Goal: Task Accomplishment & Management: Complete application form

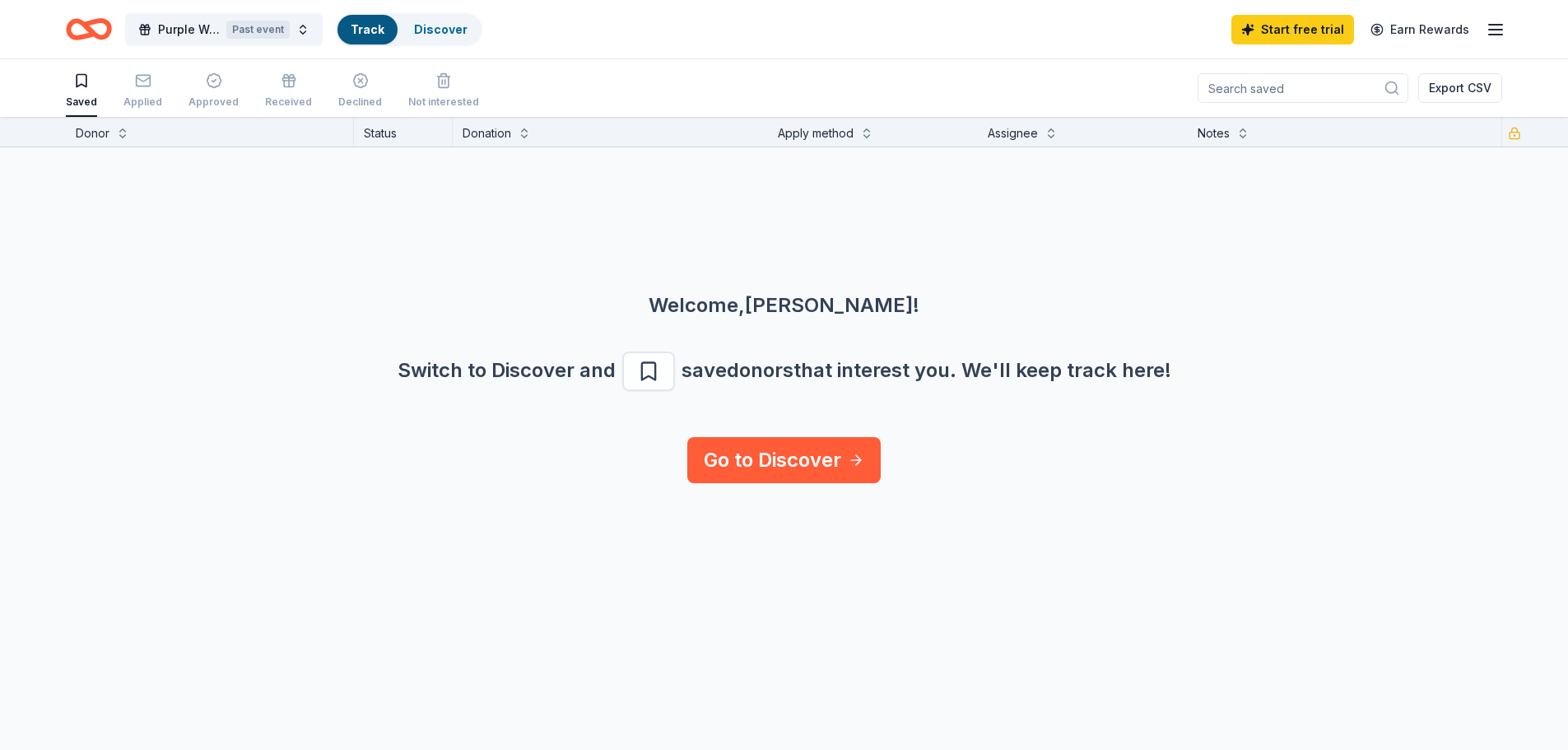
scroll to position [1, 0]
click at [788, 470] on link "Go to Discover" at bounding box center [784, 459] width 194 height 46
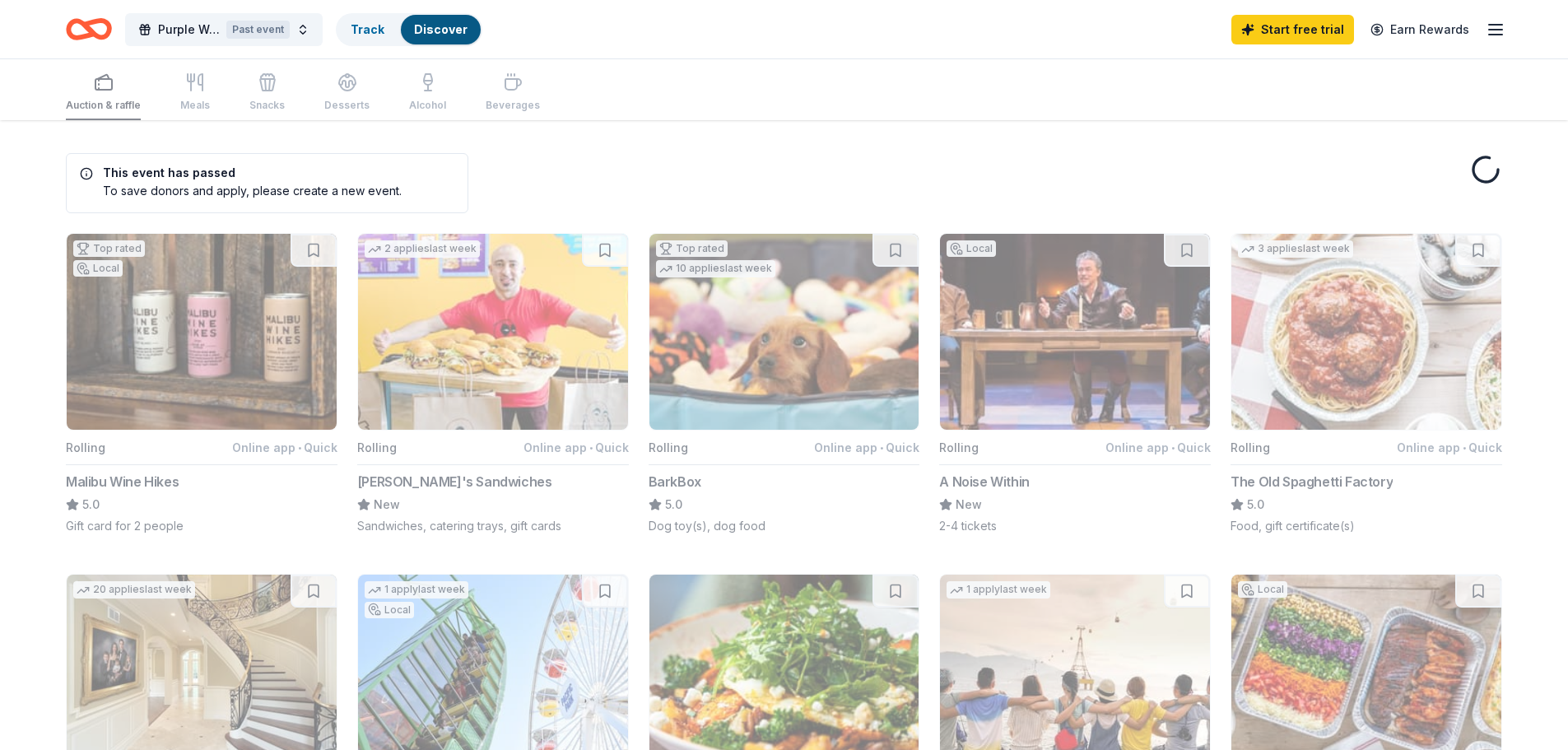
click at [789, 460] on button "Top rated 10 applies last week Rolling Online app • Quick BarkBox 5.0 Dog toy(s…" at bounding box center [784, 383] width 272 height 301
click at [95, 21] on icon "Home" at bounding box center [96, 29] width 25 height 17
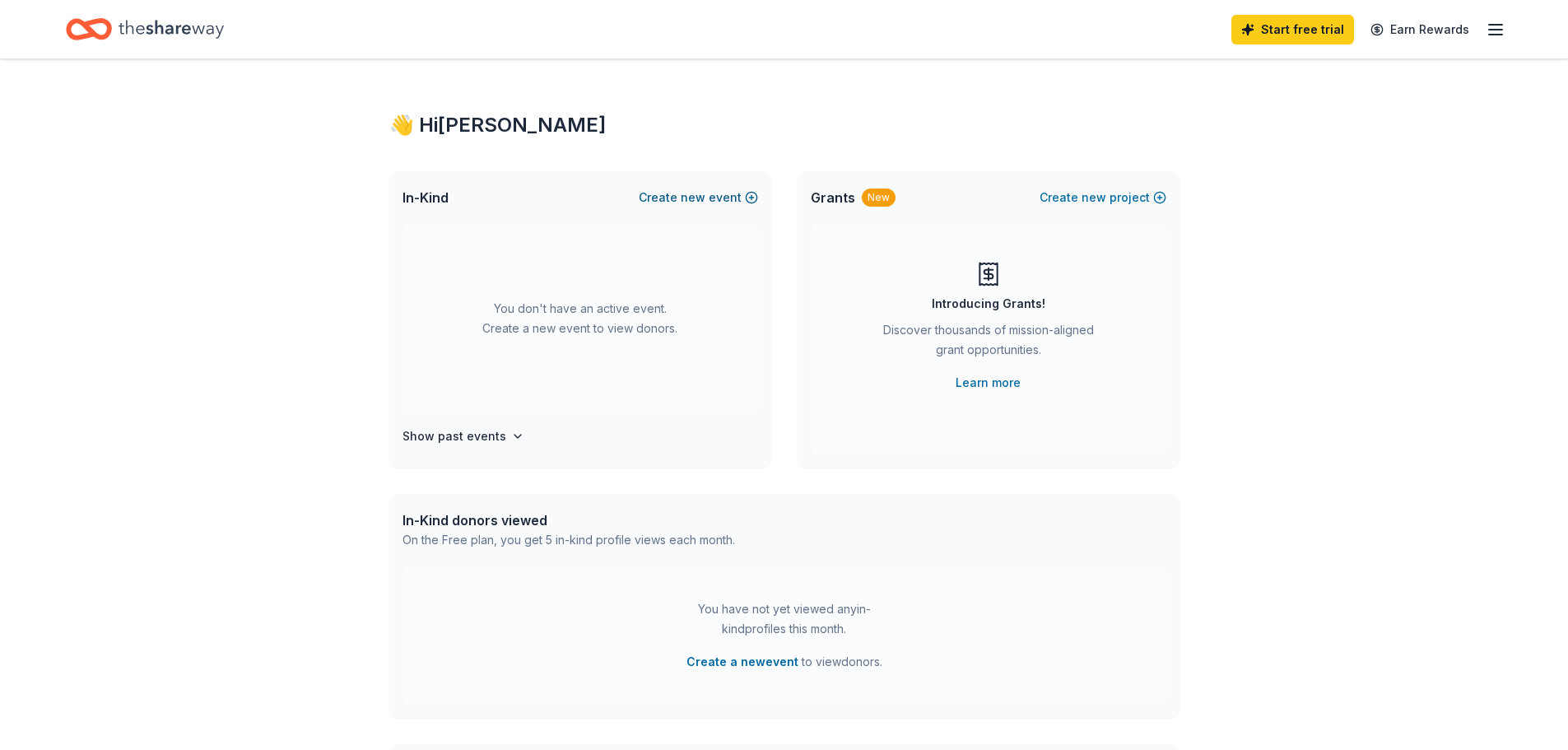
click at [746, 195] on button "Create new event" at bounding box center [698, 197] width 120 height 20
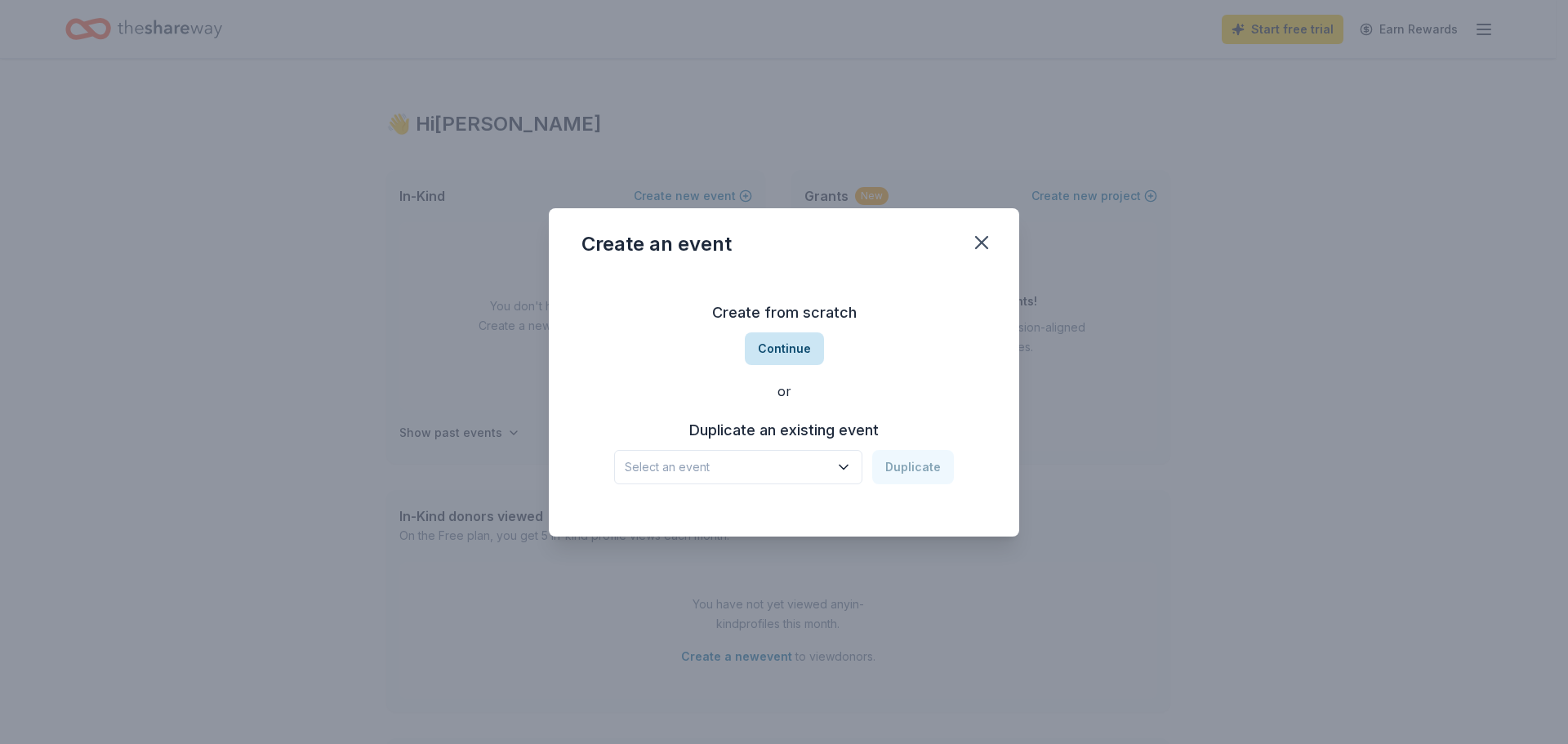
click at [794, 352] on button "Continue" at bounding box center [784, 349] width 79 height 33
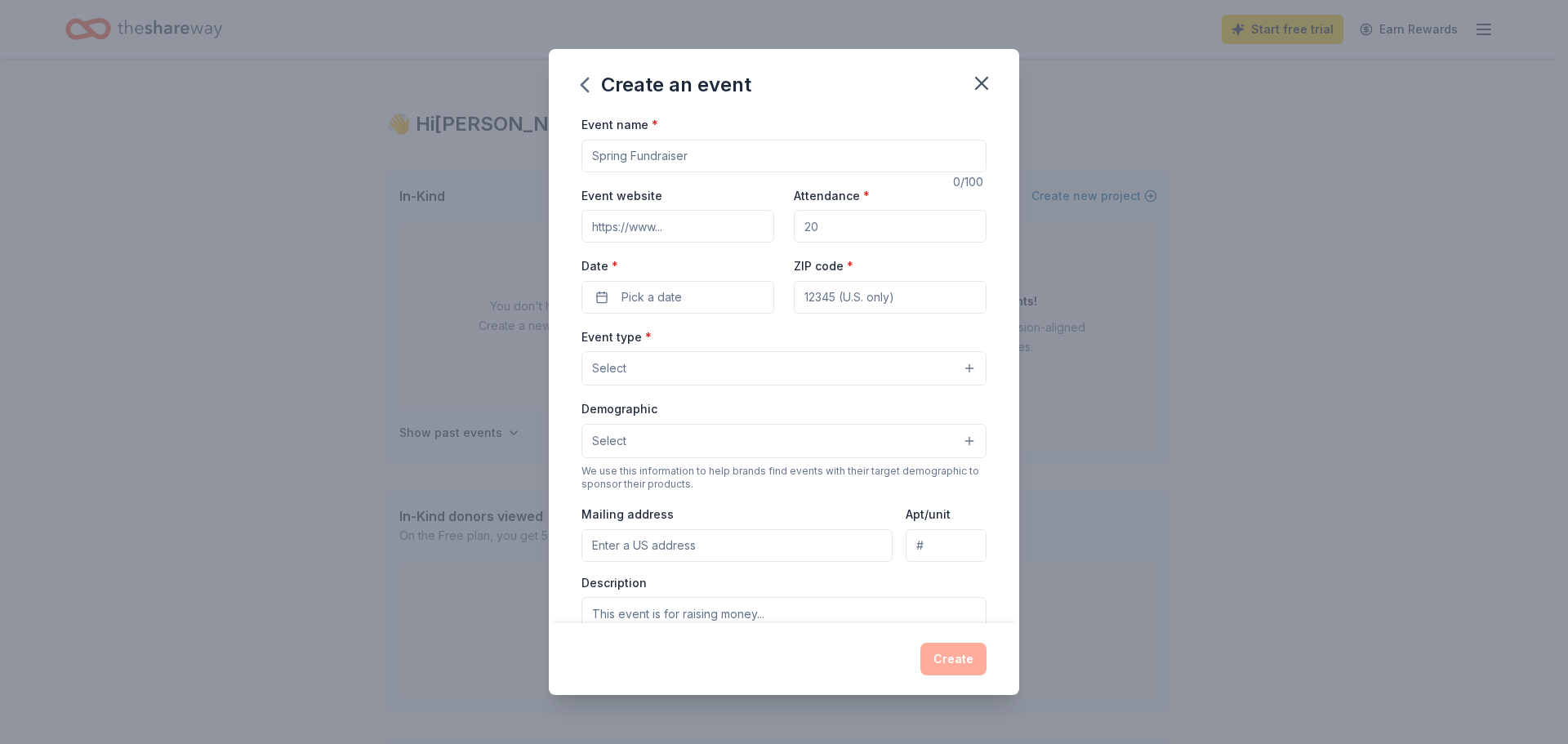
click at [682, 169] on input "Event name *" at bounding box center [784, 156] width 405 height 33
drag, startPoint x: 823, startPoint y: 227, endPoint x: 761, endPoint y: 229, distance: 62.0
click at [761, 229] on div "Event website Attendance * Date * Pick a date ZIP code *" at bounding box center [784, 249] width 405 height 128
type input "200"
click at [690, 158] on input "Event name *" at bounding box center [784, 156] width 405 height 33
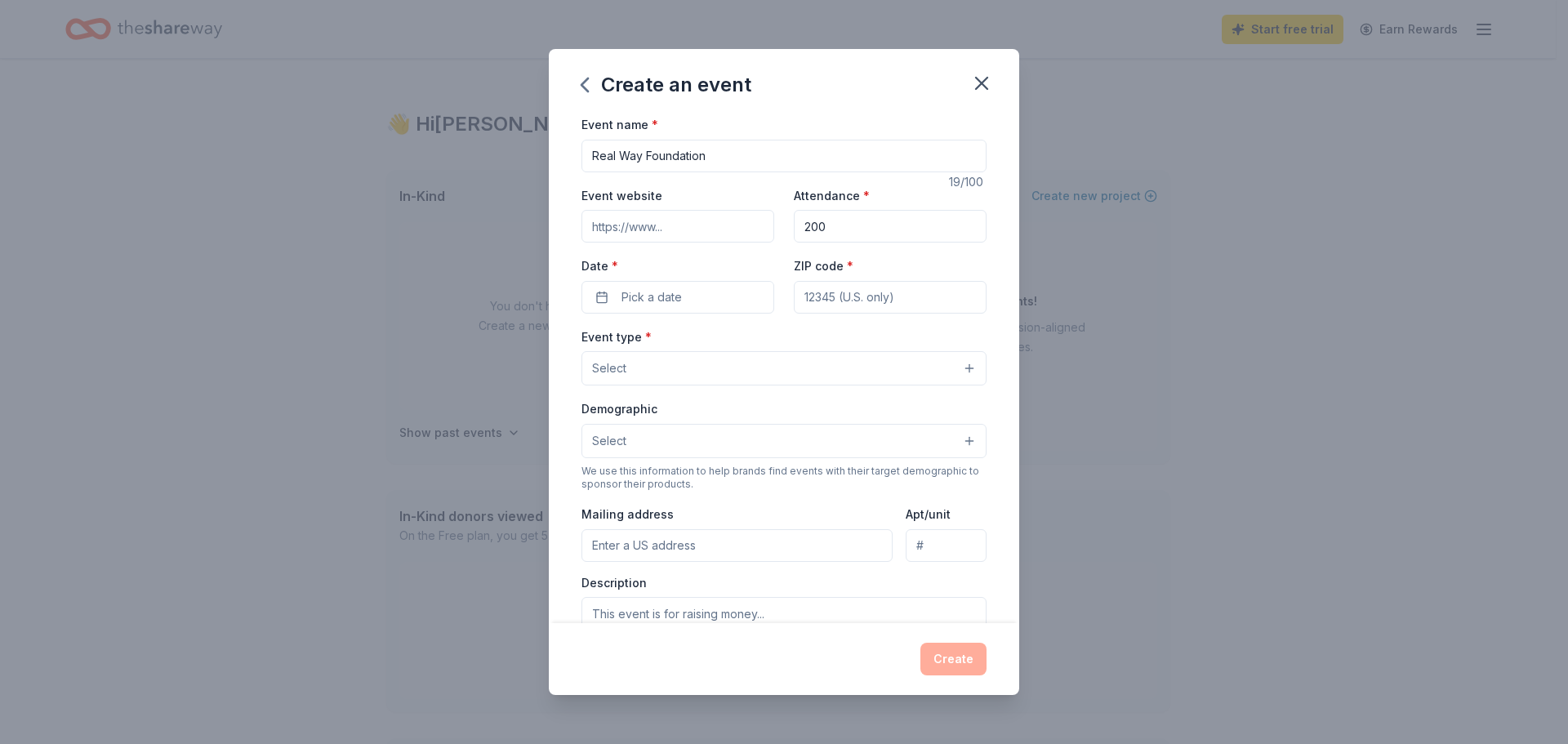
type input "Real Way Foundation"
click at [645, 224] on input "Event website" at bounding box center [677, 226] width 192 height 33
click at [747, 149] on input "Real Way Foundation" at bounding box center [784, 156] width 405 height 33
click at [649, 222] on input "Event website" at bounding box center [677, 226] width 192 height 33
click at [649, 227] on input "Event website" at bounding box center [677, 226] width 192 height 33
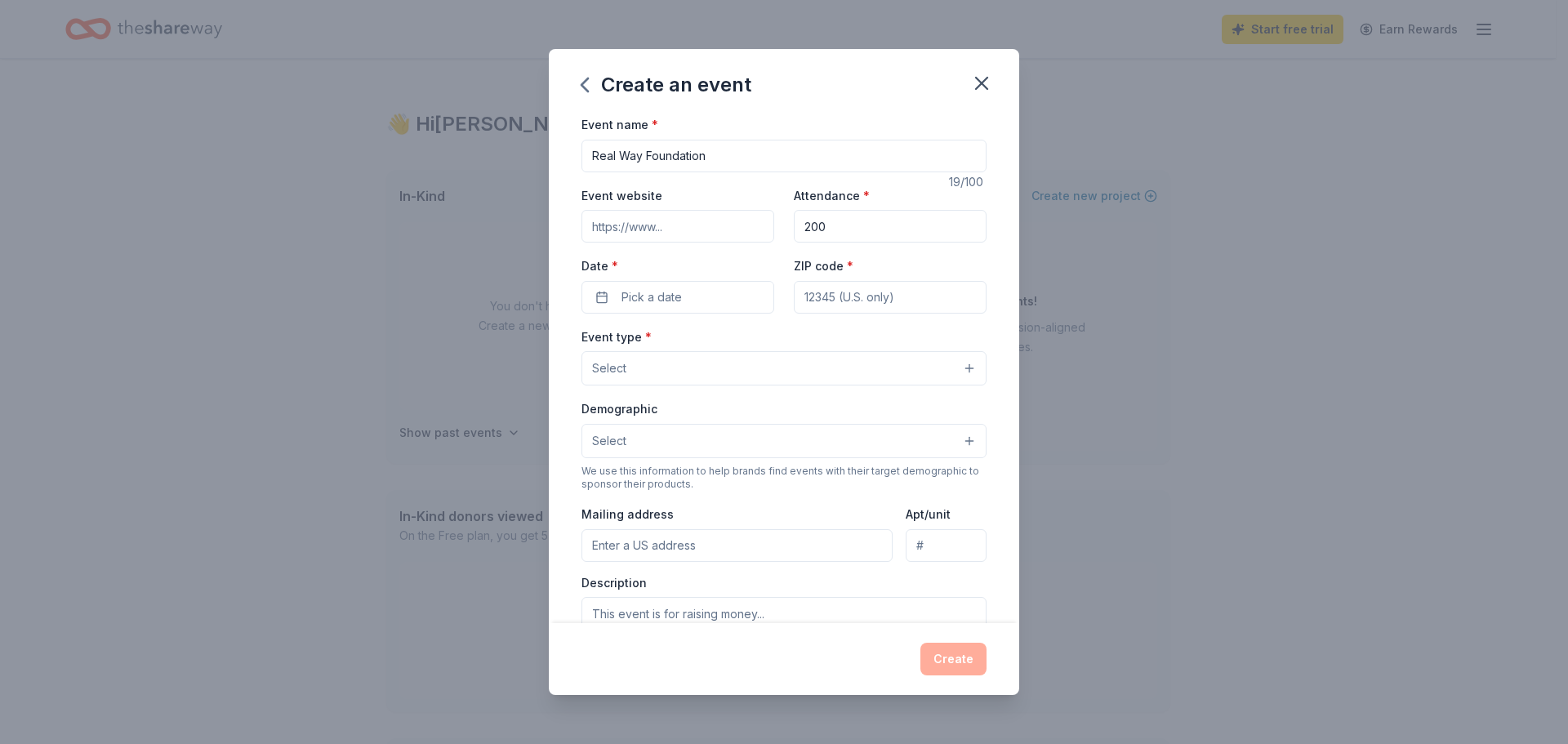
paste input "https://realwayfoundation.org/"
type input "https://realwayfoundation.org/"
click at [666, 290] on span "Pick a date" at bounding box center [651, 297] width 61 height 20
click at [754, 337] on button "Go to next month" at bounding box center [762, 340] width 23 height 23
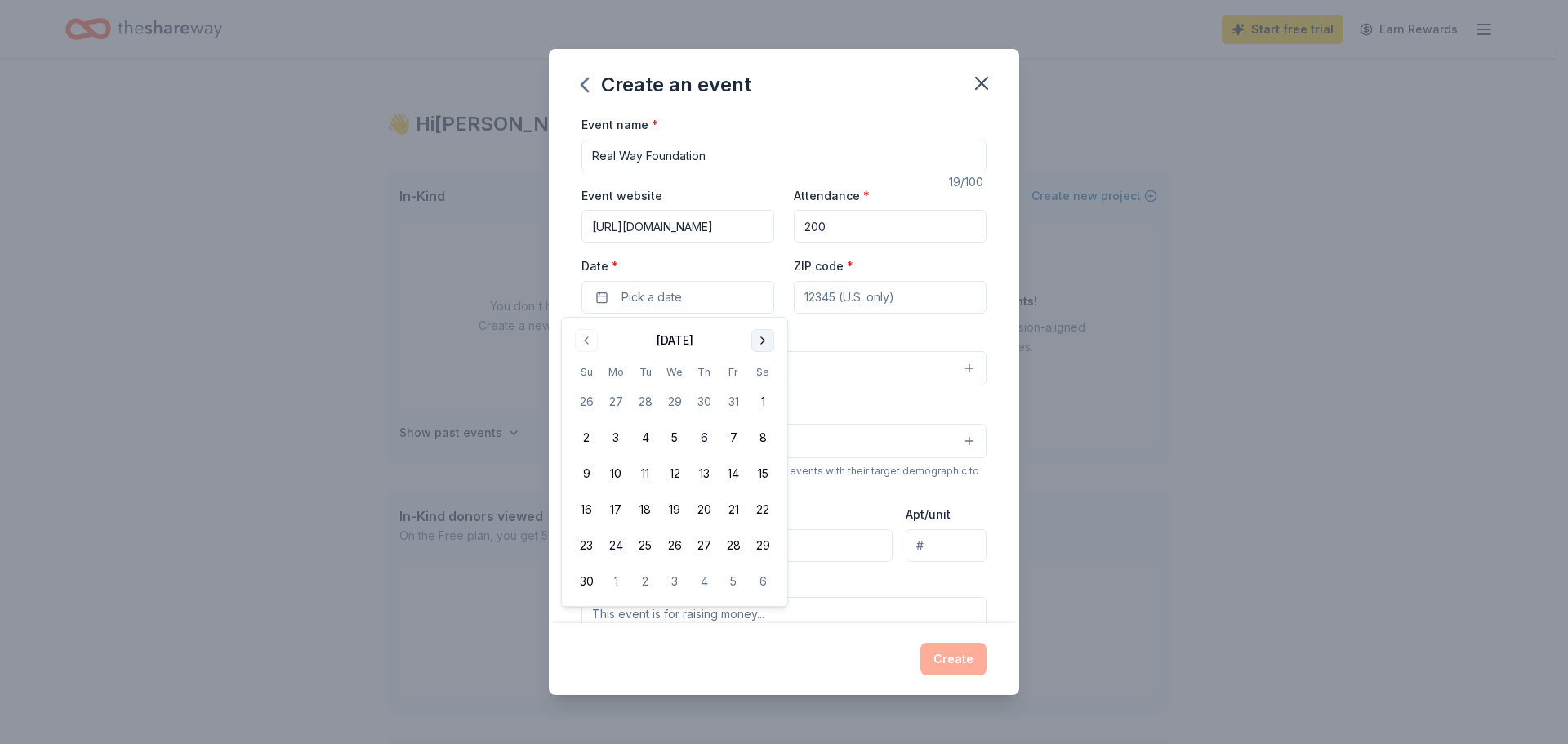
click at [754, 337] on button "Go to next month" at bounding box center [762, 340] width 23 height 23
click at [763, 430] on button "13" at bounding box center [762, 437] width 29 height 29
click at [869, 327] on div "Event type * Select" at bounding box center [784, 356] width 405 height 60
click at [845, 299] on input "ZIP code *" at bounding box center [890, 297] width 192 height 33
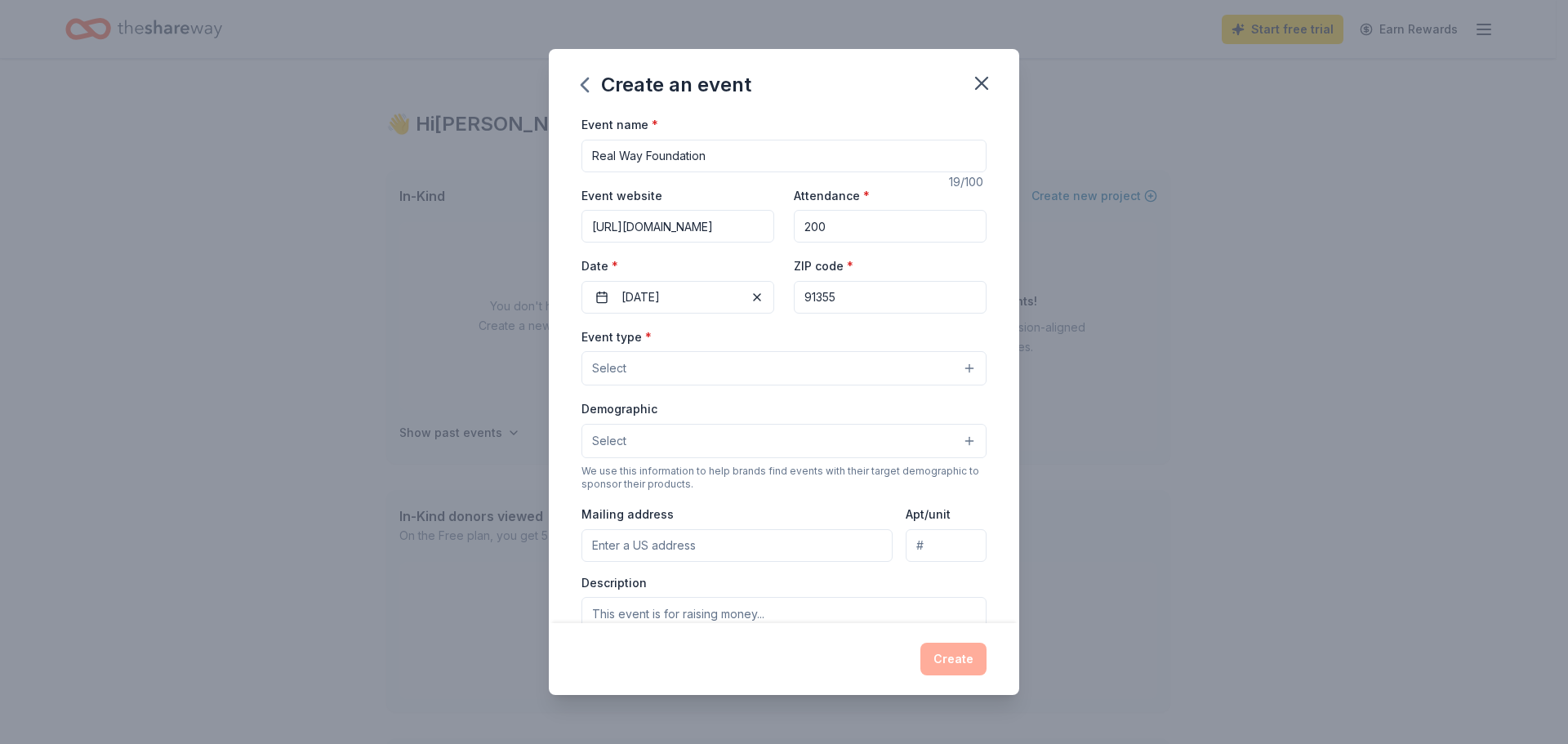
type input "91355"
click at [781, 370] on button "Select" at bounding box center [784, 368] width 405 height 35
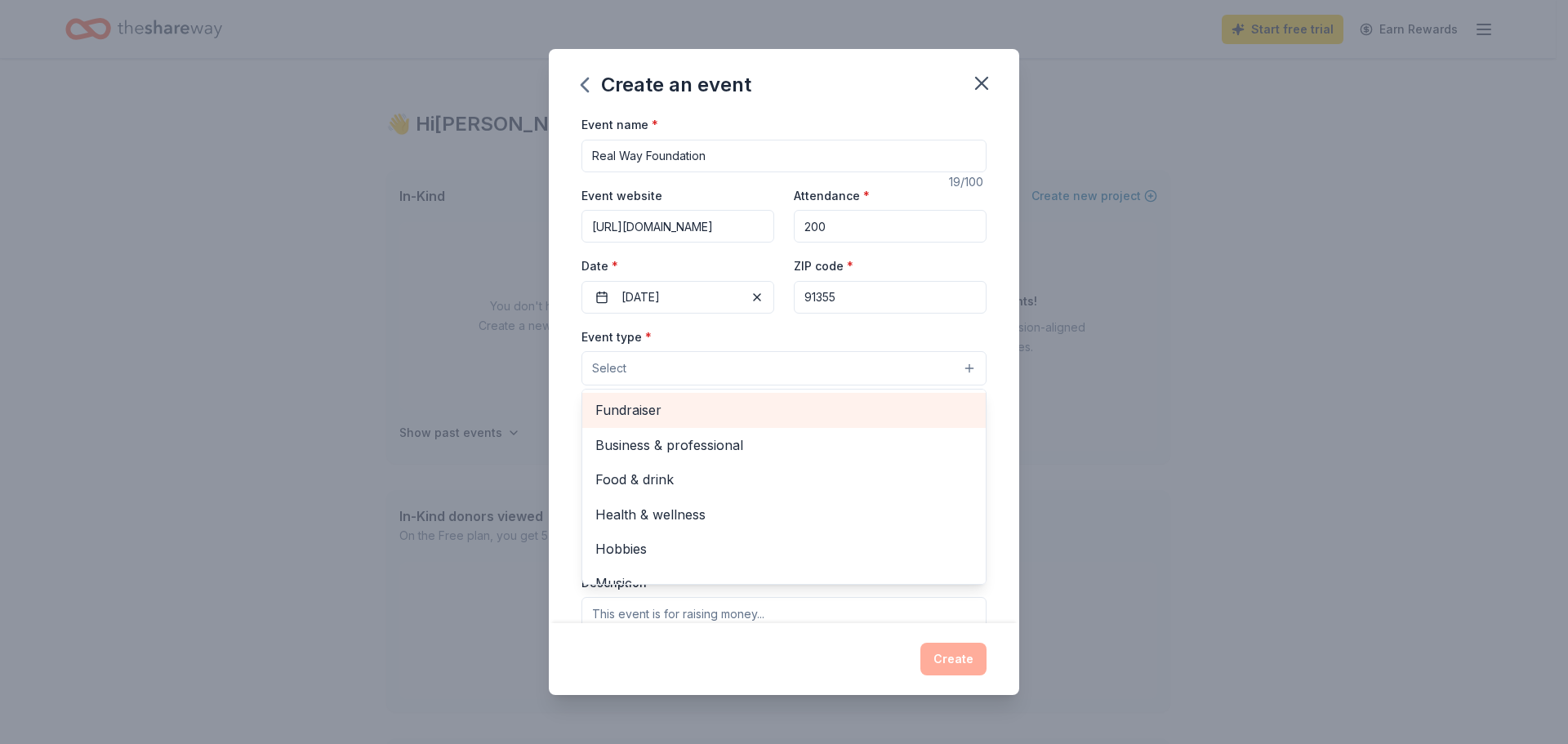
click at [716, 420] on span "Fundraiser" at bounding box center [784, 410] width 378 height 22
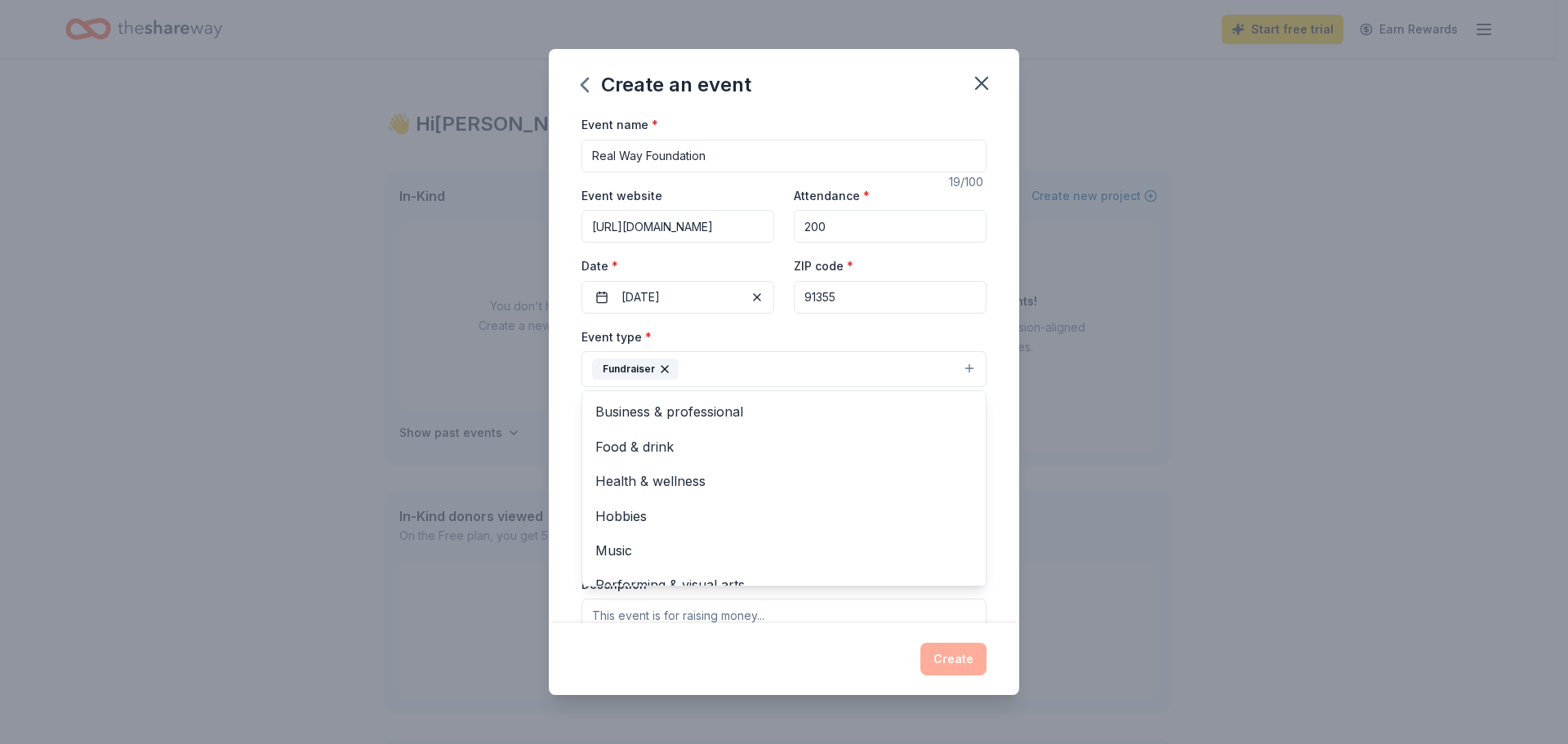
click at [988, 418] on div "Event name * Real Way Foundation 19 /100 Event website https://realwayfoundatio…" at bounding box center [783, 368] width 470 height 508
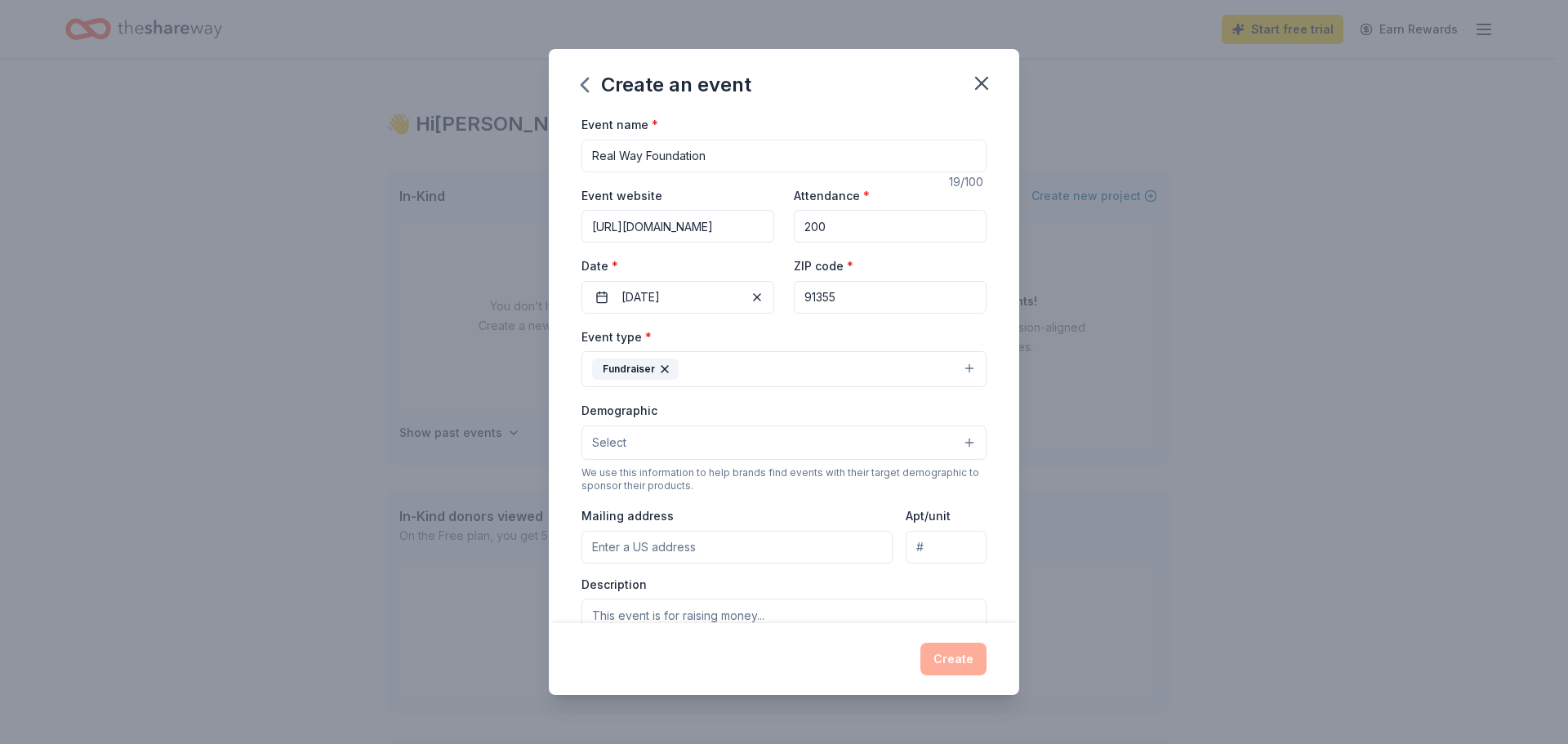
click at [954, 436] on button "Select" at bounding box center [784, 443] width 405 height 35
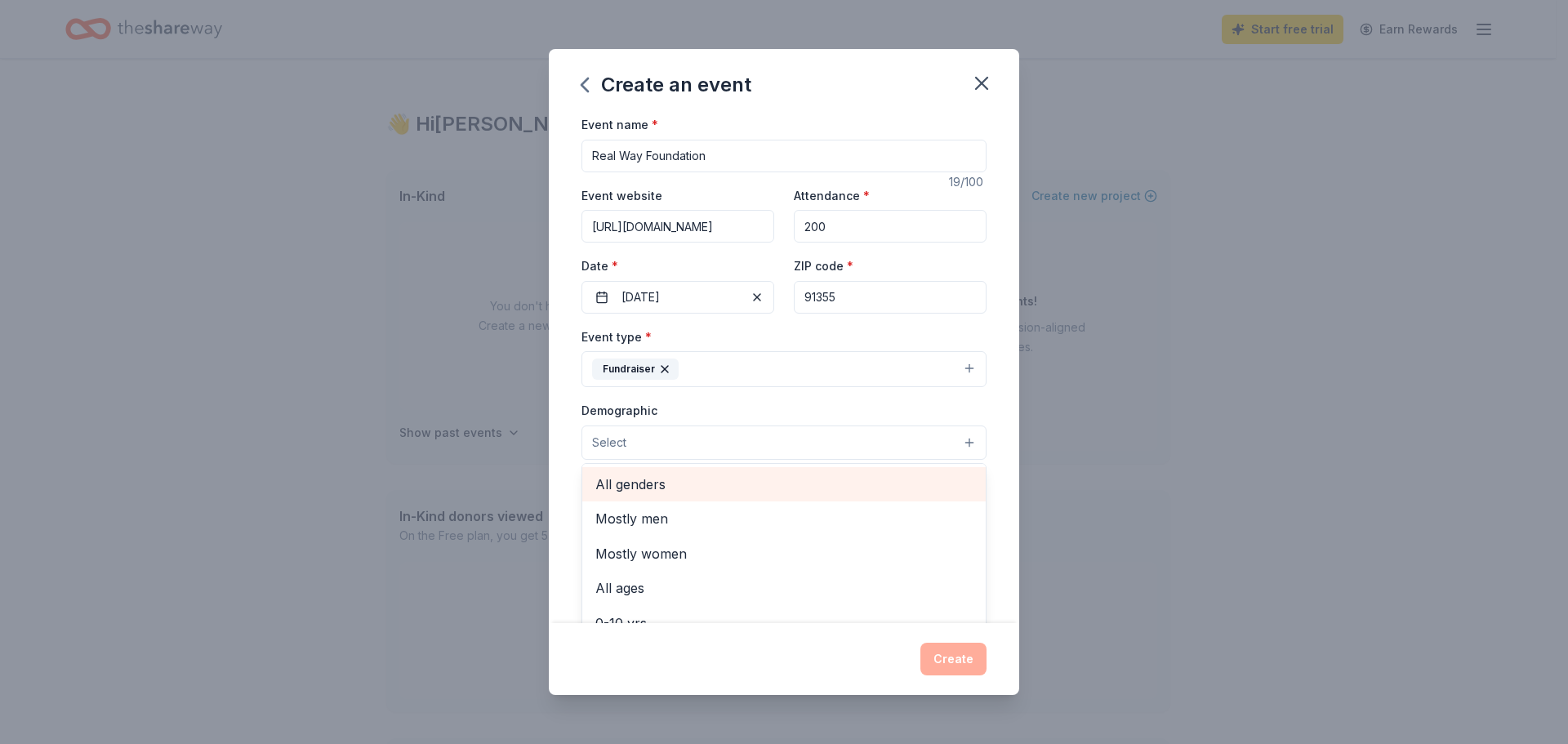
click at [826, 475] on span "All genders" at bounding box center [784, 484] width 378 height 22
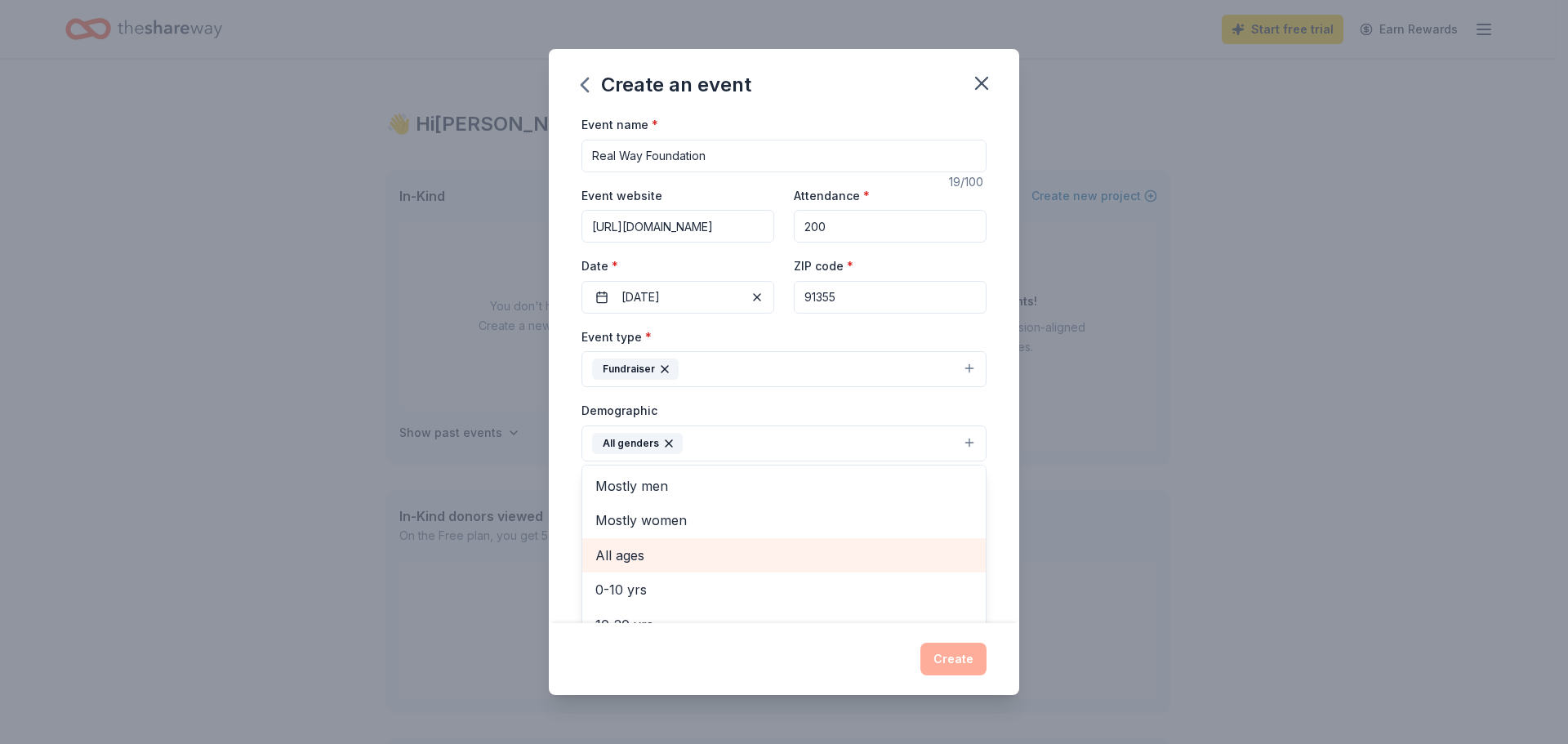
click at [701, 559] on span "All ages" at bounding box center [784, 555] width 378 height 22
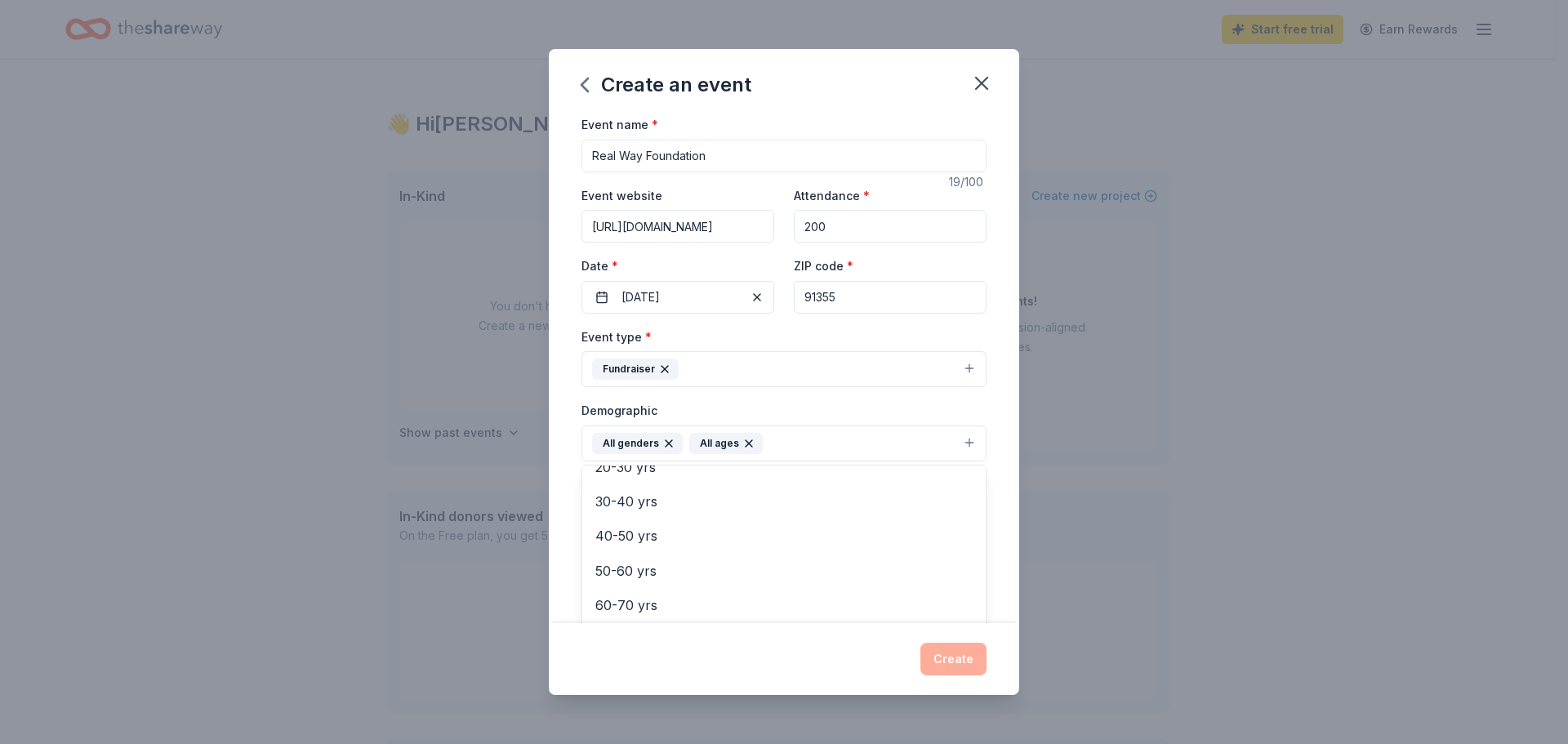
scroll to position [192, 0]
click at [1001, 508] on div "Event name * Real Way Foundation 19 /100 Event website https://realwayfoundatio…" at bounding box center [783, 368] width 470 height 508
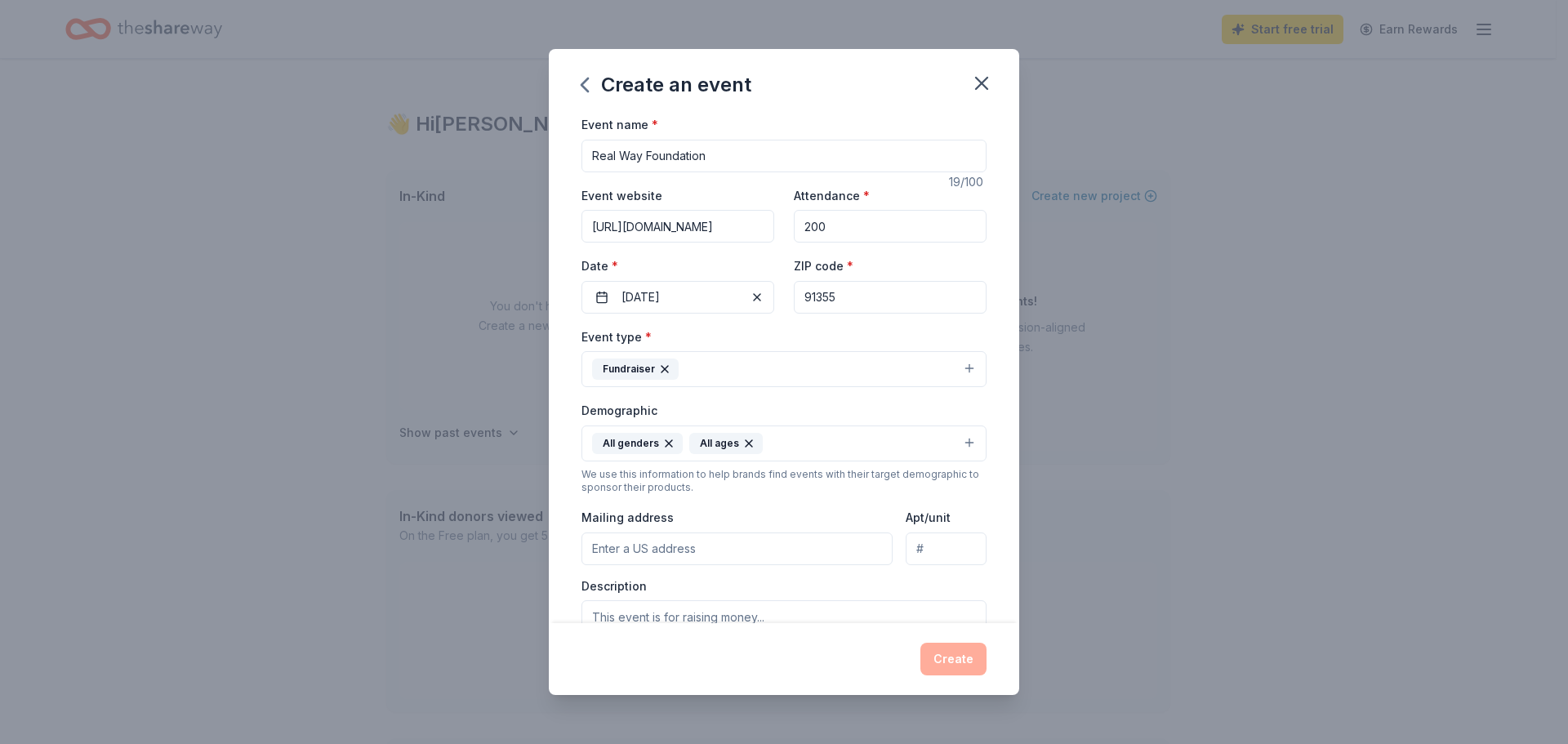
scroll to position [81, 0]
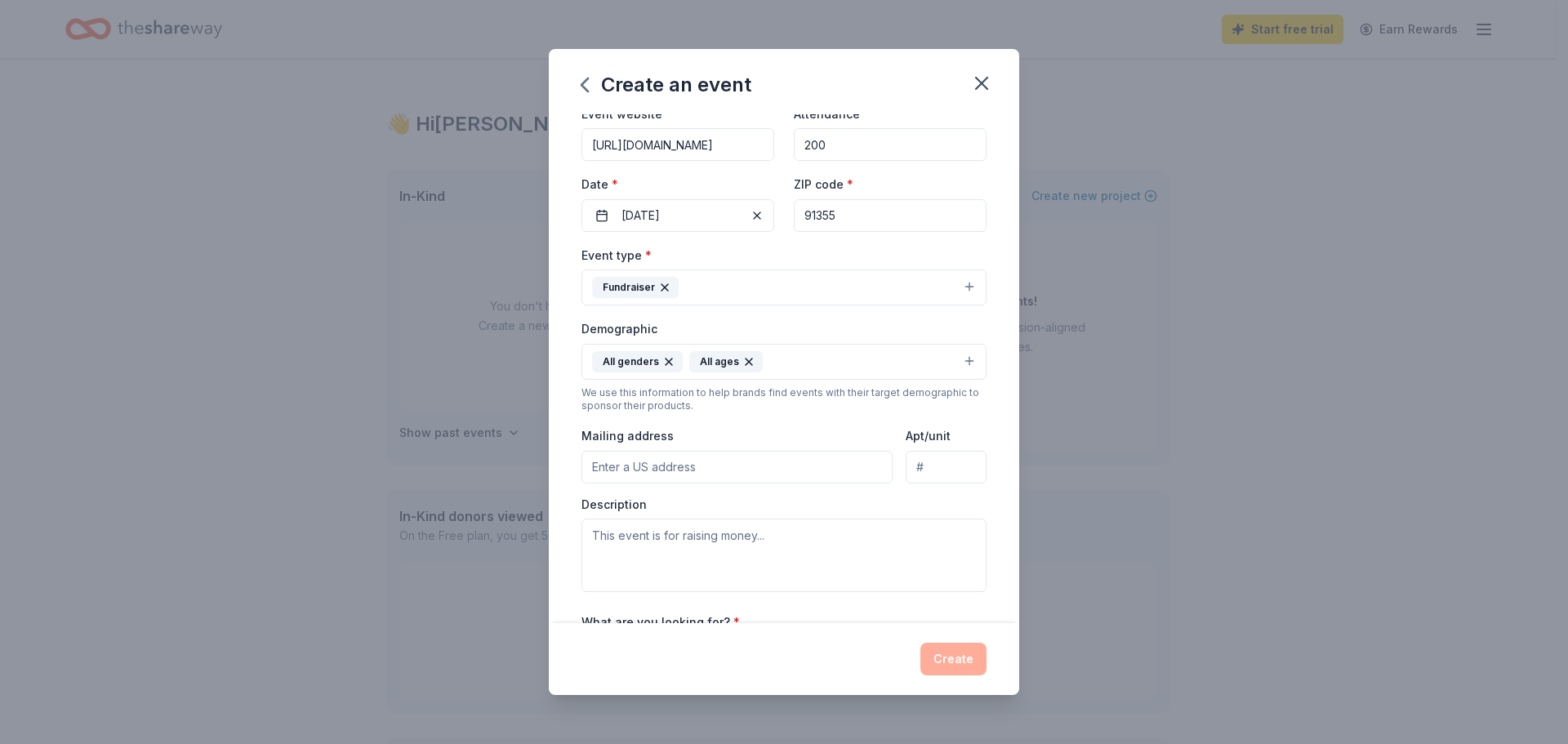
click at [693, 478] on input "Mailing address" at bounding box center [736, 467] width 311 height 33
click at [690, 474] on input "Mailing address" at bounding box center [736, 467] width 311 height 33
paste input "28231 Ave Crocker Unit #80"
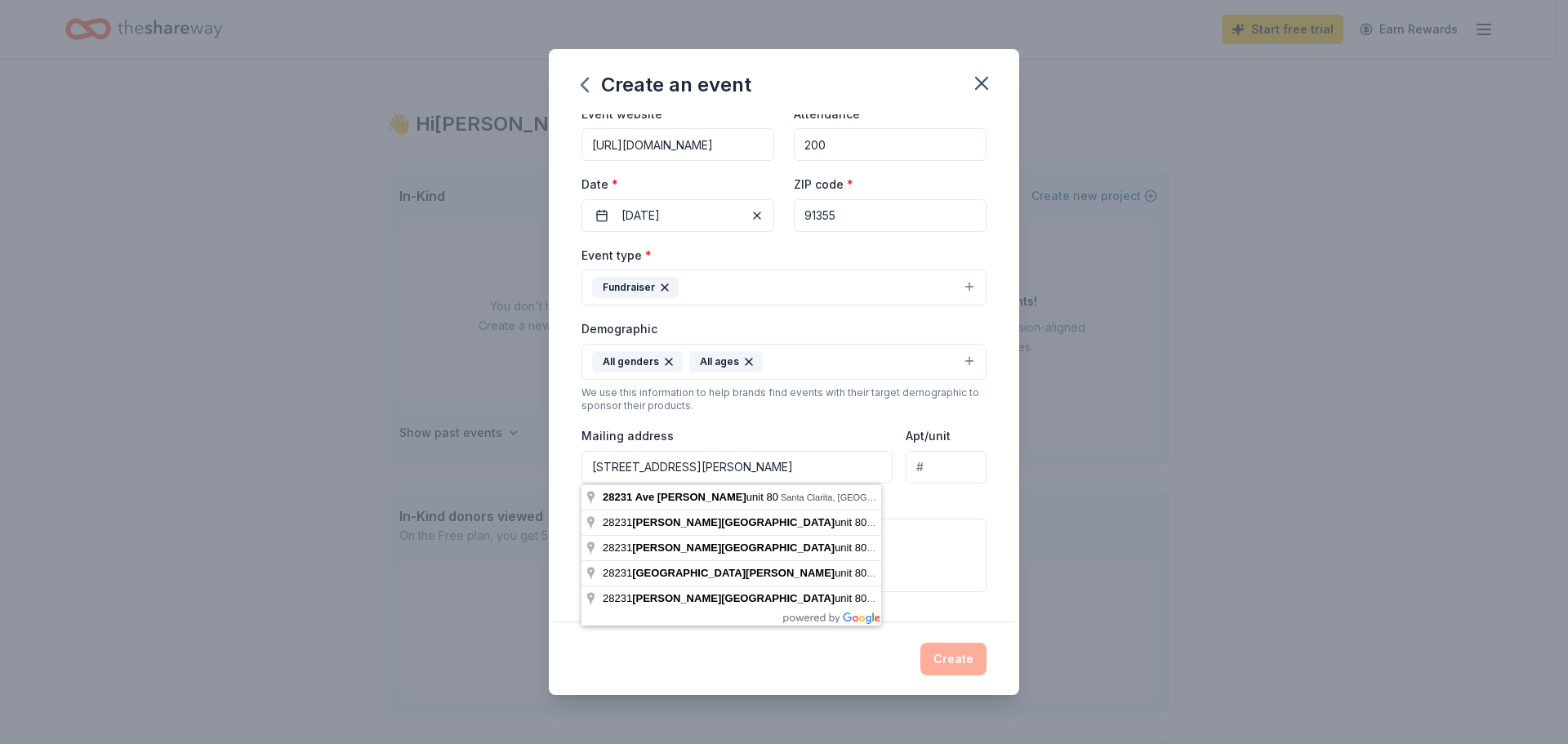
type input "28231 Ave Crocker Unit #80"
click at [919, 460] on input "Apt/unit" at bounding box center [945, 467] width 81 height 33
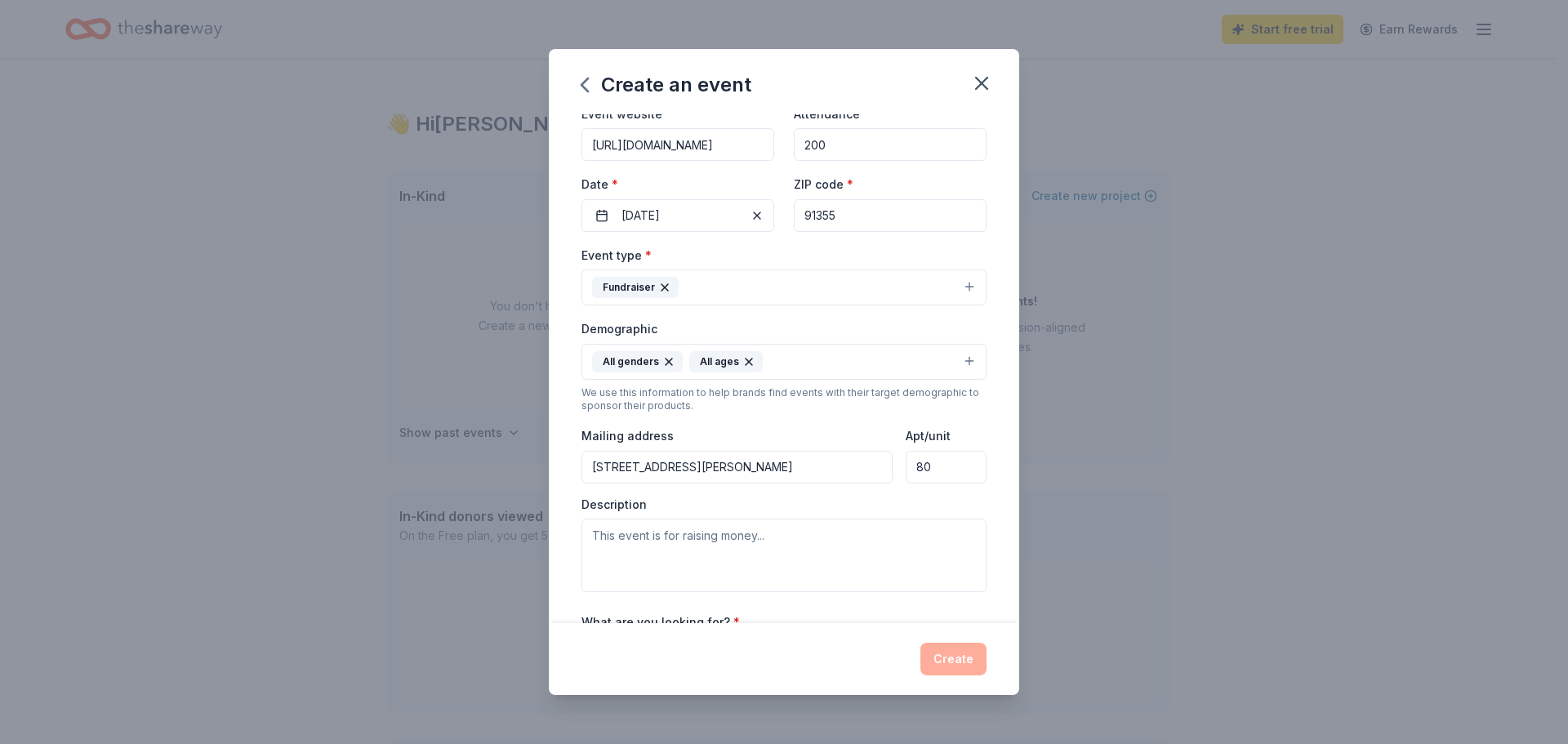
type input "80"
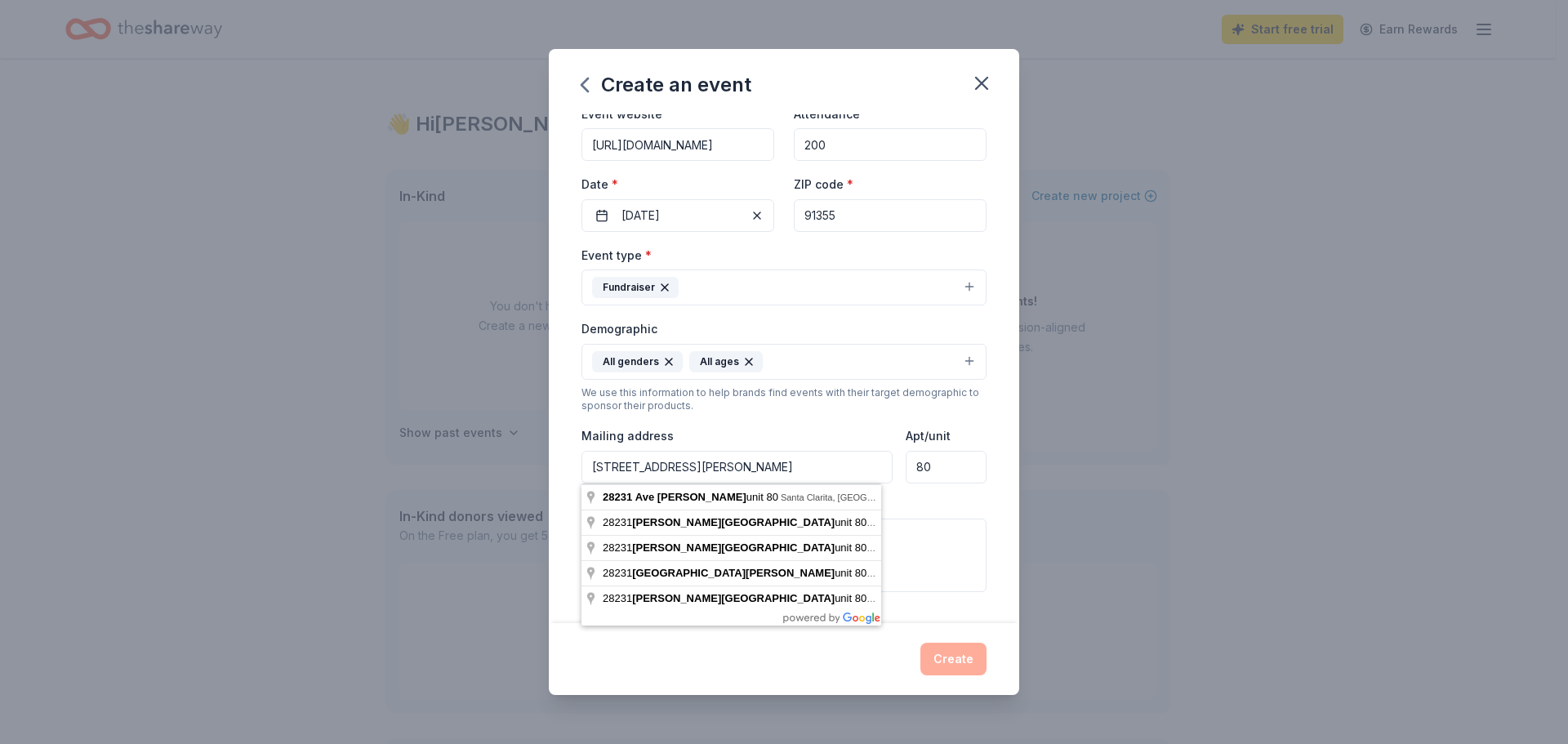
drag, startPoint x: 787, startPoint y: 472, endPoint x: 698, endPoint y: 475, distance: 89.1
click at [698, 475] on input "28231 Ave Crocker Unit #80" at bounding box center [736, 467] width 311 height 33
type input "28231 Ave Crocker"
click at [919, 491] on div "Event type * Fundraiser Demographic All genders All ages We use this informatio…" at bounding box center [784, 418] width 405 height 347
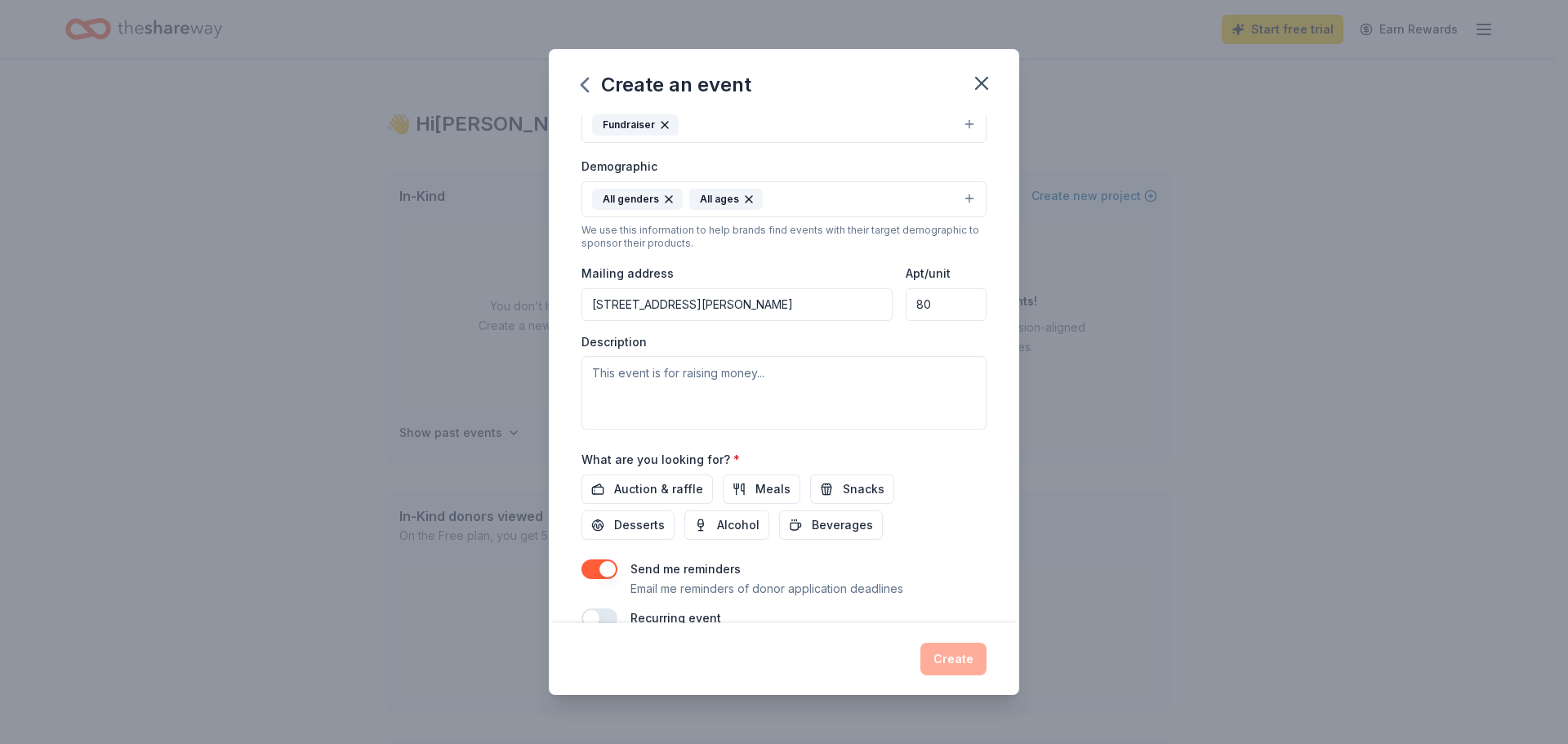
scroll to position [245, 0]
click at [625, 372] on textarea at bounding box center [784, 391] width 405 height 74
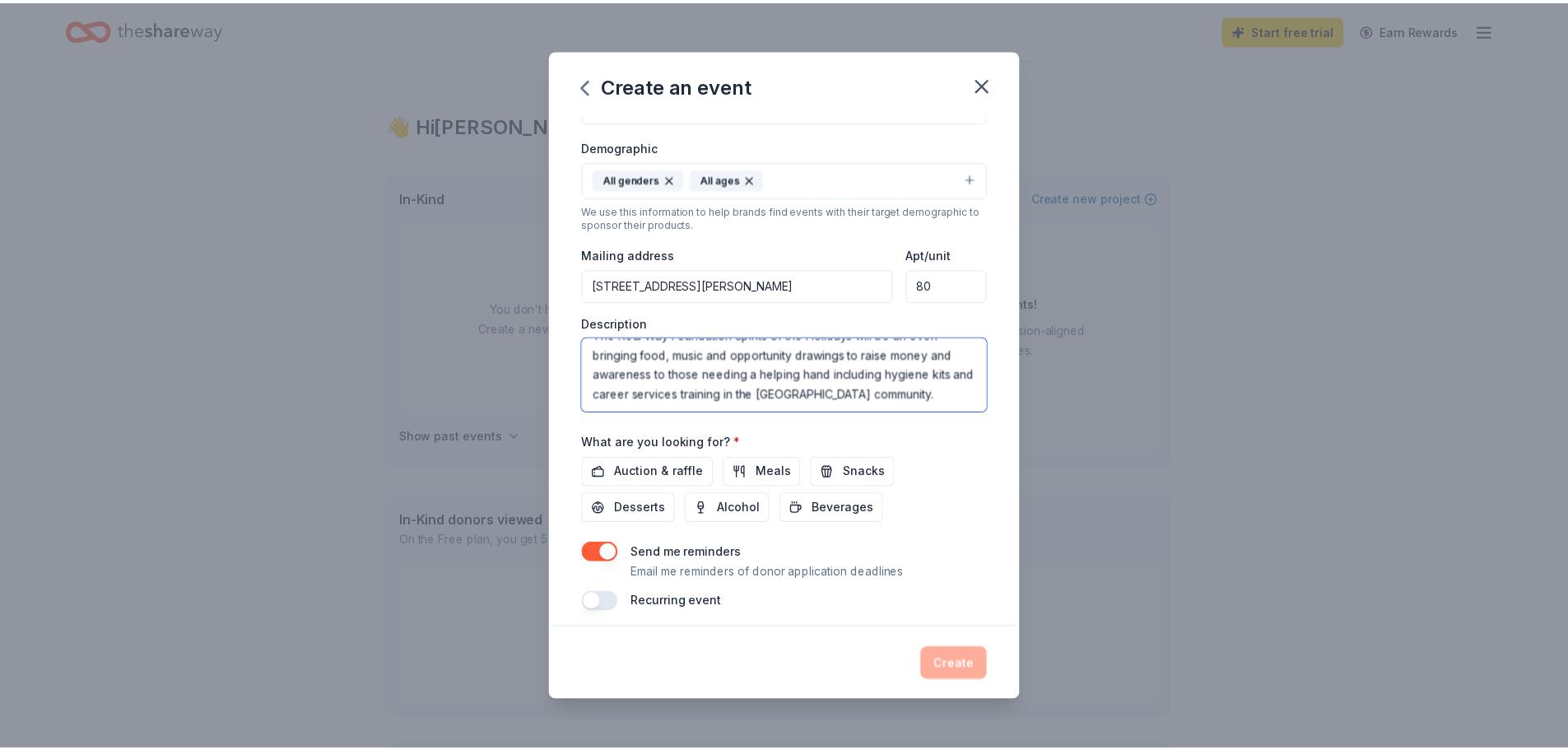
scroll to position [278, 0]
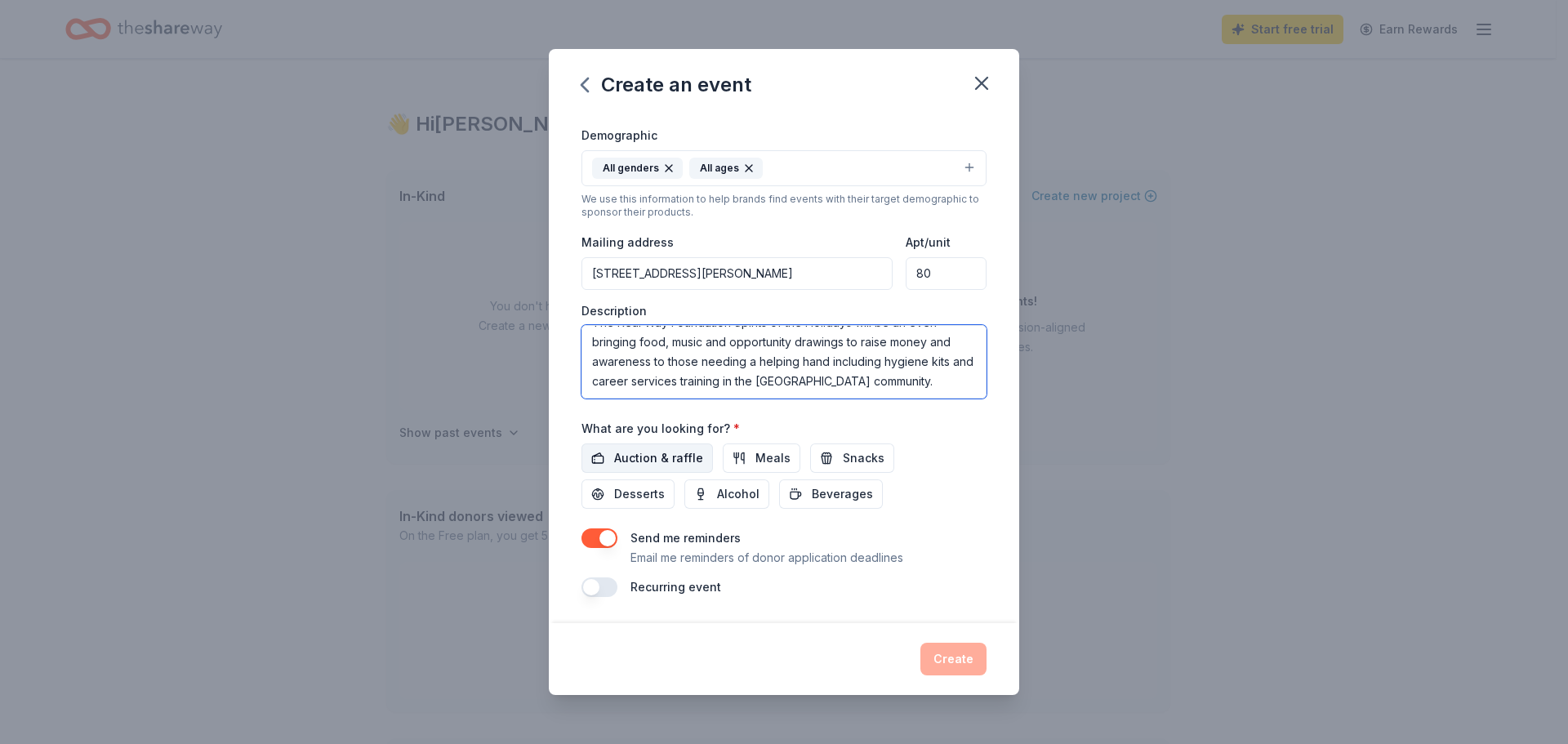
type textarea "The Real Way Foundation Spirits of the Holidays will be an even bringing food, …"
click at [632, 454] on span "Auction & raffle" at bounding box center [658, 458] width 89 height 20
click at [855, 463] on span "Snacks" at bounding box center [864, 458] width 42 height 20
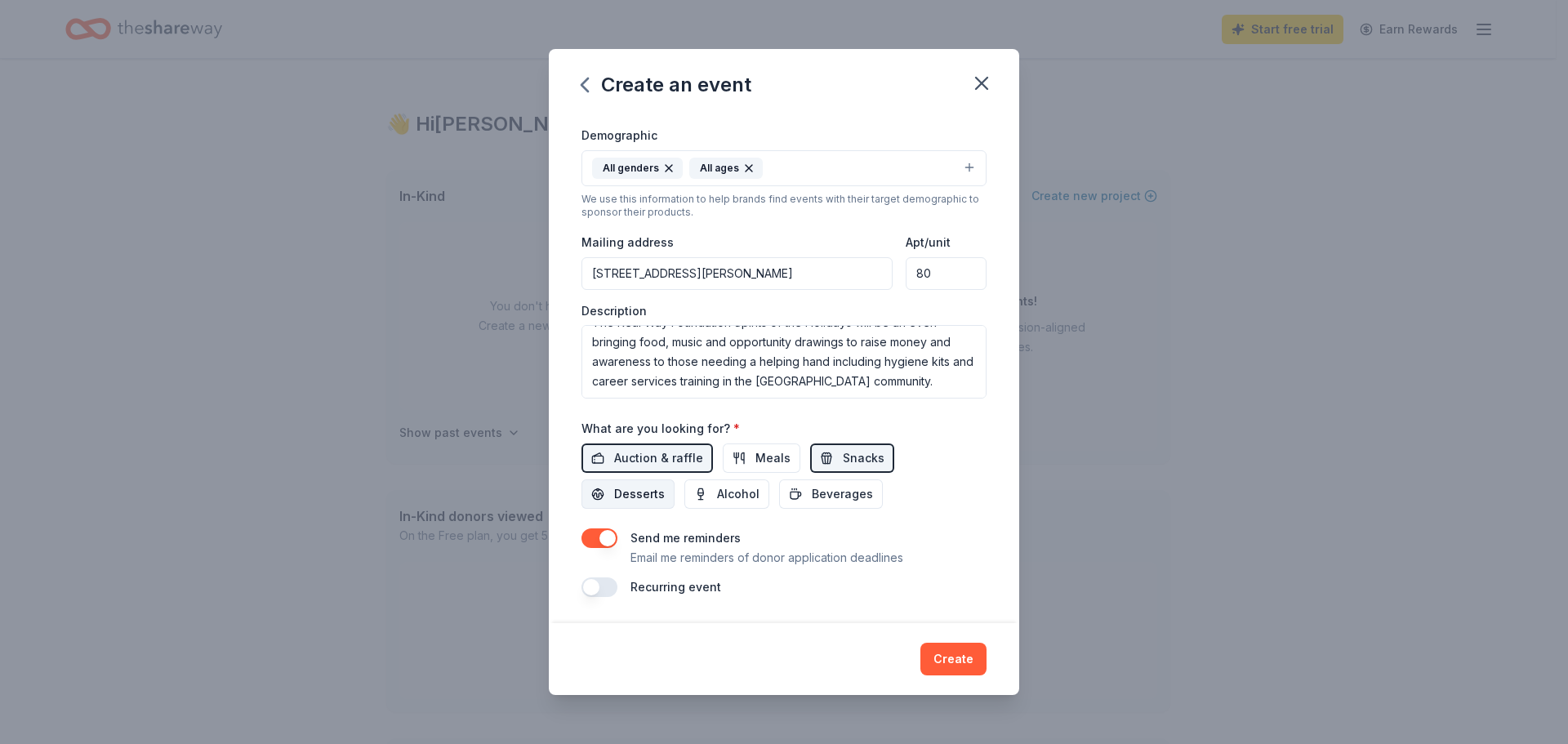
click at [649, 498] on span "Desserts" at bounding box center [639, 494] width 50 height 20
click at [728, 494] on span "Alcohol" at bounding box center [738, 494] width 42 height 20
click at [952, 655] on button "Create" at bounding box center [953, 659] width 66 height 33
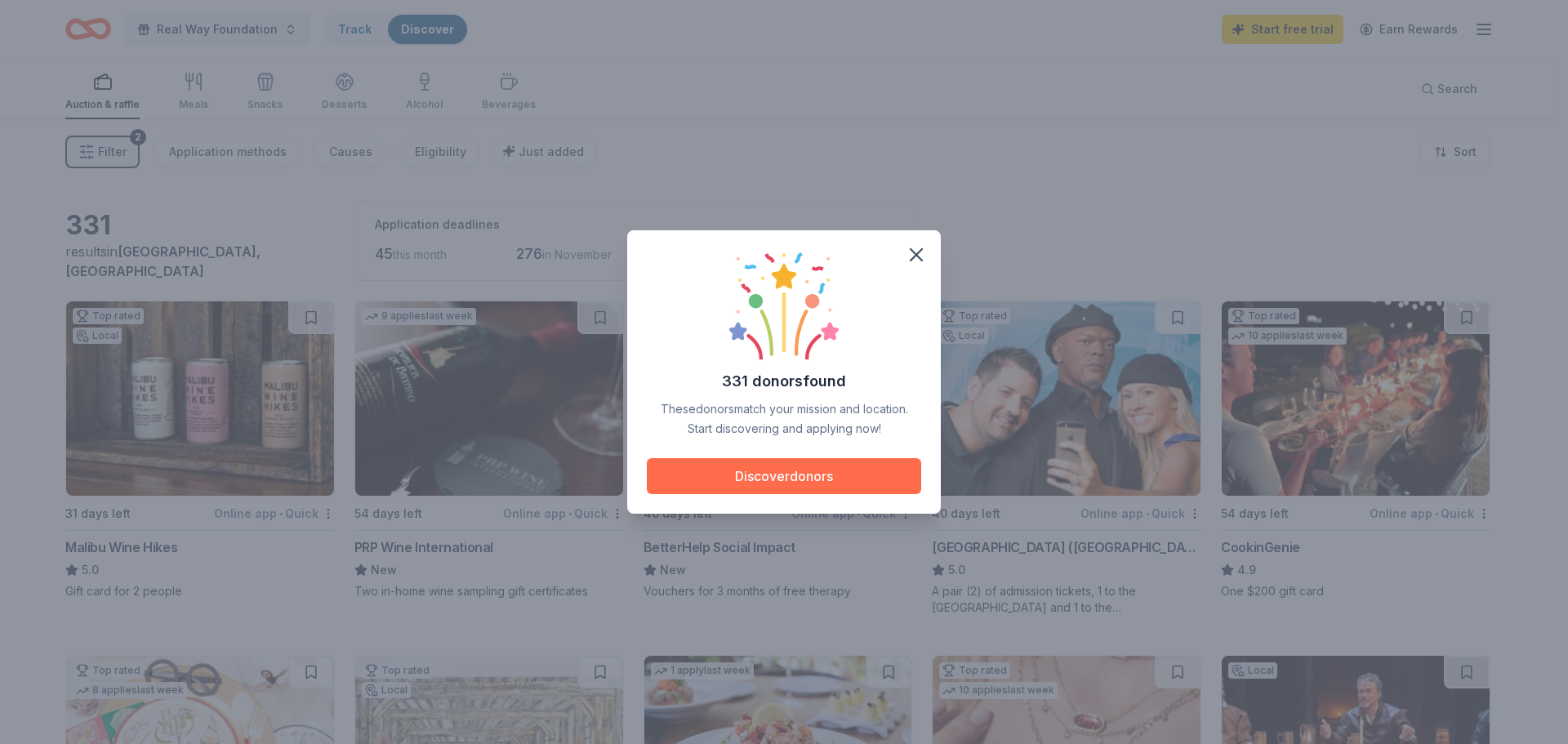
click at [794, 471] on button "Discover donors" at bounding box center [784, 476] width 275 height 36
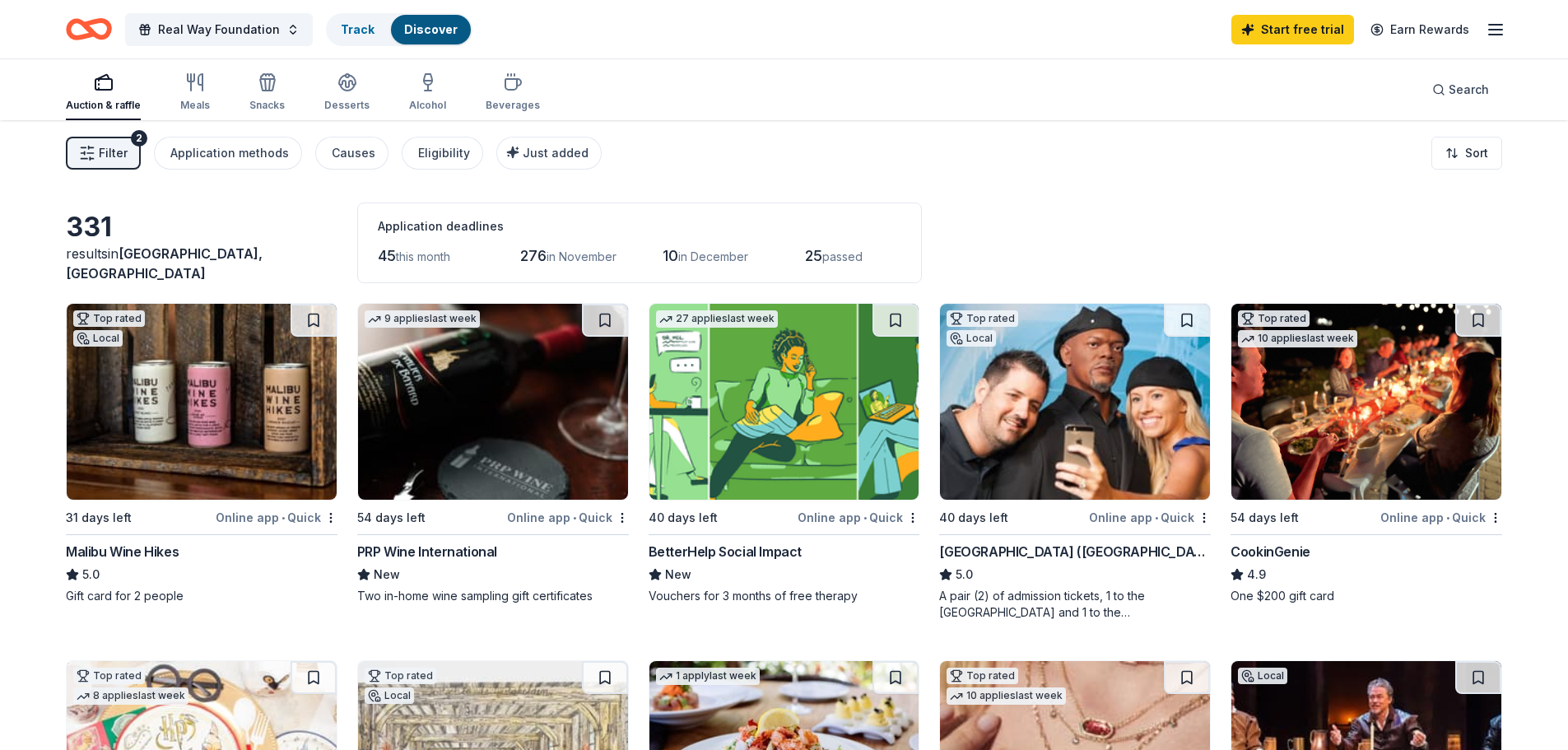
scroll to position [82, 0]
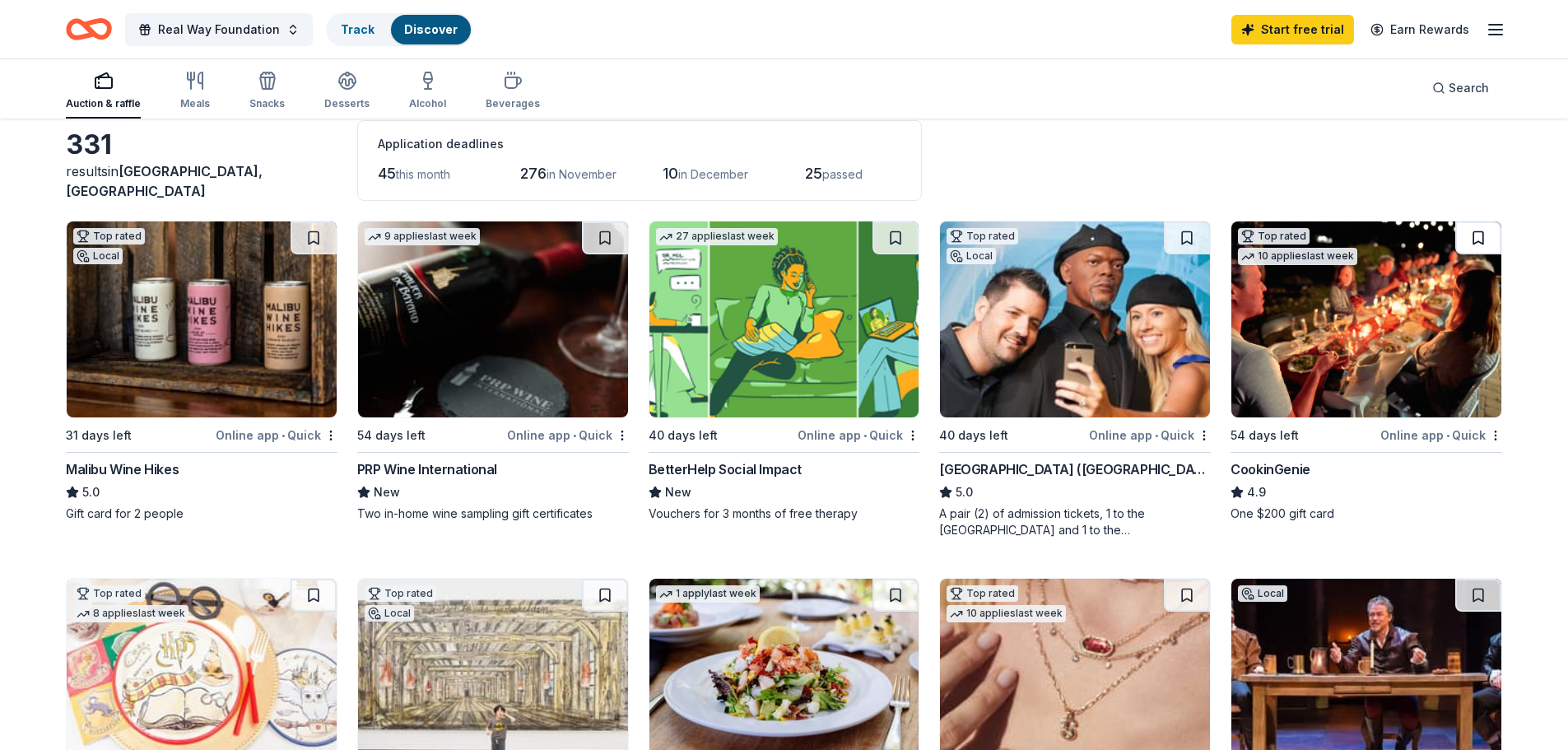
click at [1473, 237] on button at bounding box center [1478, 238] width 46 height 33
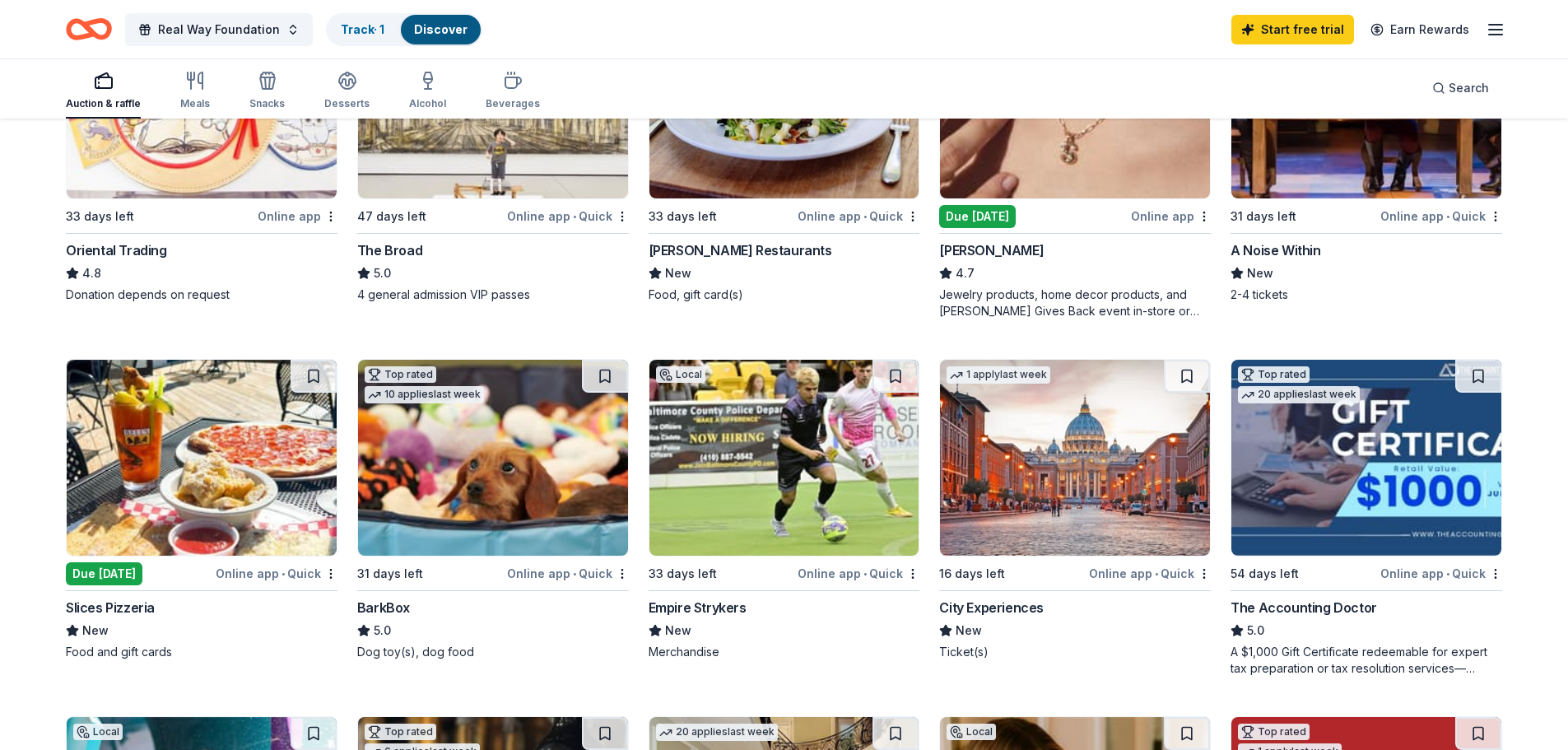
scroll to position [740, 0]
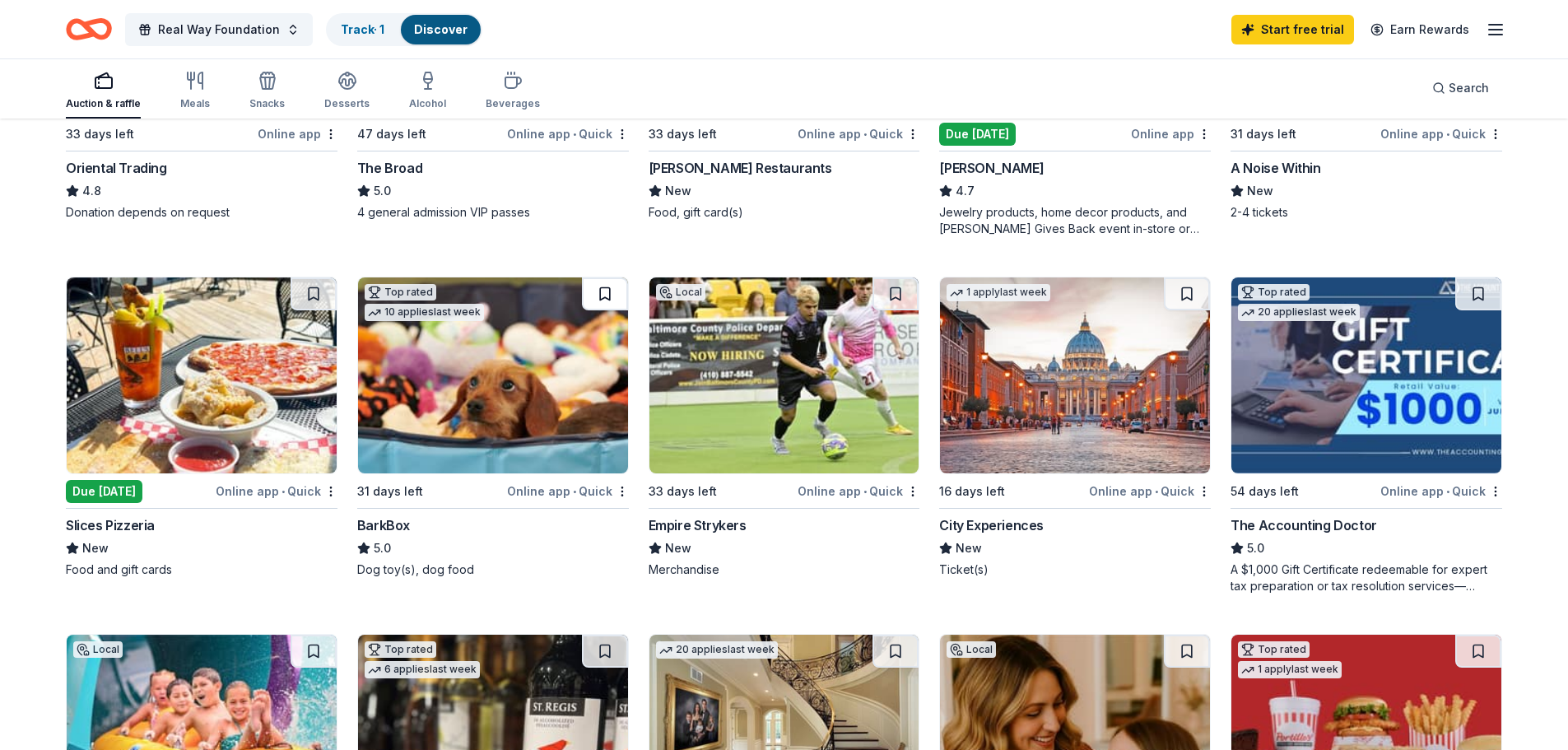
click at [609, 296] on button at bounding box center [604, 294] width 46 height 33
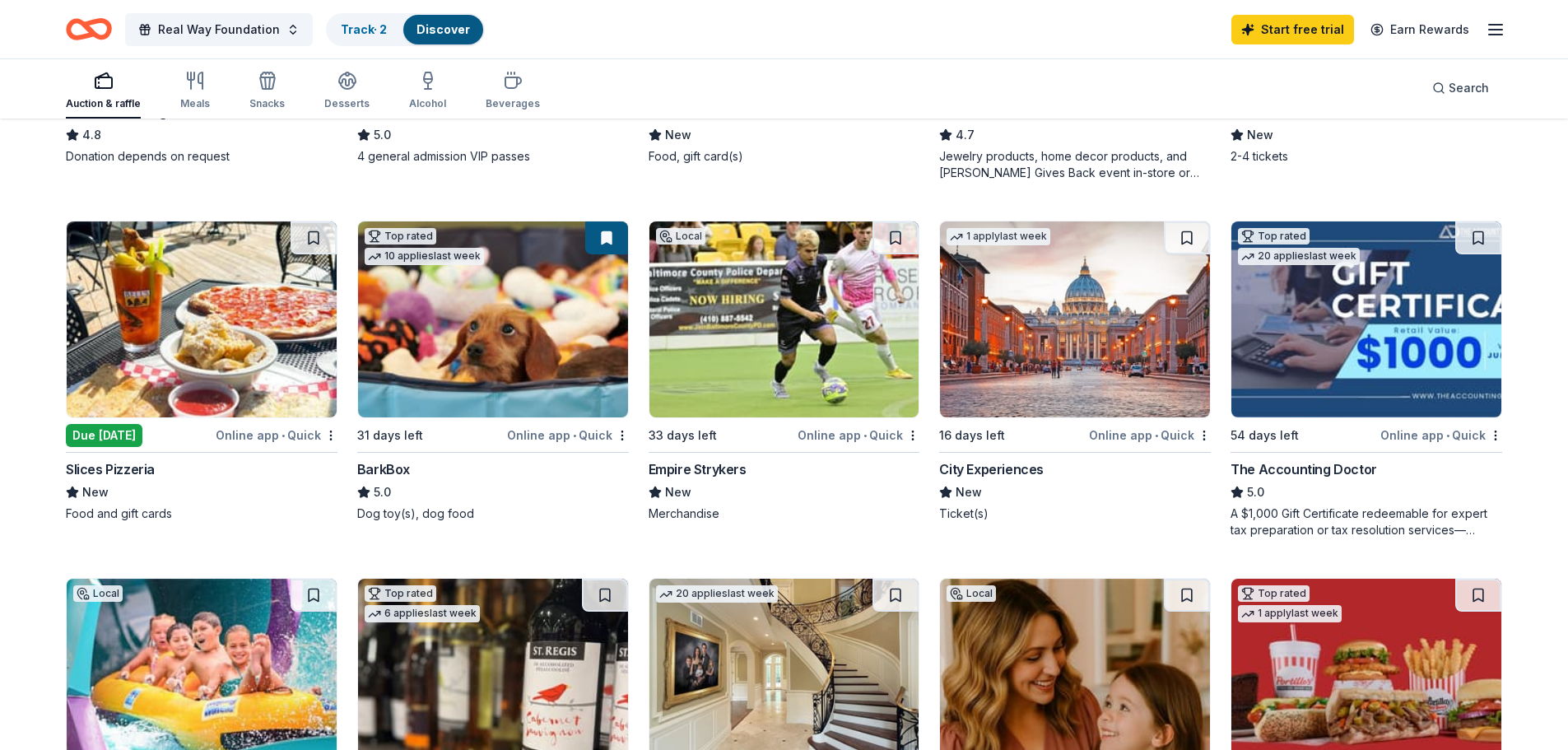
scroll to position [823, 0]
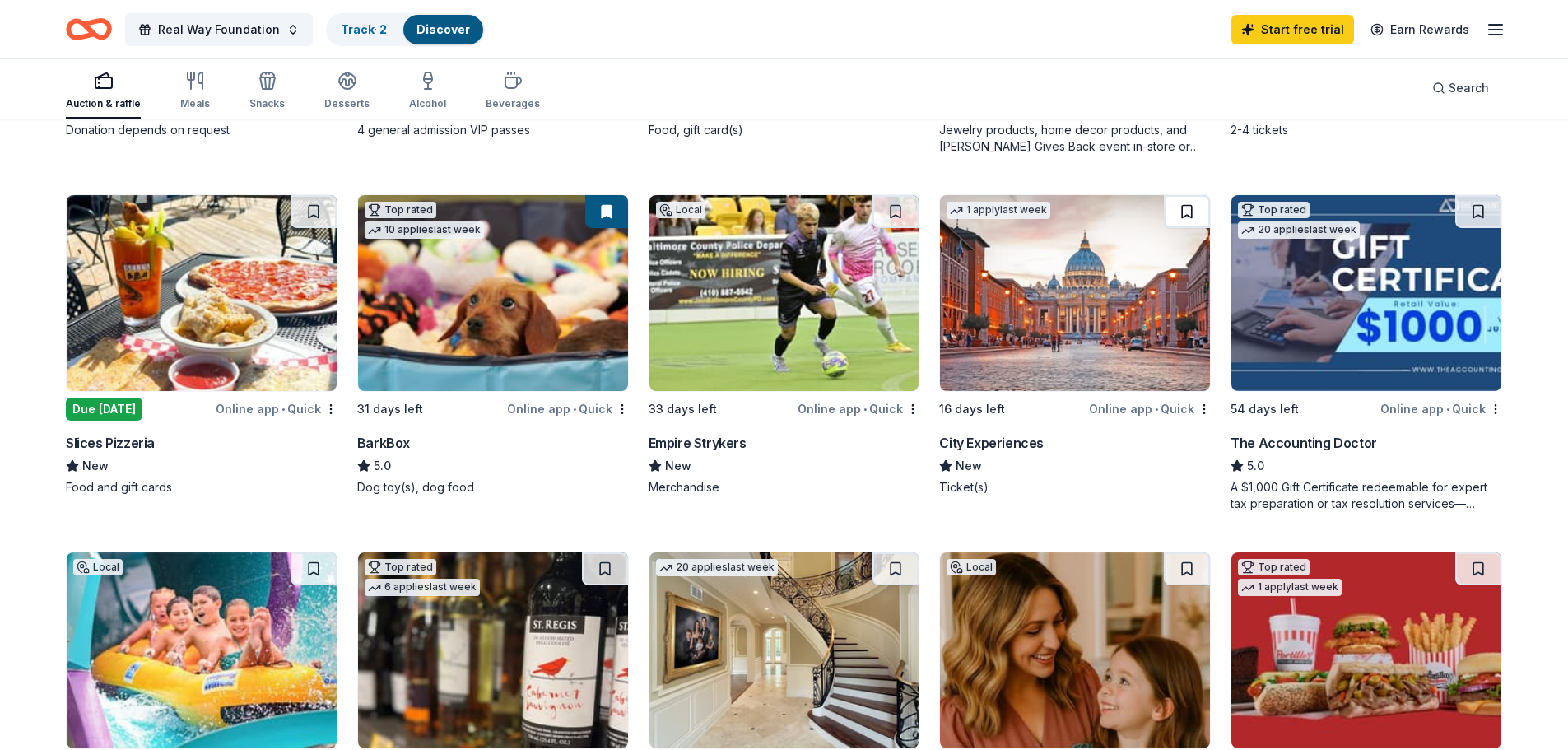
click at [1187, 206] on button at bounding box center [1186, 211] width 46 height 33
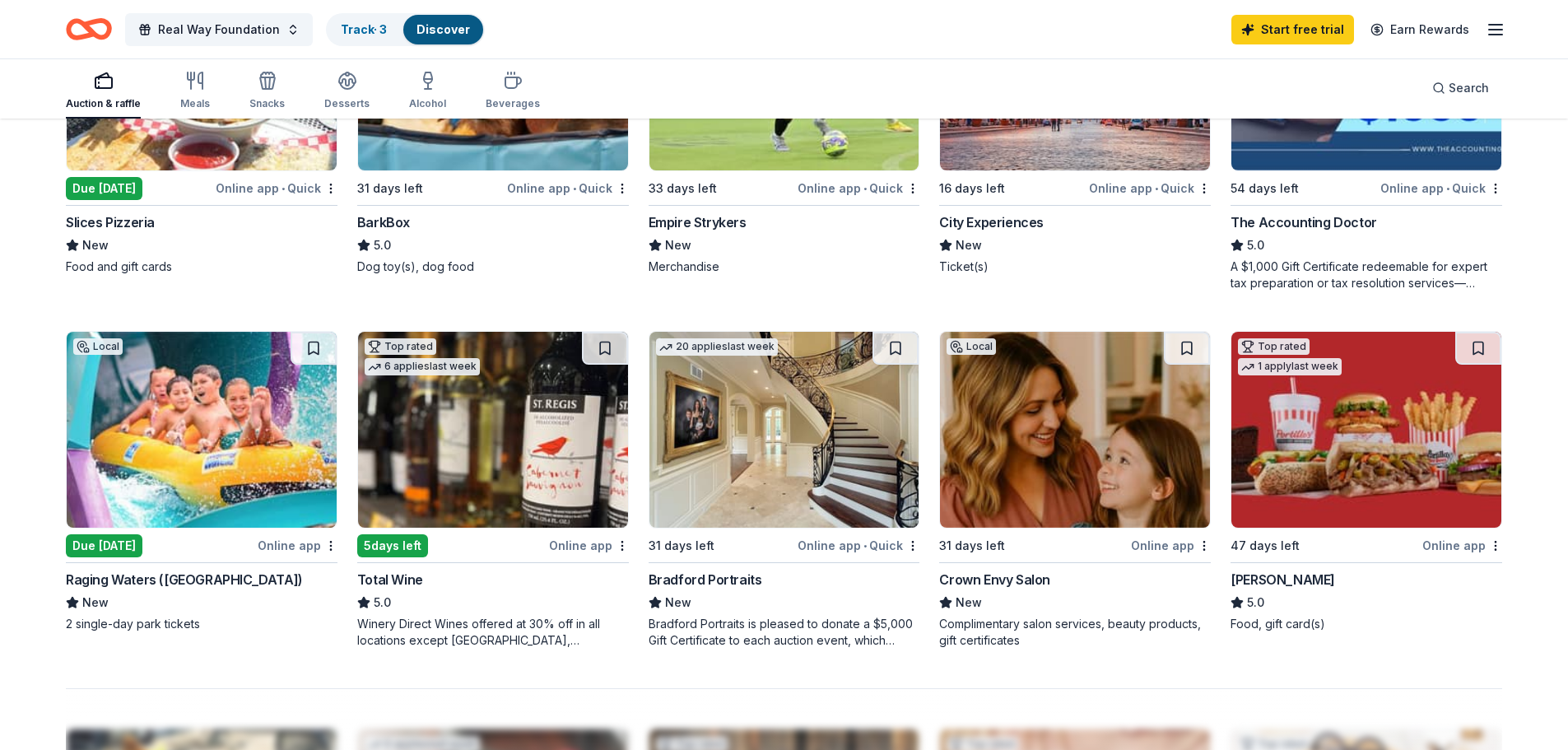
scroll to position [1070, 0]
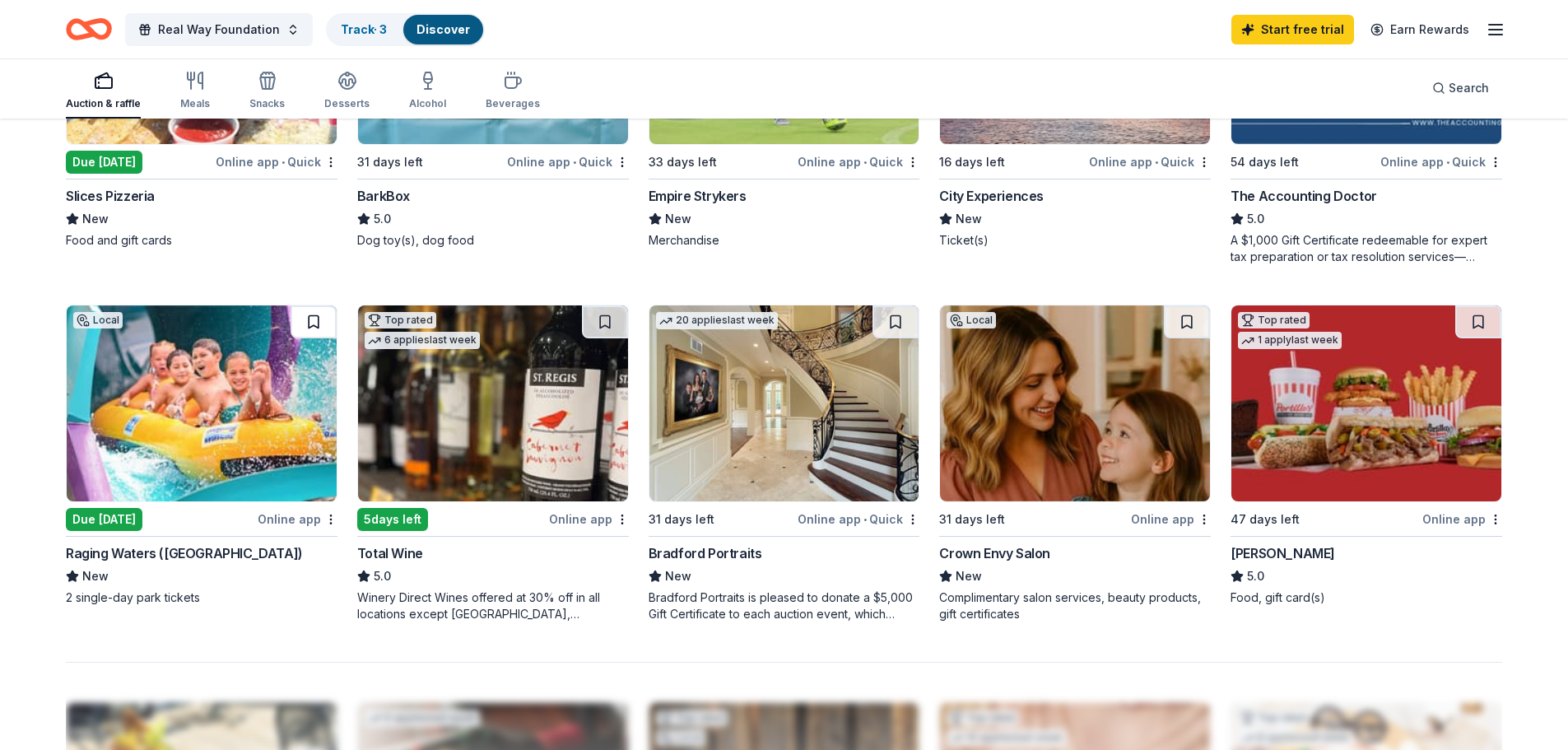
click at [312, 322] on button at bounding box center [313, 322] width 46 height 33
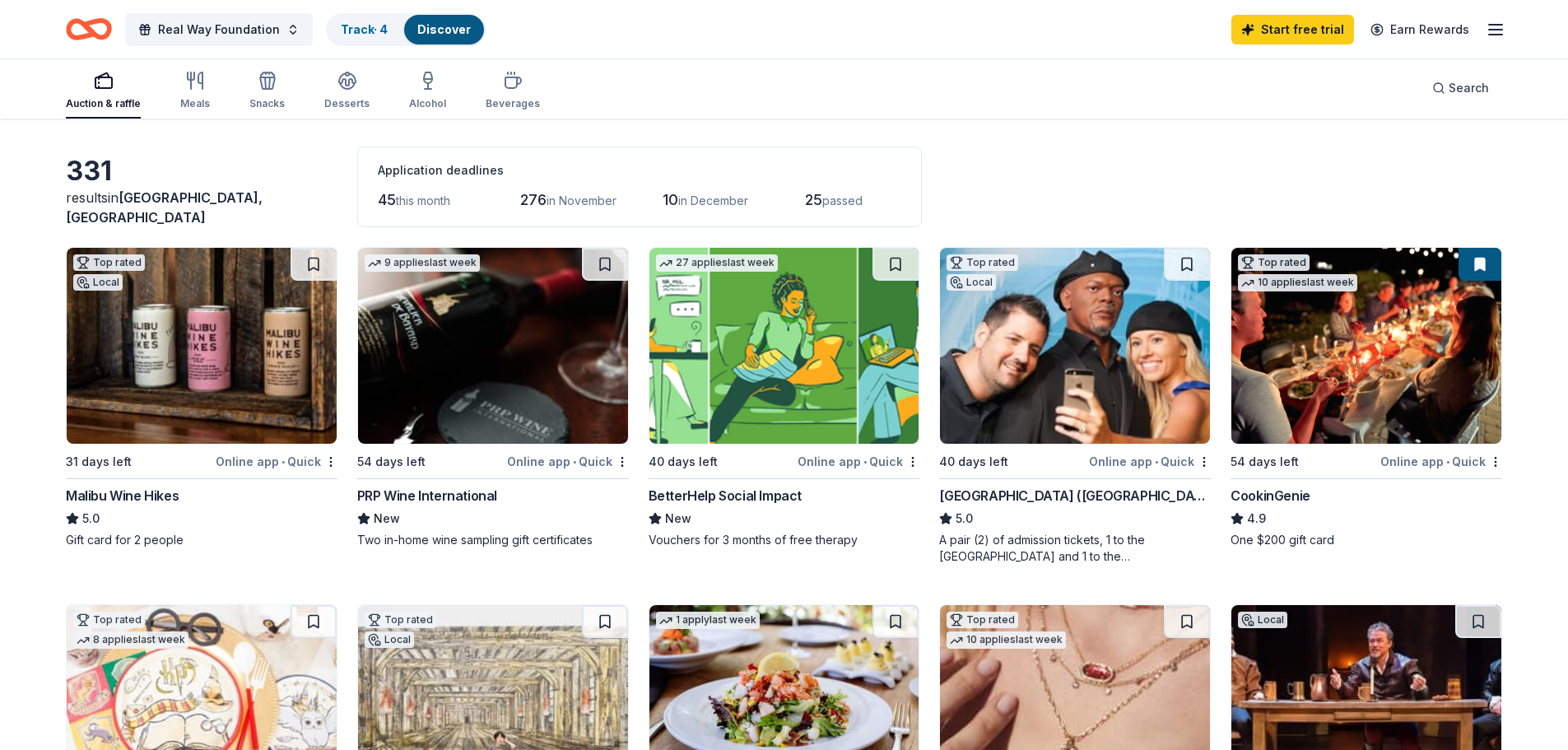
scroll to position [82, 0]
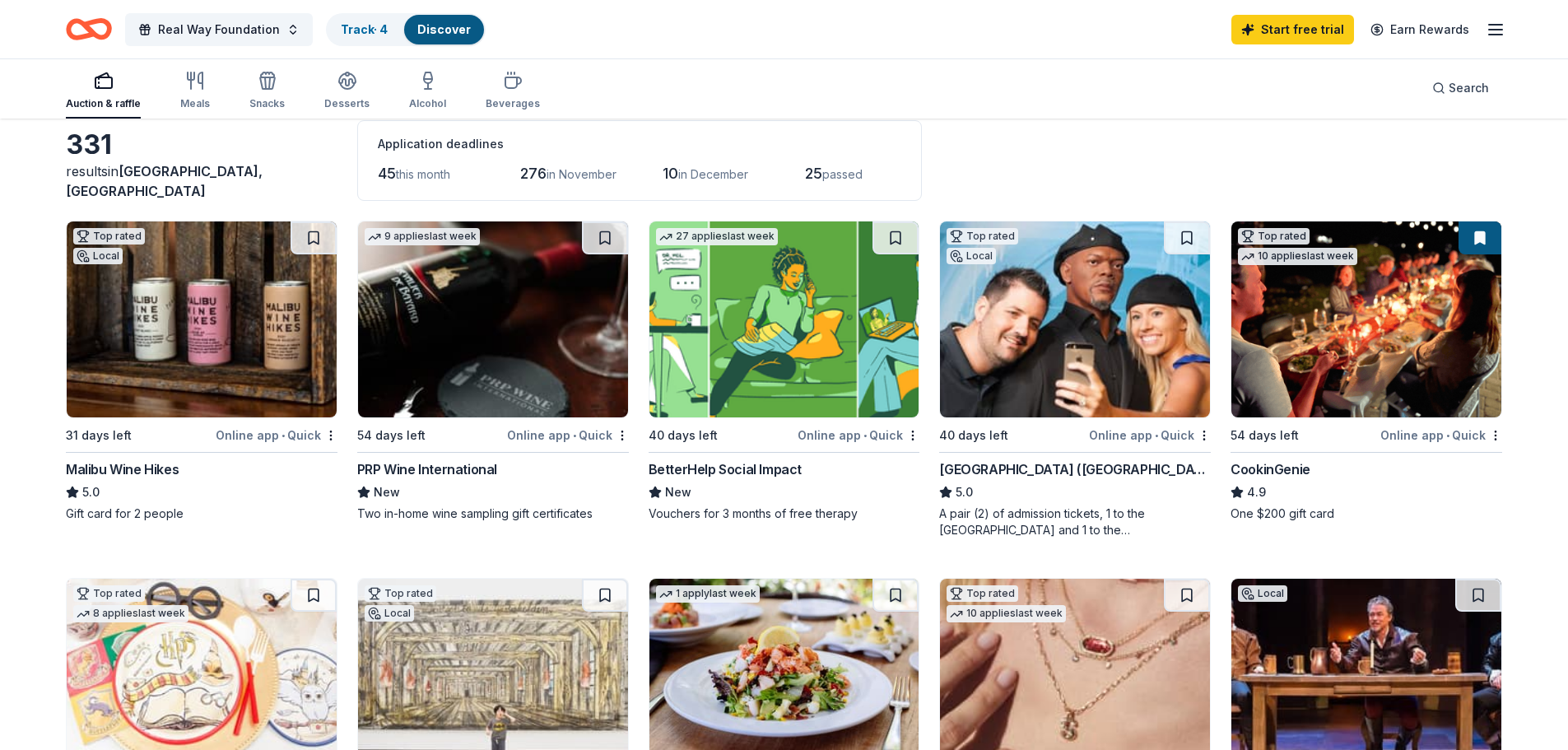
click at [1346, 316] on img at bounding box center [1365, 320] width 270 height 196
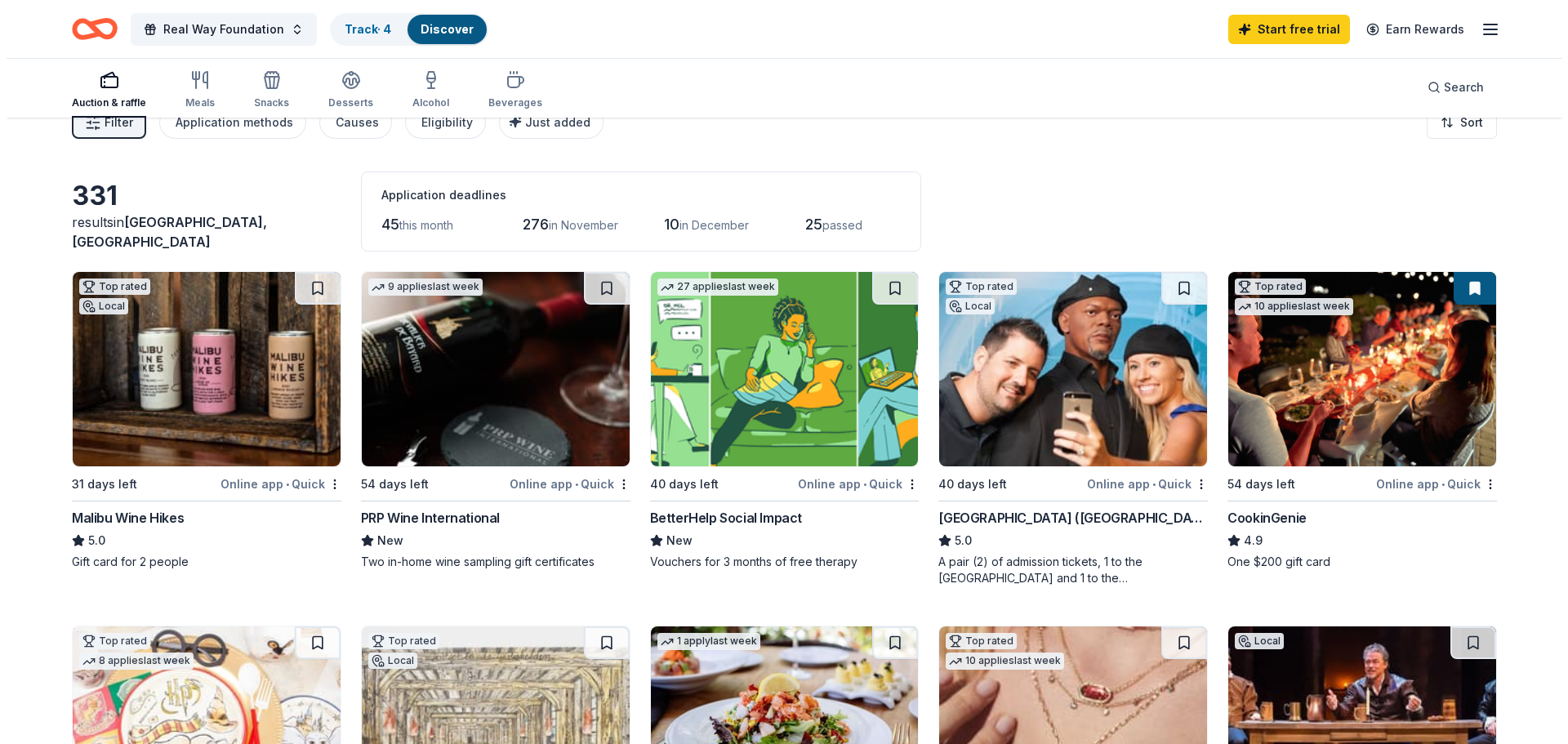
scroll to position [0, 0]
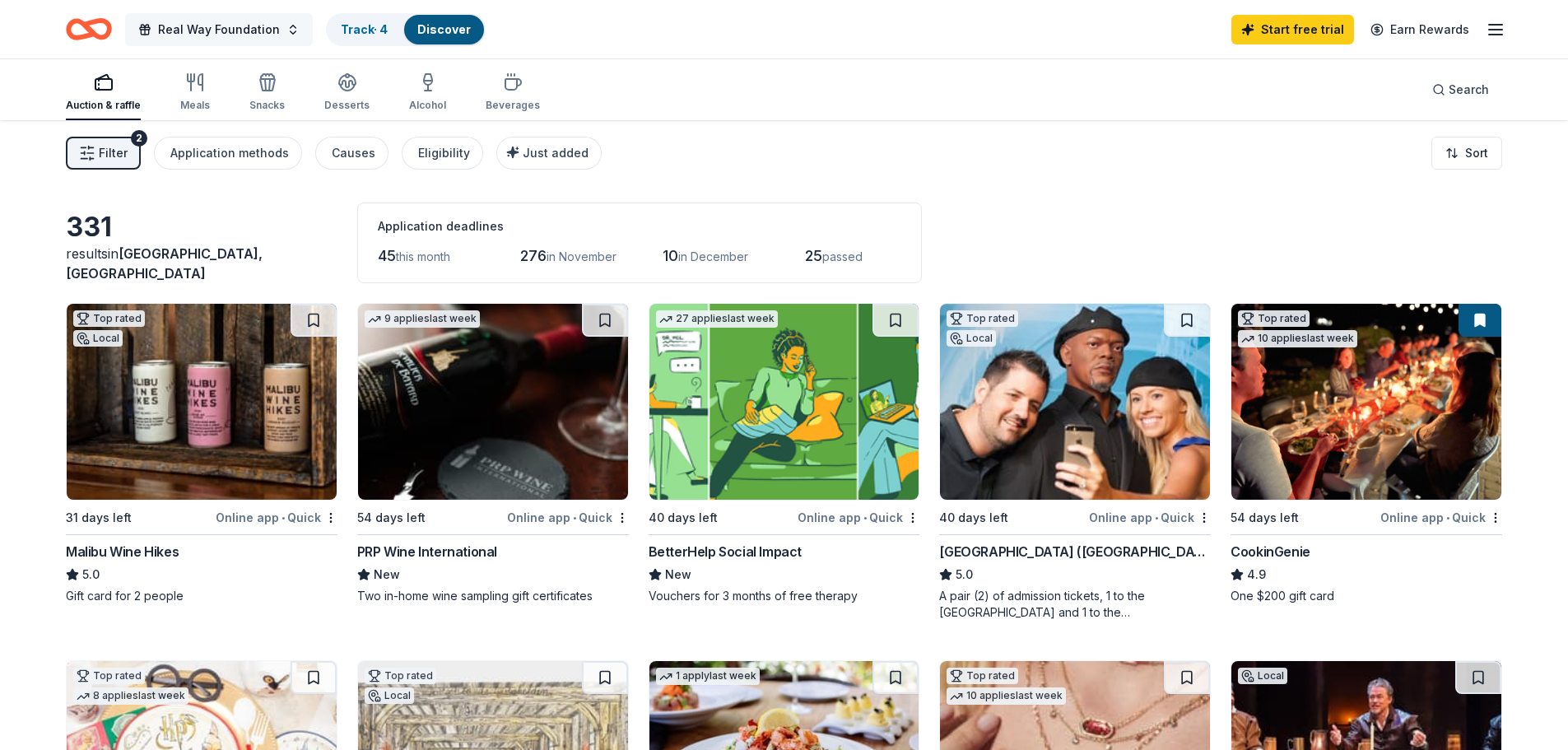
click at [200, 28] on span "Real Way Foundation" at bounding box center [219, 30] width 122 height 20
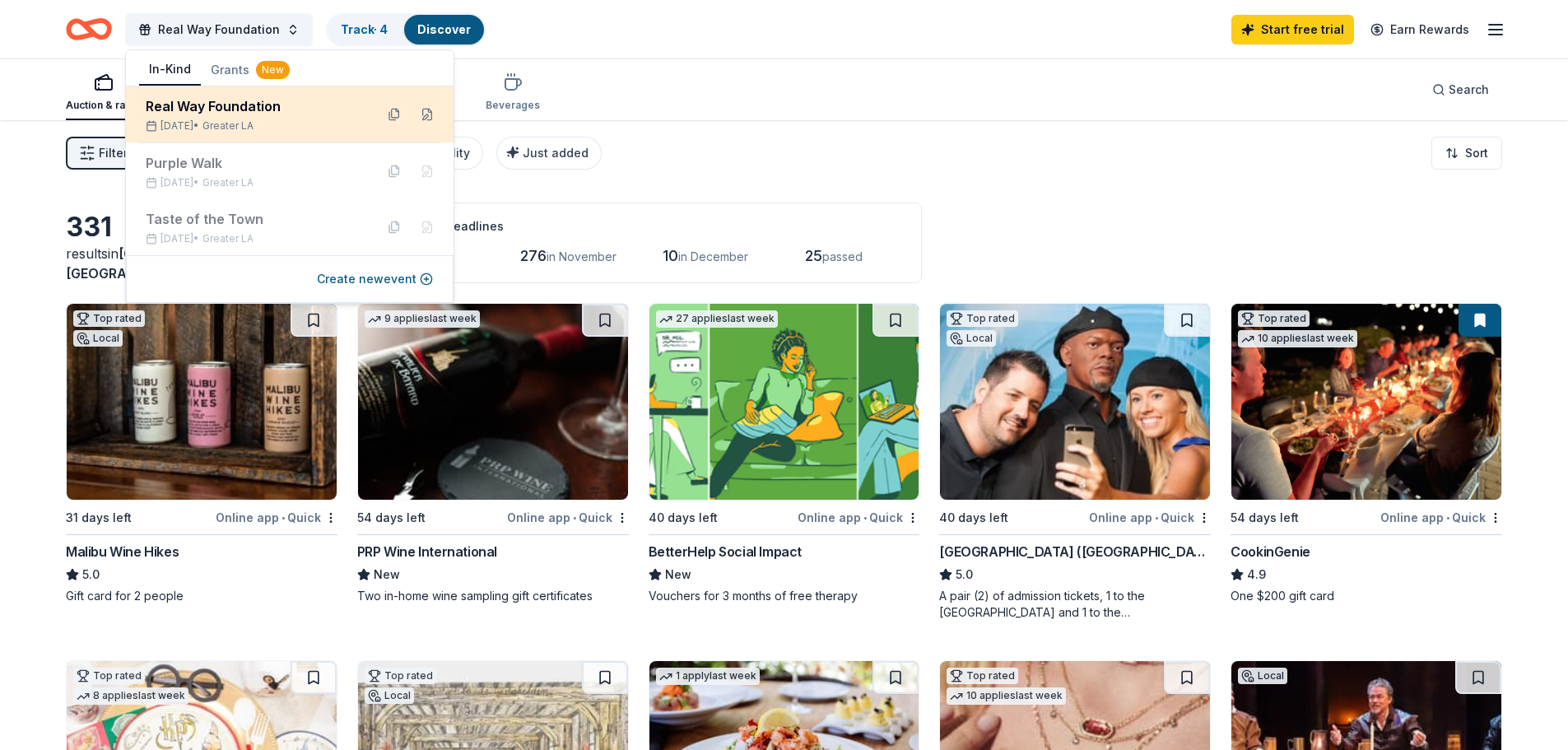
click at [243, 110] on div "Real Way Foundation" at bounding box center [253, 106] width 216 height 20
click at [425, 107] on button at bounding box center [427, 114] width 26 height 26
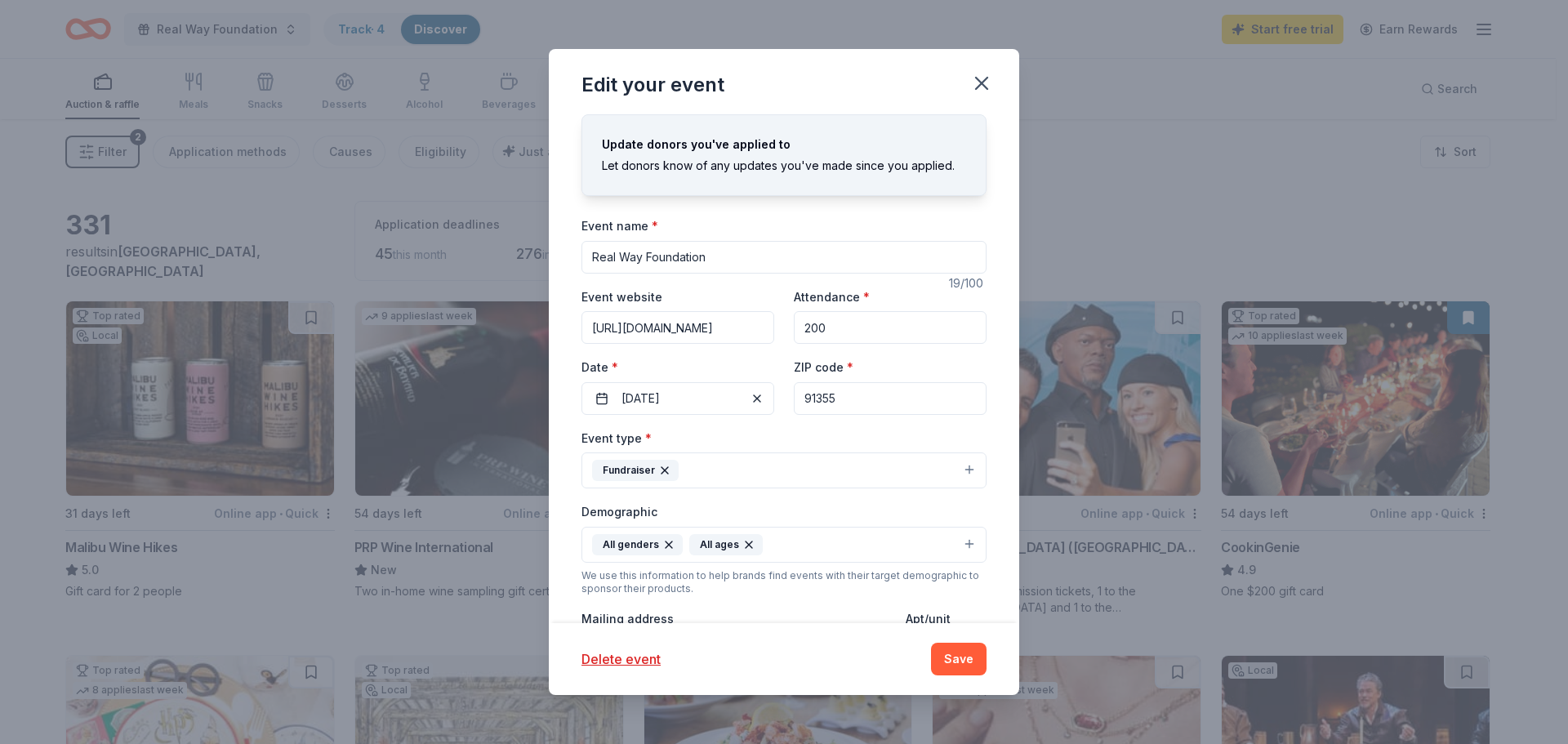
click at [1189, 186] on div "Edit your event Update donors you've applied to Let donors know of any updates …" at bounding box center [784, 372] width 1568 height 744
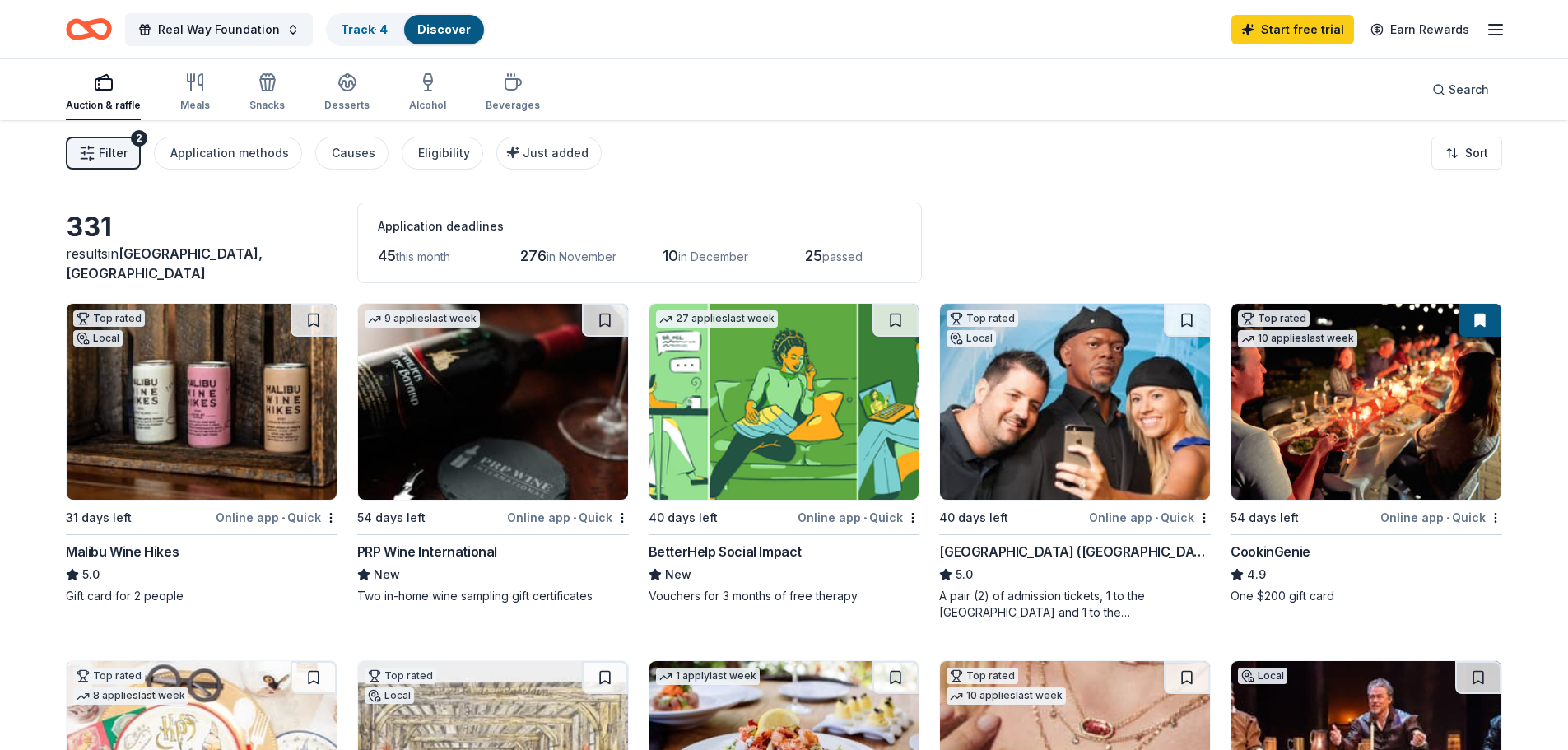
click at [1496, 23] on icon "button" at bounding box center [1495, 30] width 20 height 20
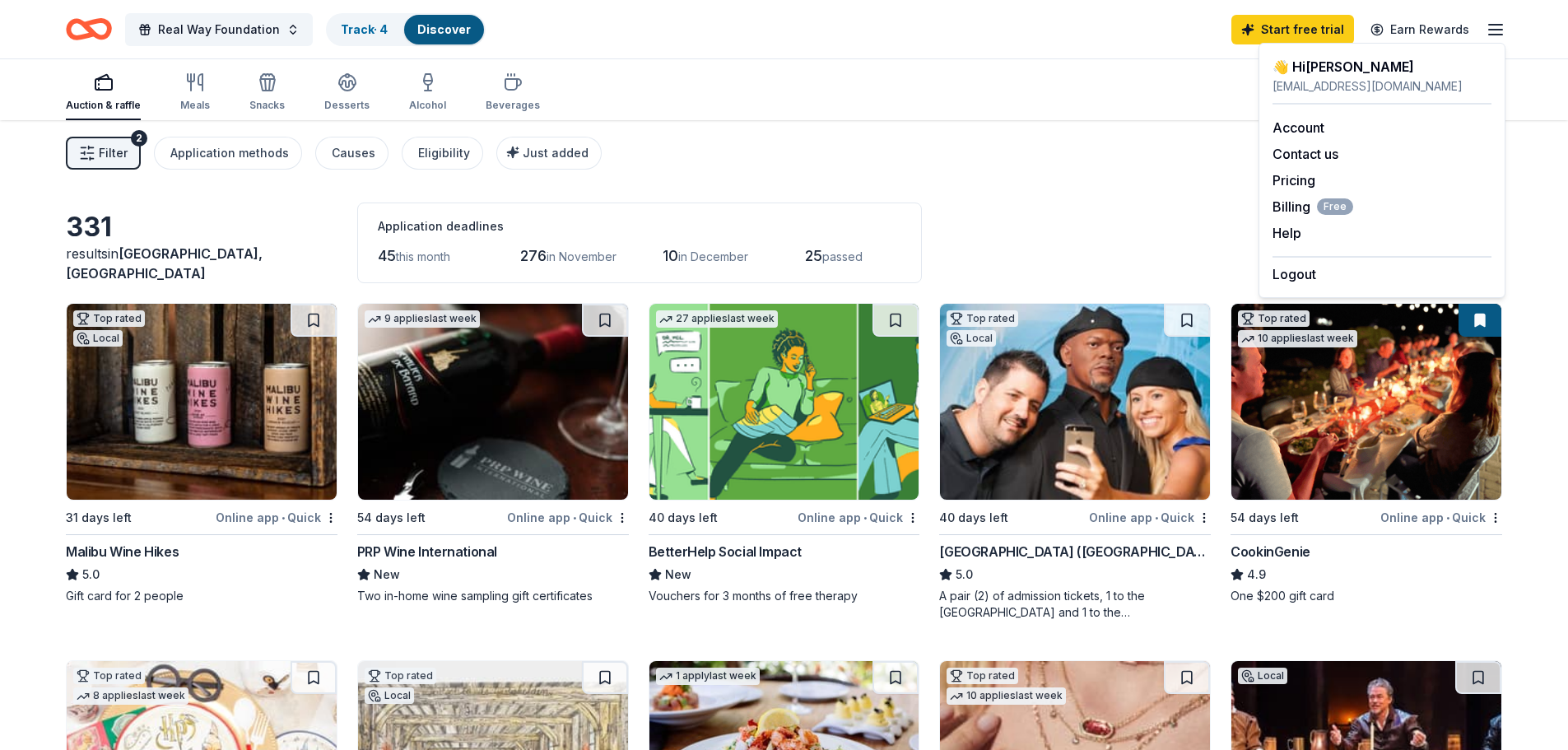
click at [1303, 95] on div "angartiaga@gmail.com" at bounding box center [1381, 86] width 219 height 20
click at [1312, 69] on div "👋 Hi Angela" at bounding box center [1381, 66] width 219 height 20
click at [1344, 87] on div "angartiaga@gmail.com" at bounding box center [1381, 86] width 219 height 20
click at [1342, 79] on div "angartiaga@gmail.com" at bounding box center [1381, 86] width 219 height 20
click at [875, 141] on div "Filter 2 Application methods Causes Eligibility Just added Sort" at bounding box center [784, 153] width 1568 height 65
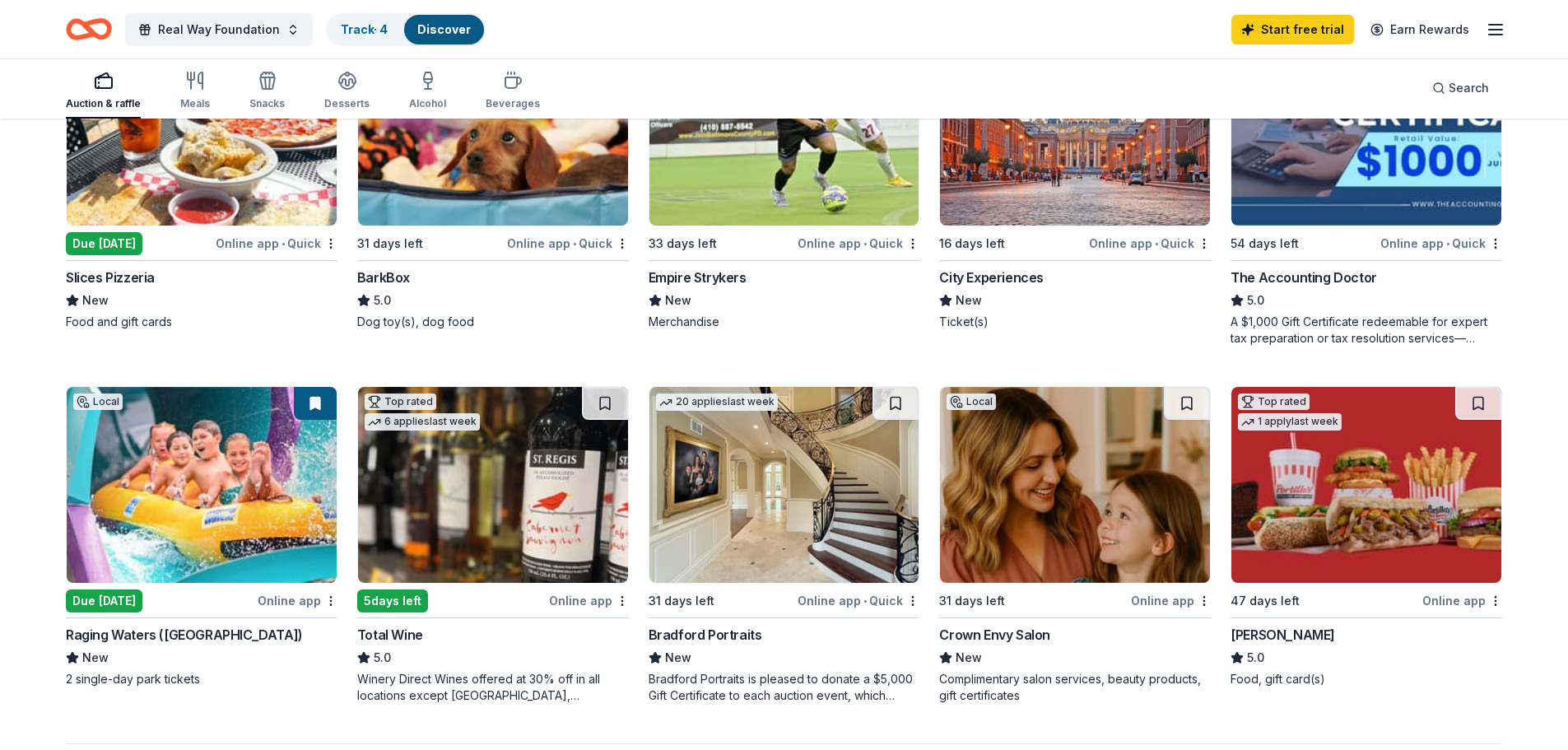
scroll to position [987, 0]
click at [255, 497] on img at bounding box center [201, 485] width 270 height 196
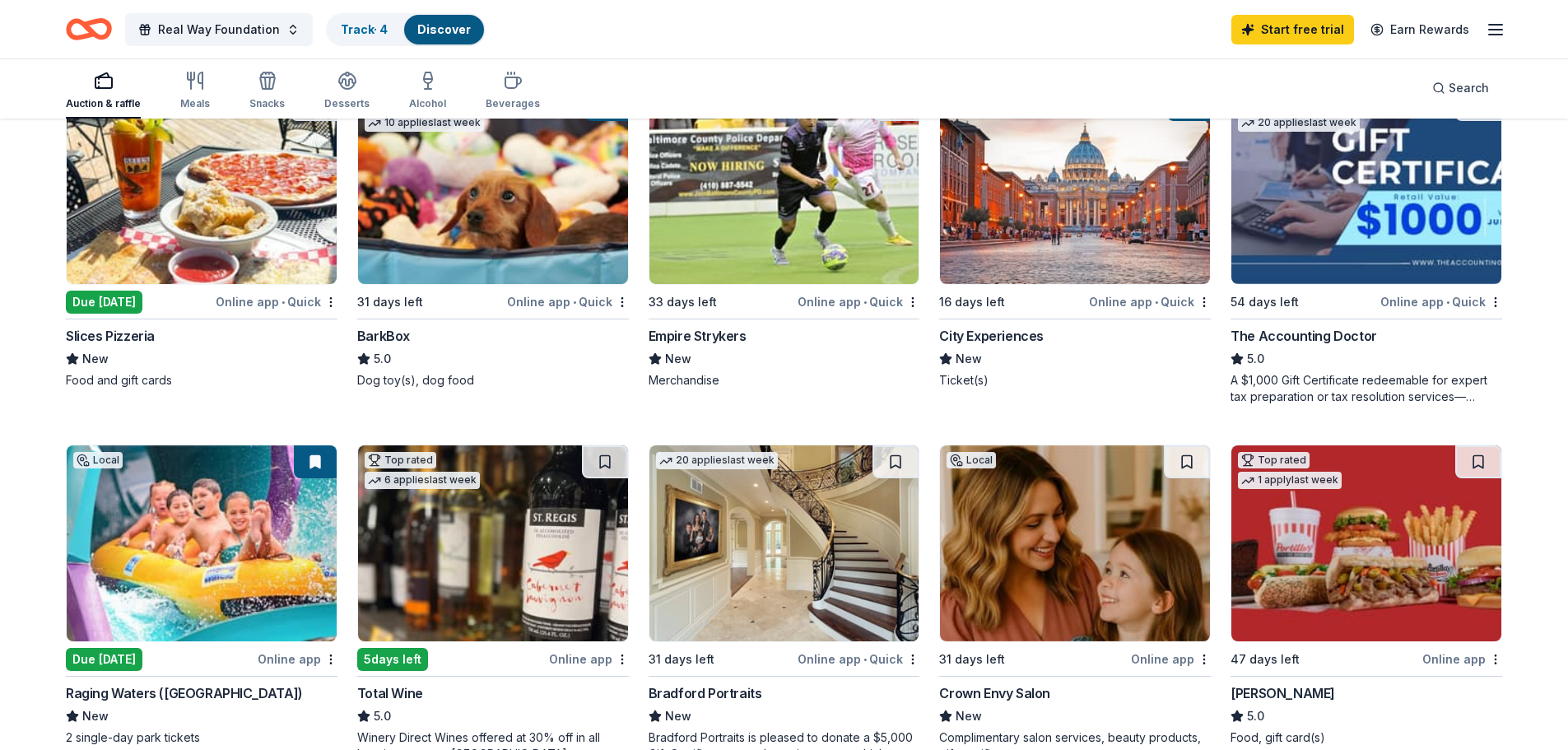
scroll to position [905, 0]
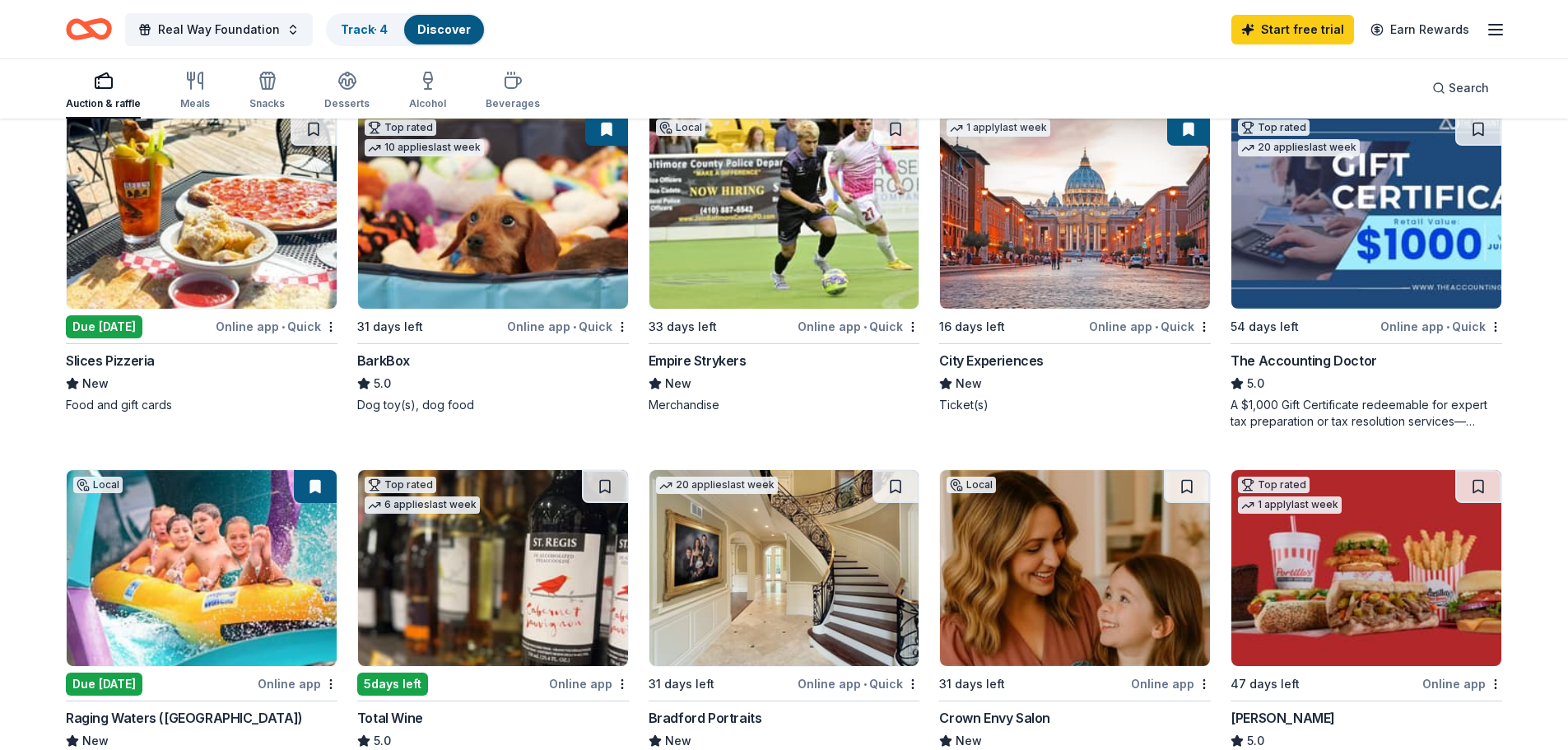
click at [715, 357] on div "Empire Strykers" at bounding box center [698, 361] width 98 height 20
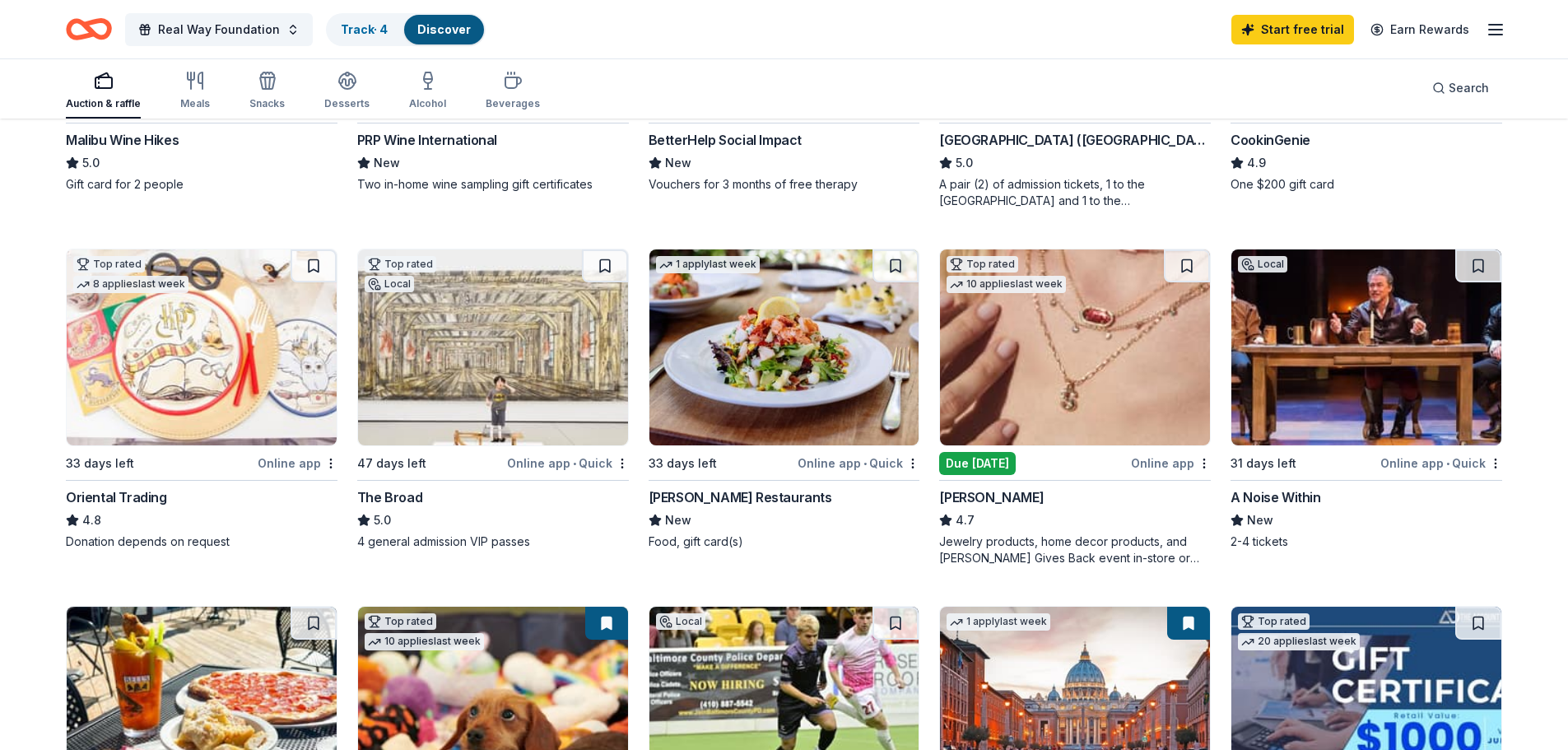
scroll to position [0, 0]
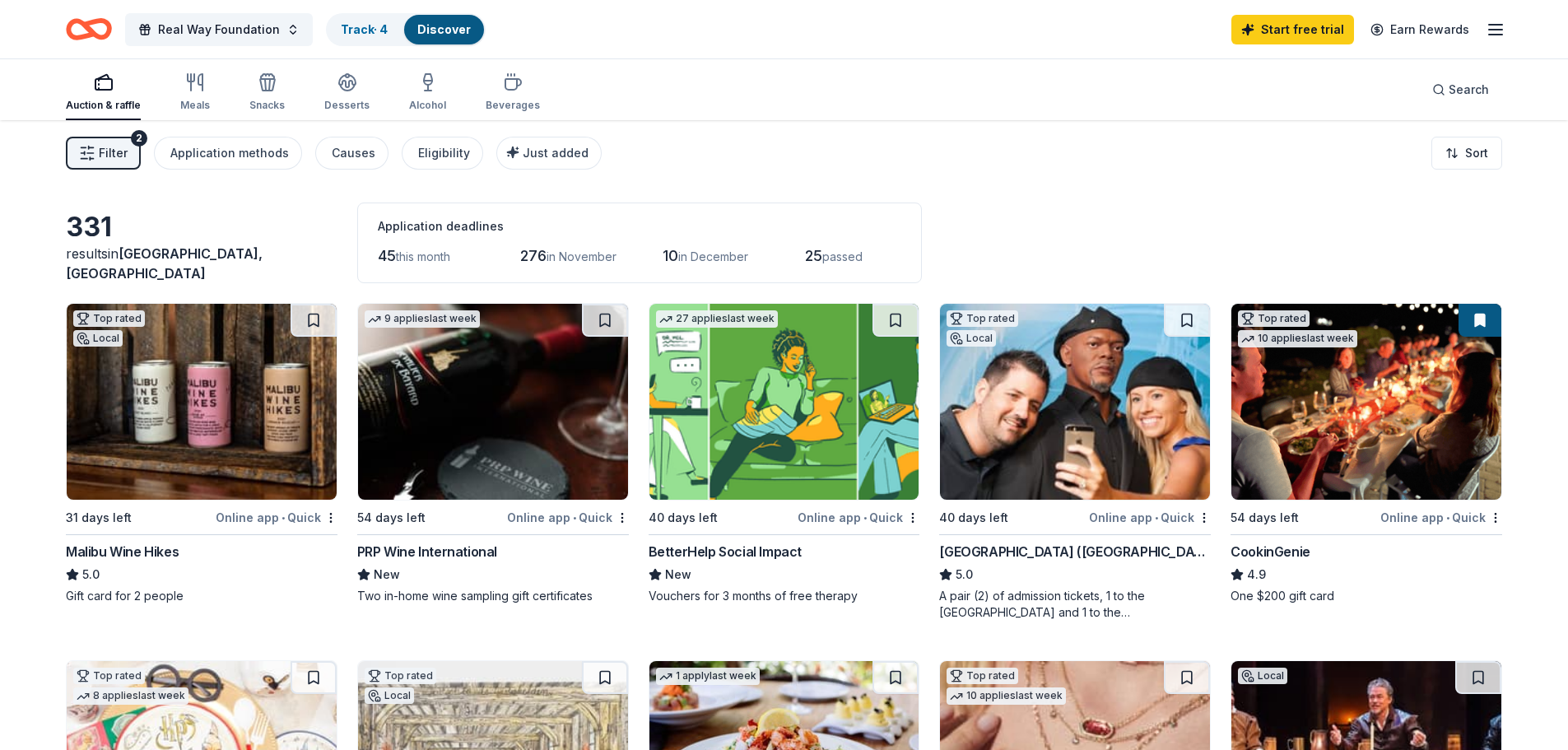
drag, startPoint x: 415, startPoint y: 258, endPoint x: 492, endPoint y: 260, distance: 77.0
click at [491, 260] on div "45 this month 276 in November 10 in December 25 passed" at bounding box center [640, 256] width 524 height 26
click at [243, 153] on div "Application methods" at bounding box center [230, 153] width 119 height 20
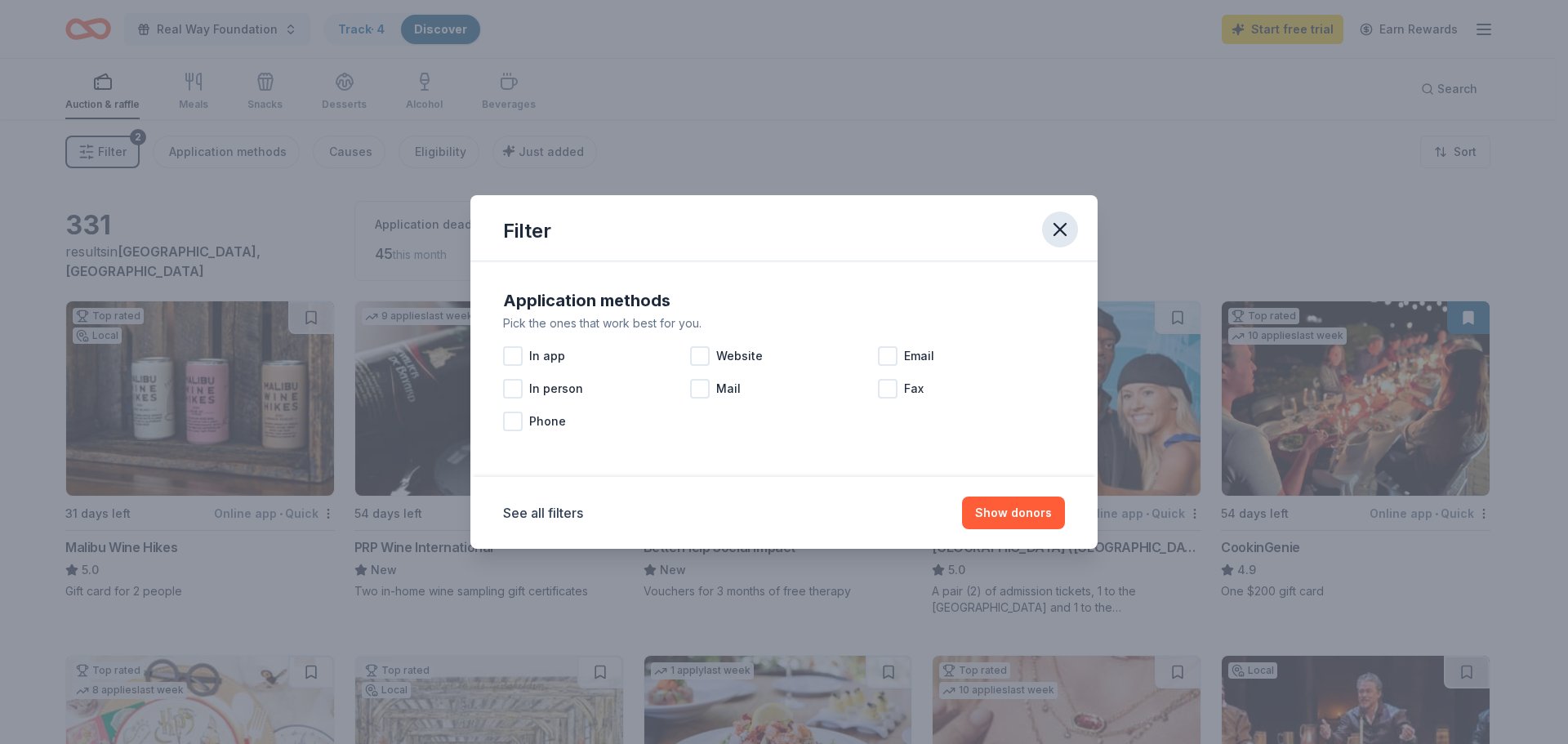
click at [1064, 227] on icon "button" at bounding box center [1059, 230] width 23 height 23
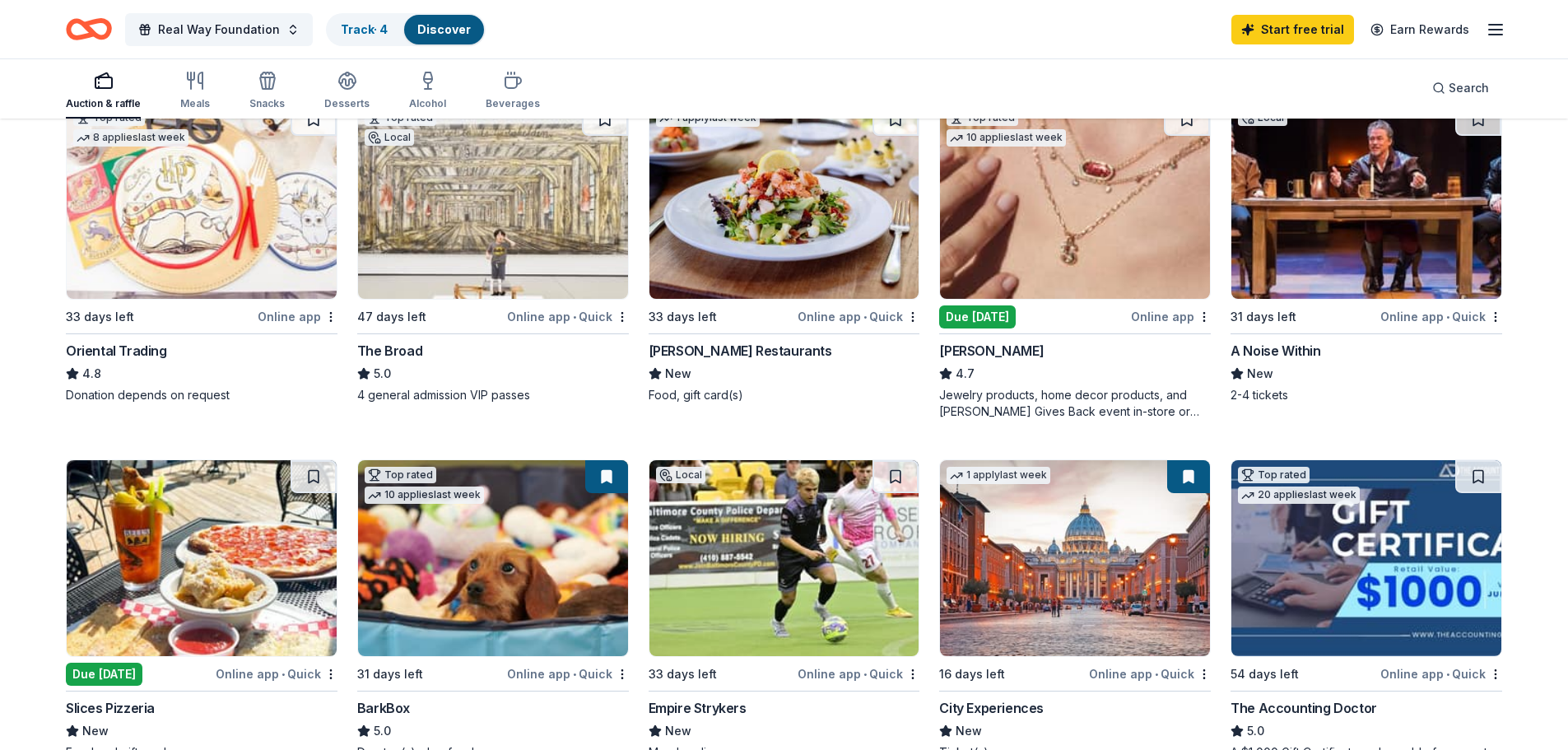
scroll to position [576, 0]
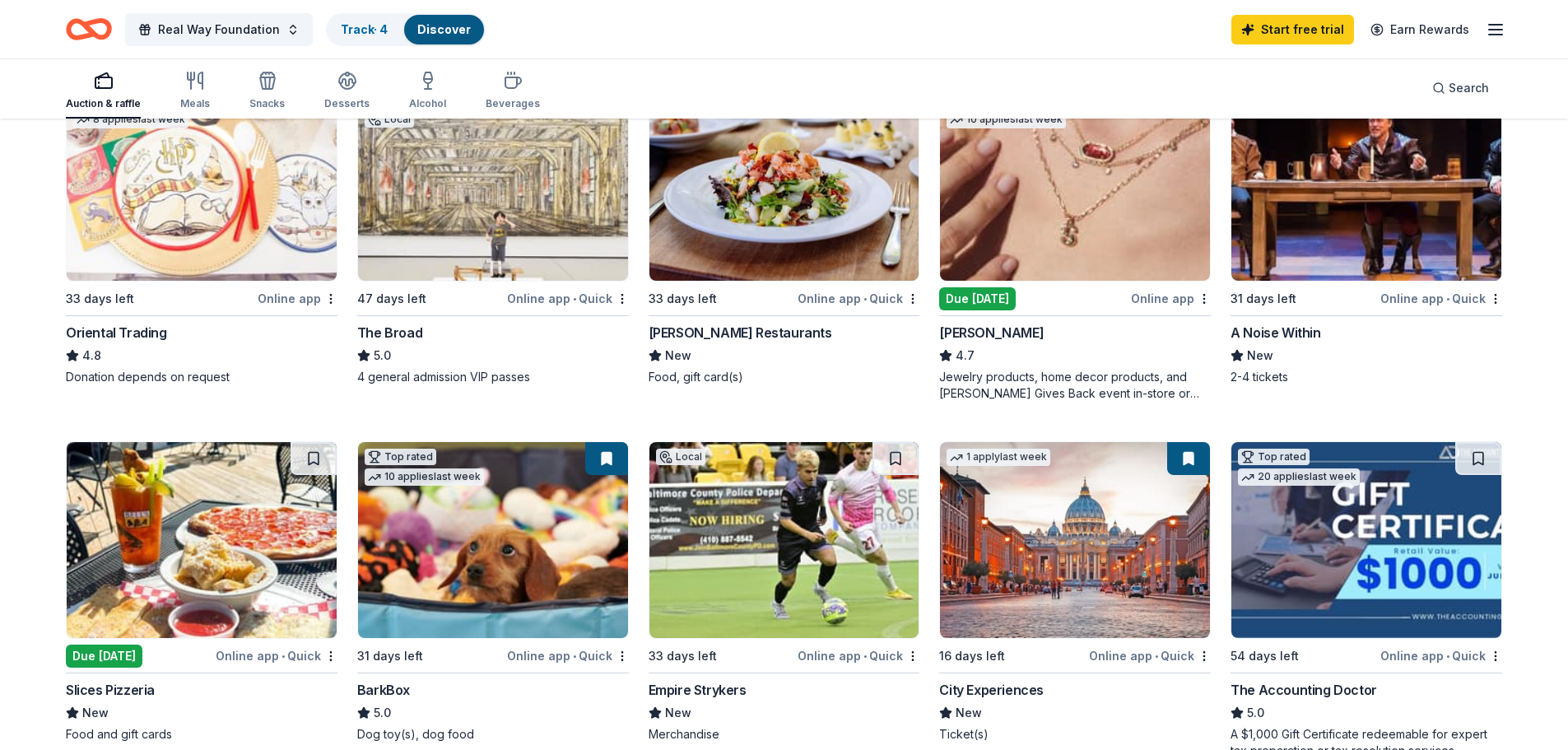
click at [779, 516] on img at bounding box center [784, 540] width 270 height 196
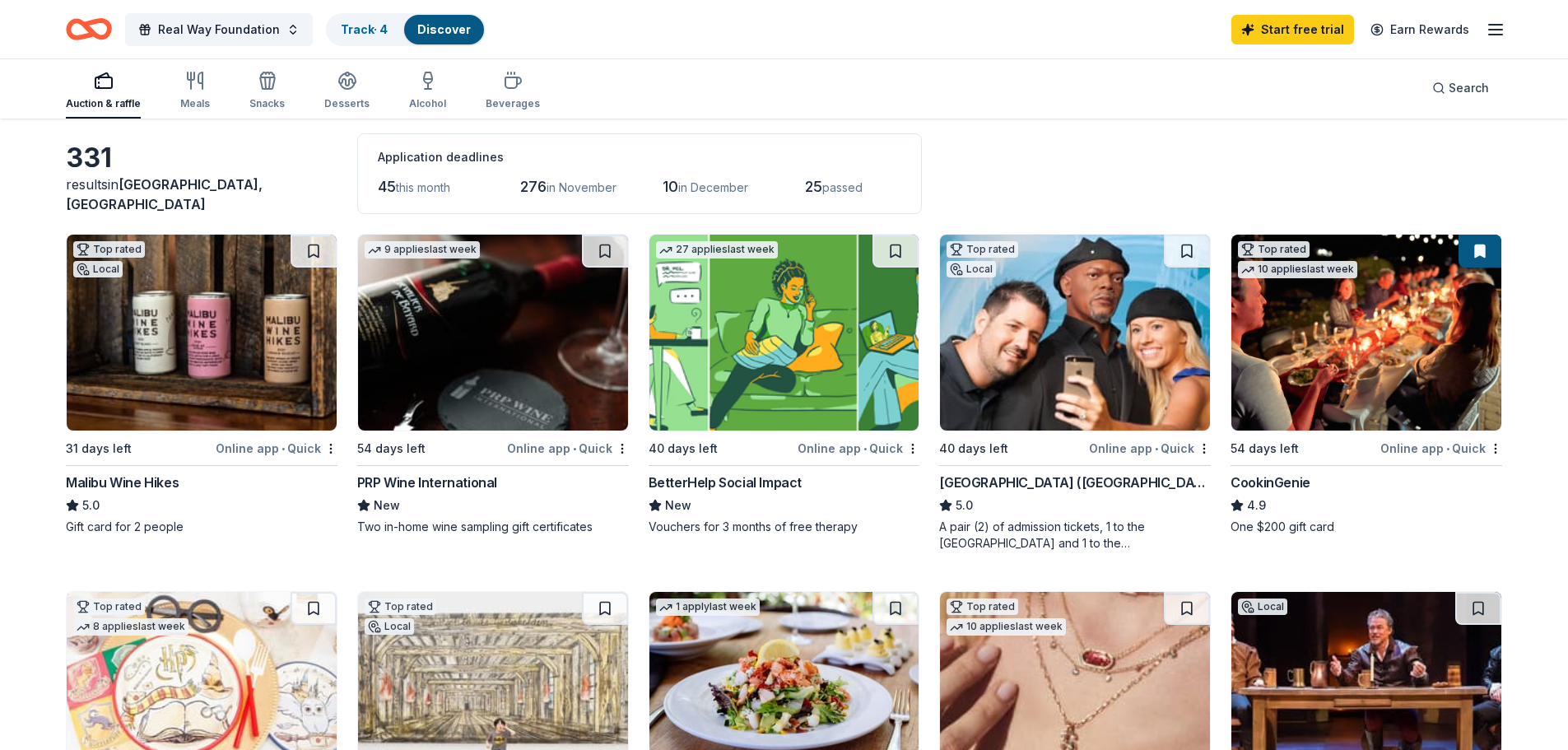
scroll to position [0, 0]
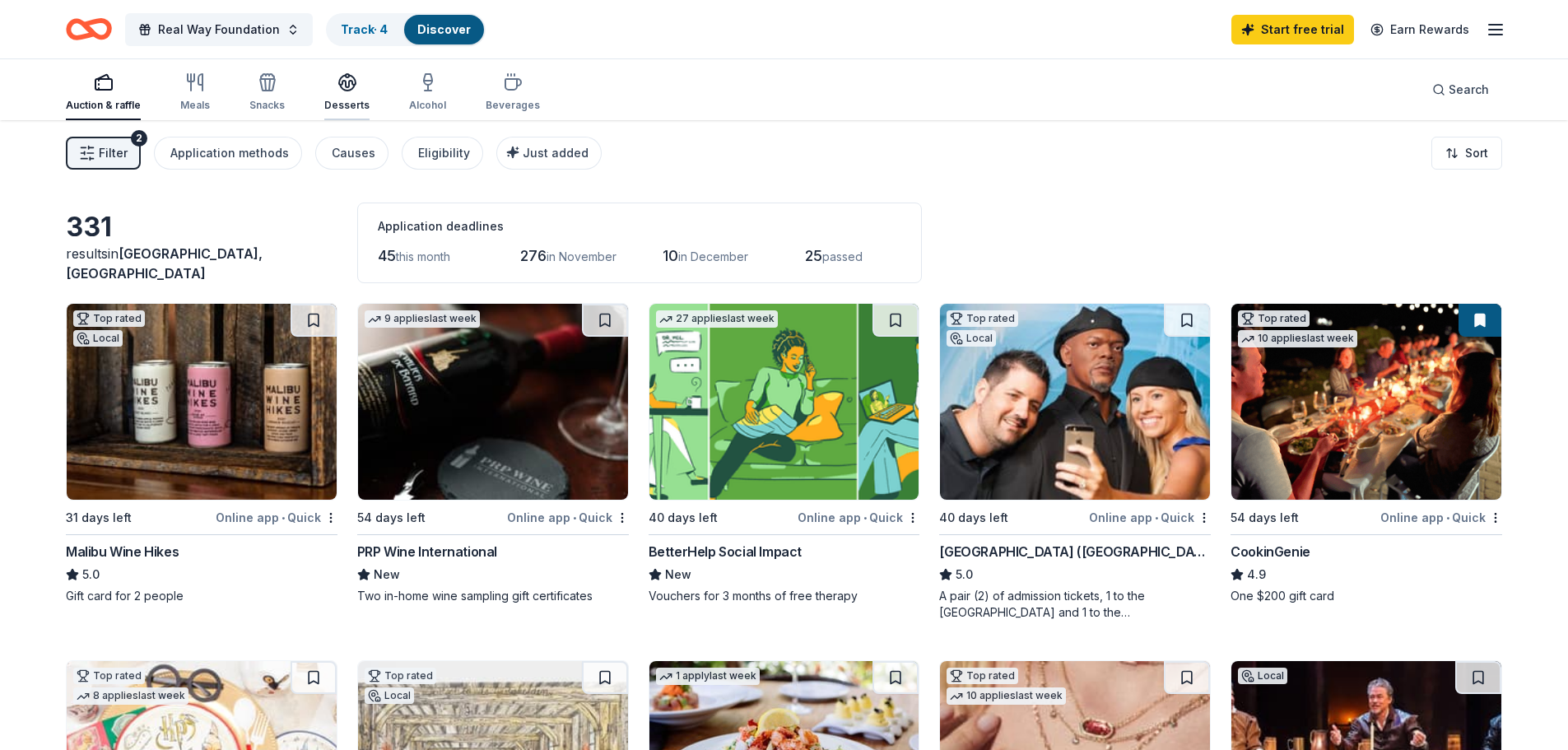
click at [339, 85] on icon "button" at bounding box center [347, 81] width 17 height 12
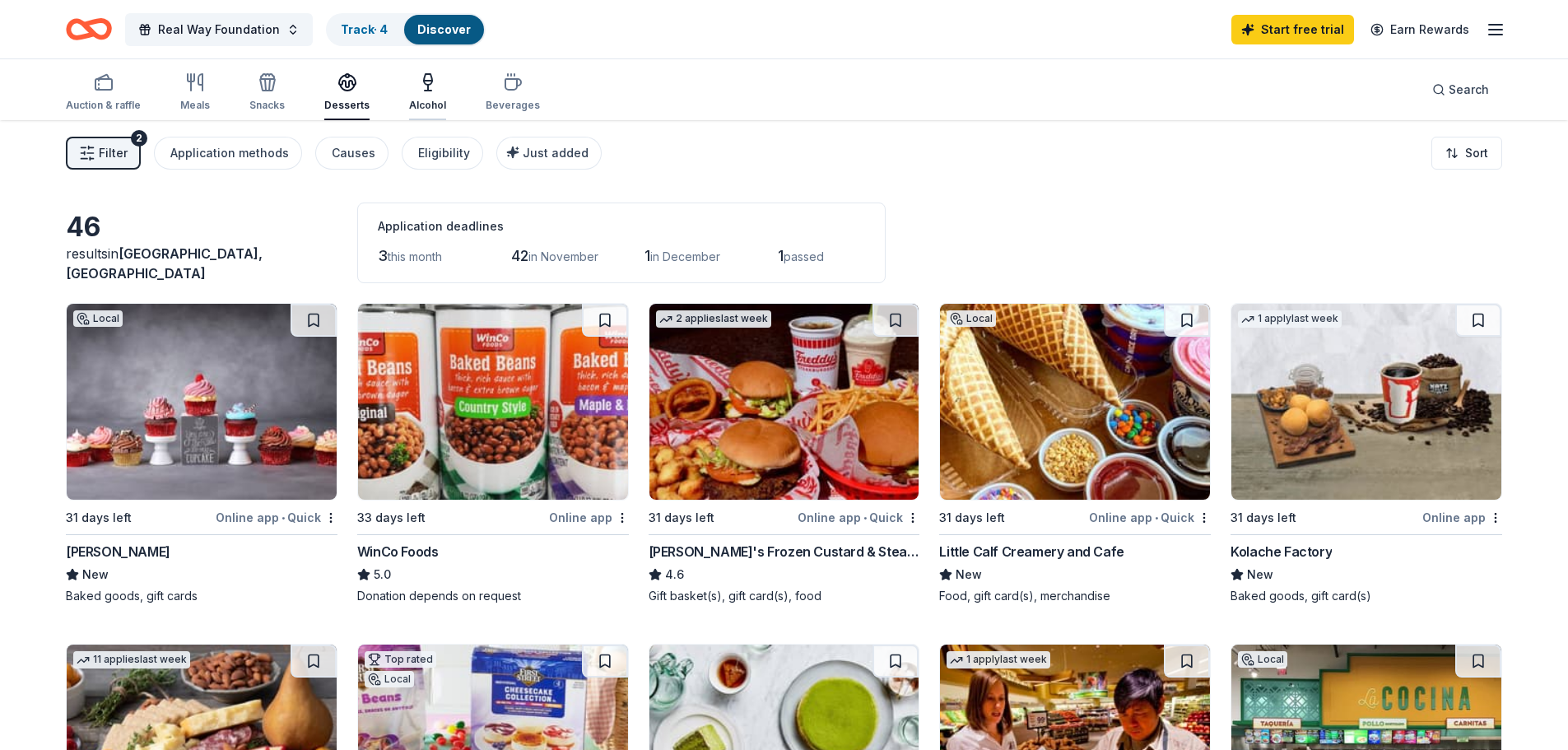
click at [421, 83] on icon "button" at bounding box center [428, 82] width 20 height 20
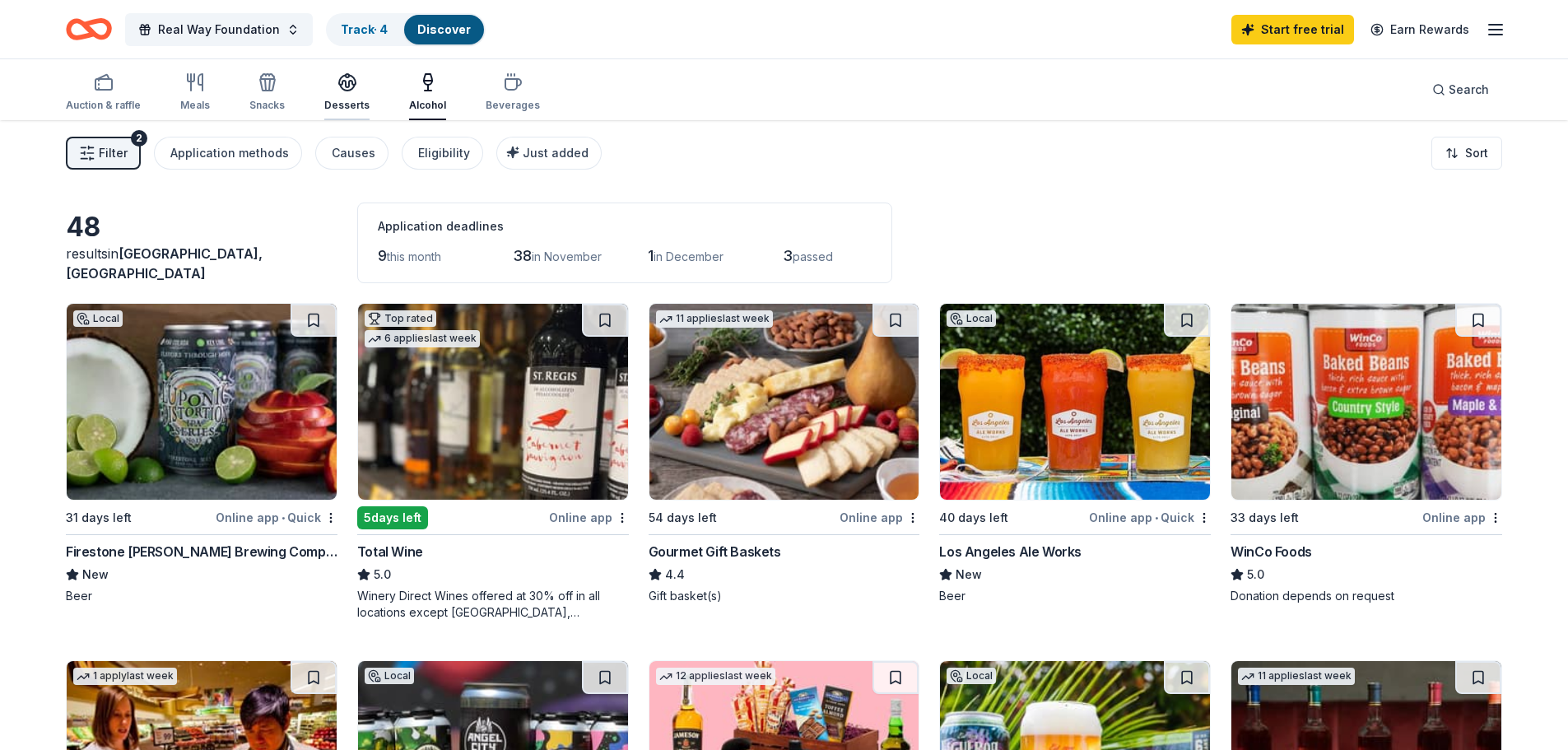
click at [339, 86] on icon "button" at bounding box center [347, 82] width 20 height 20
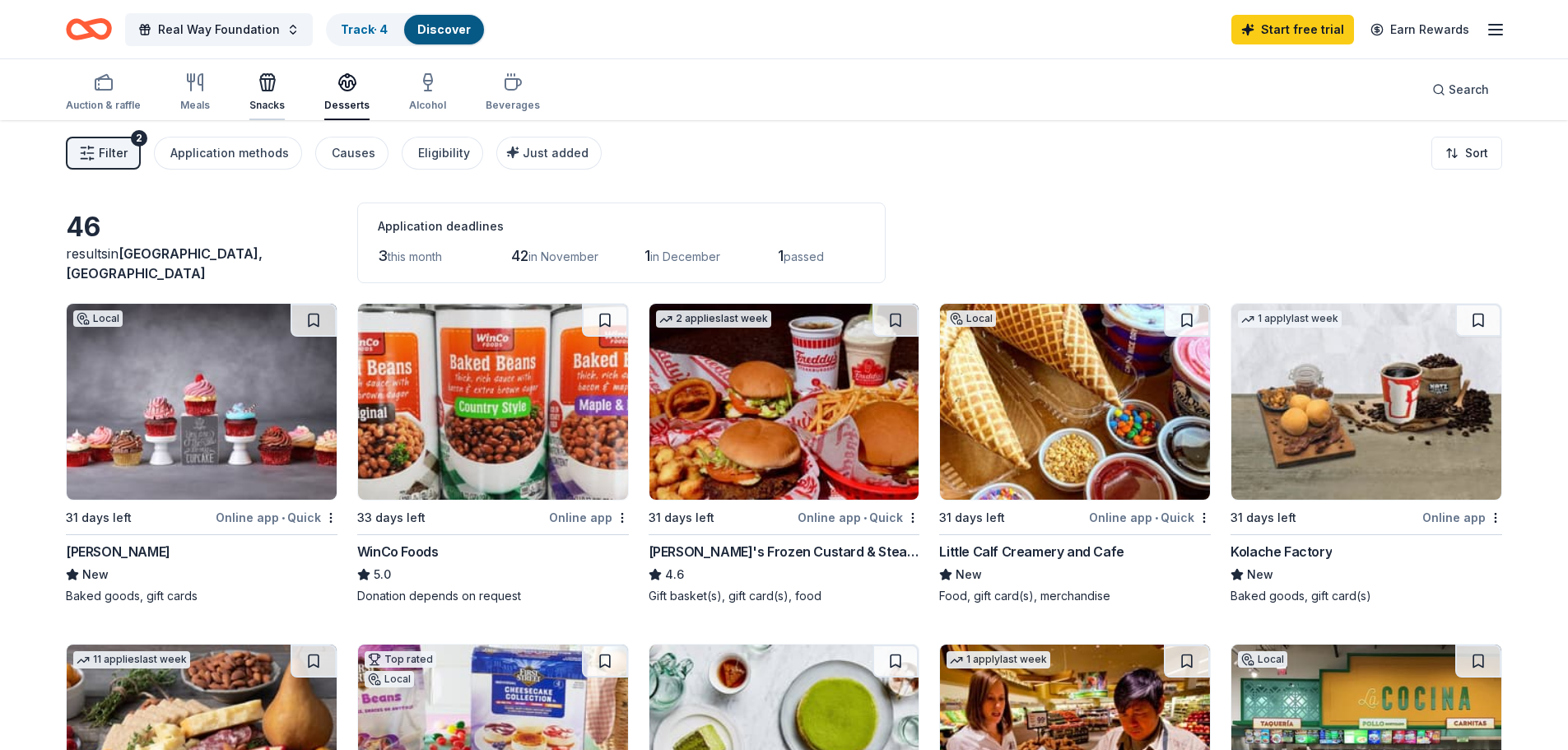
click at [258, 87] on icon "button" at bounding box center [267, 82] width 20 height 20
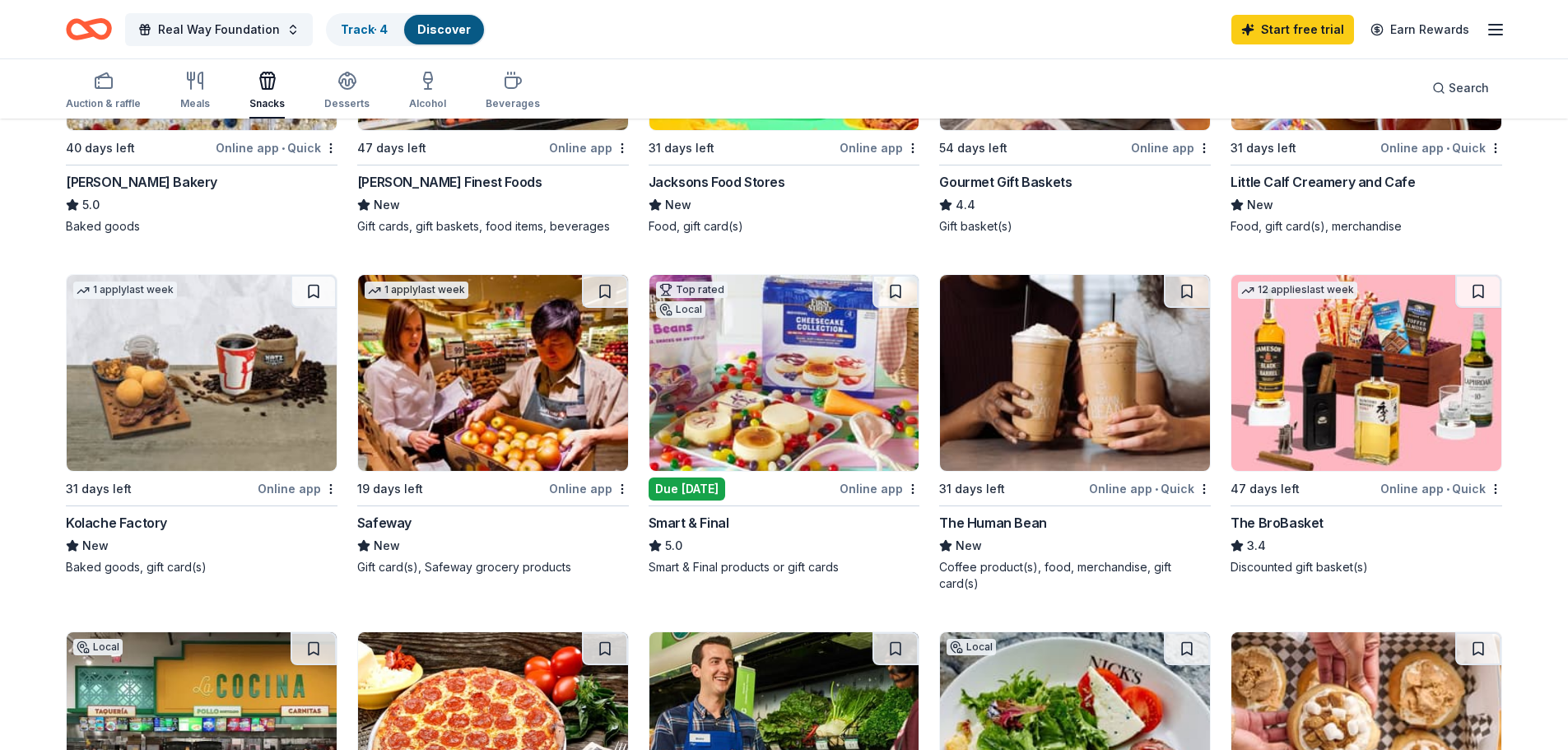
scroll to position [740, 0]
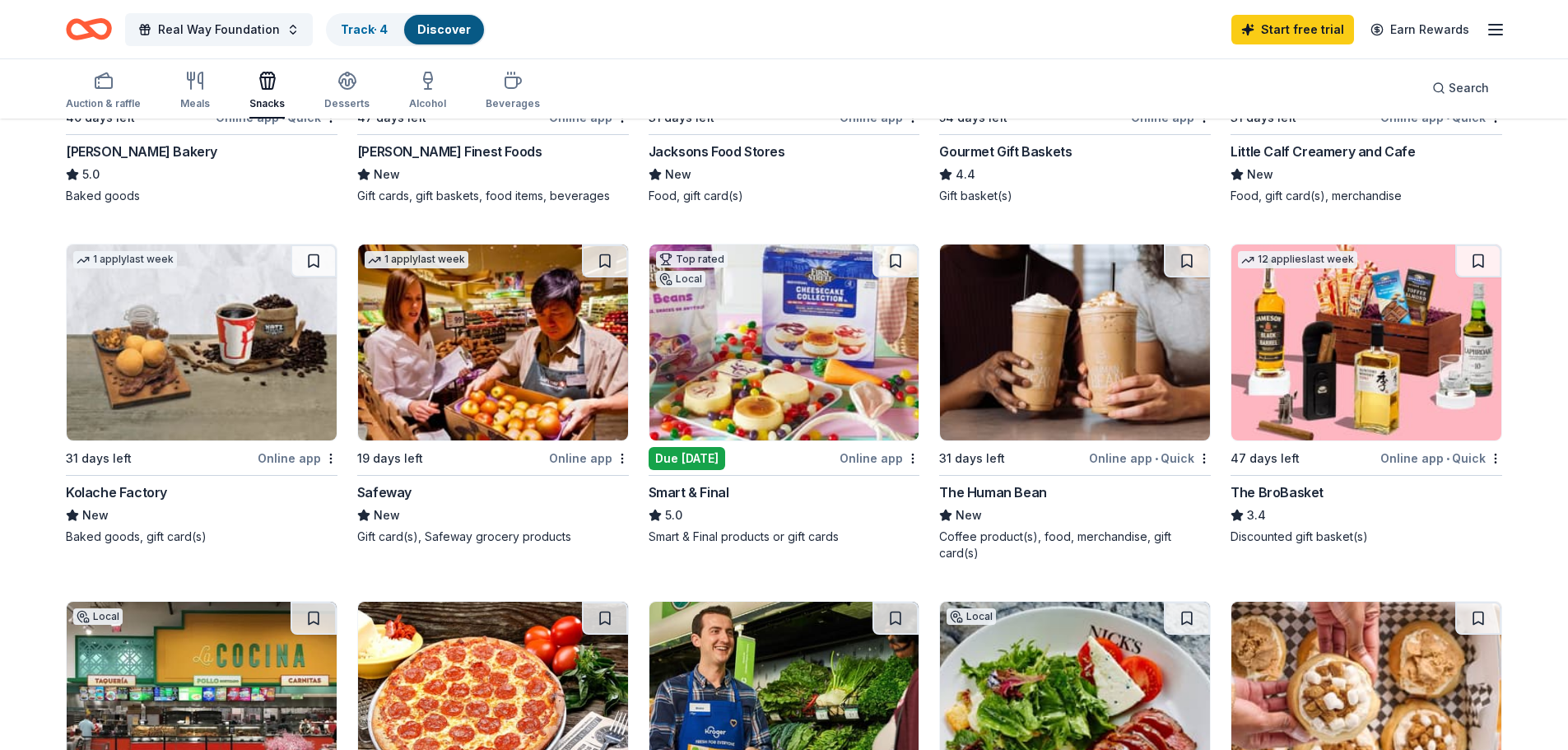
click at [777, 354] on img at bounding box center [784, 342] width 270 height 196
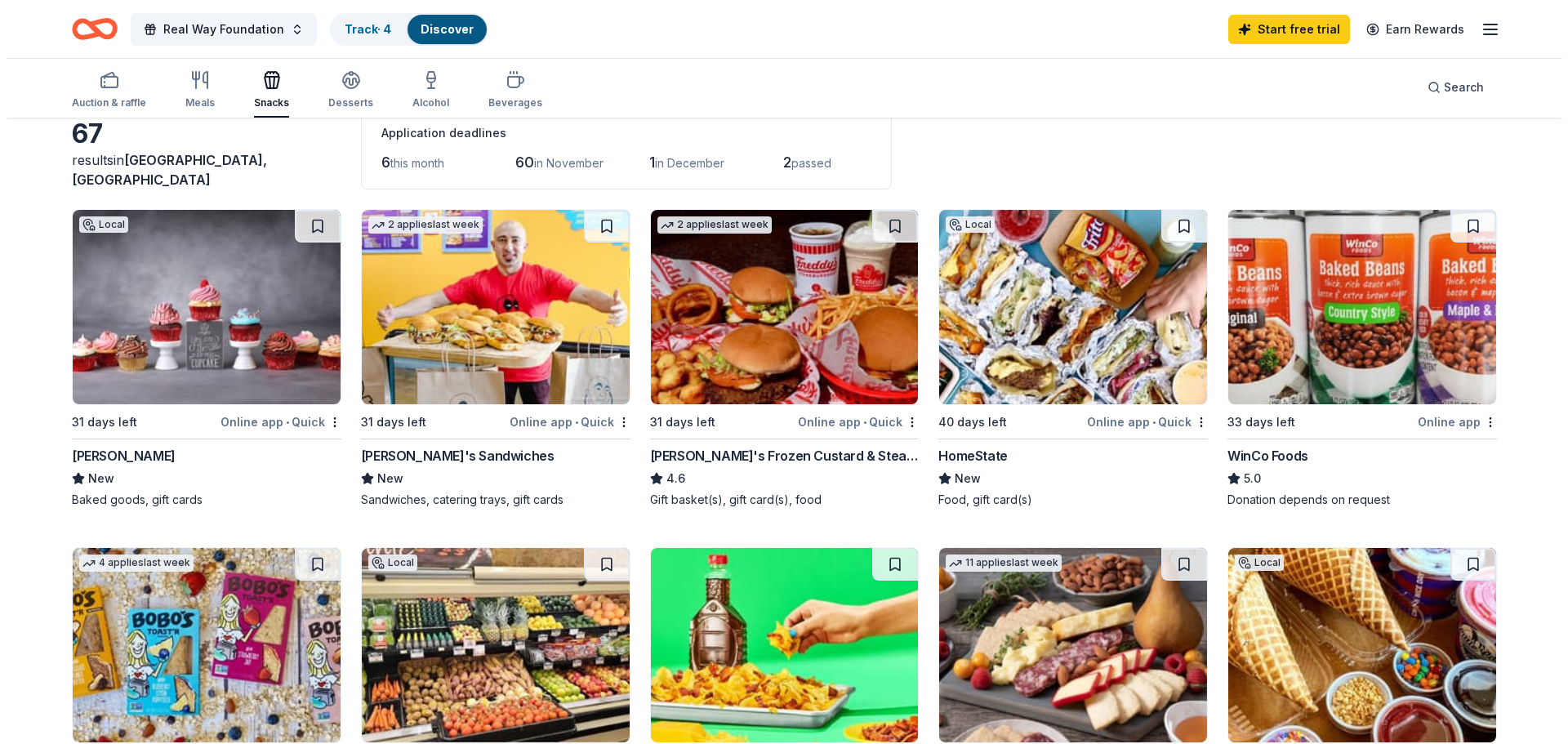
scroll to position [0, 0]
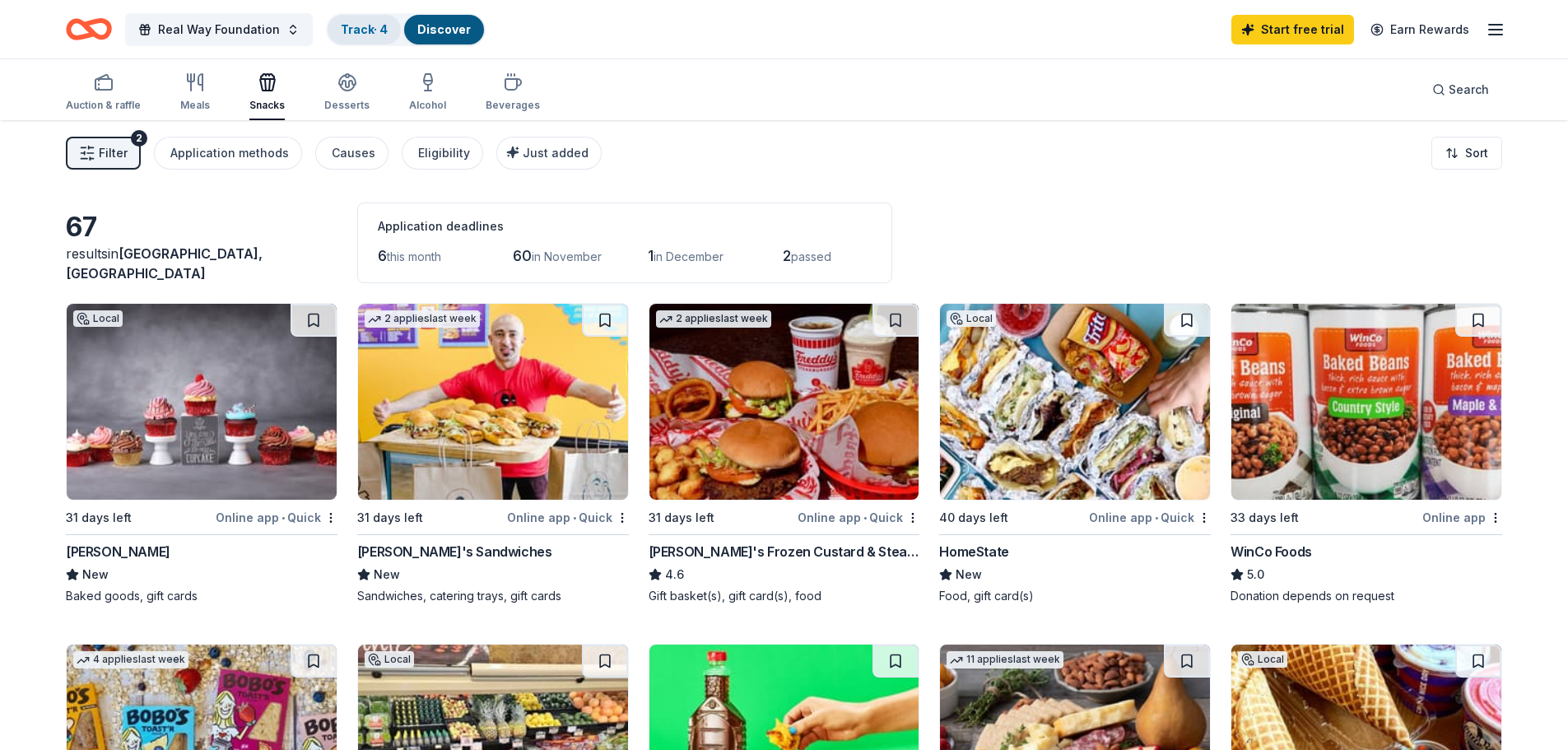
click at [354, 30] on link "Track · 4" at bounding box center [364, 29] width 47 height 14
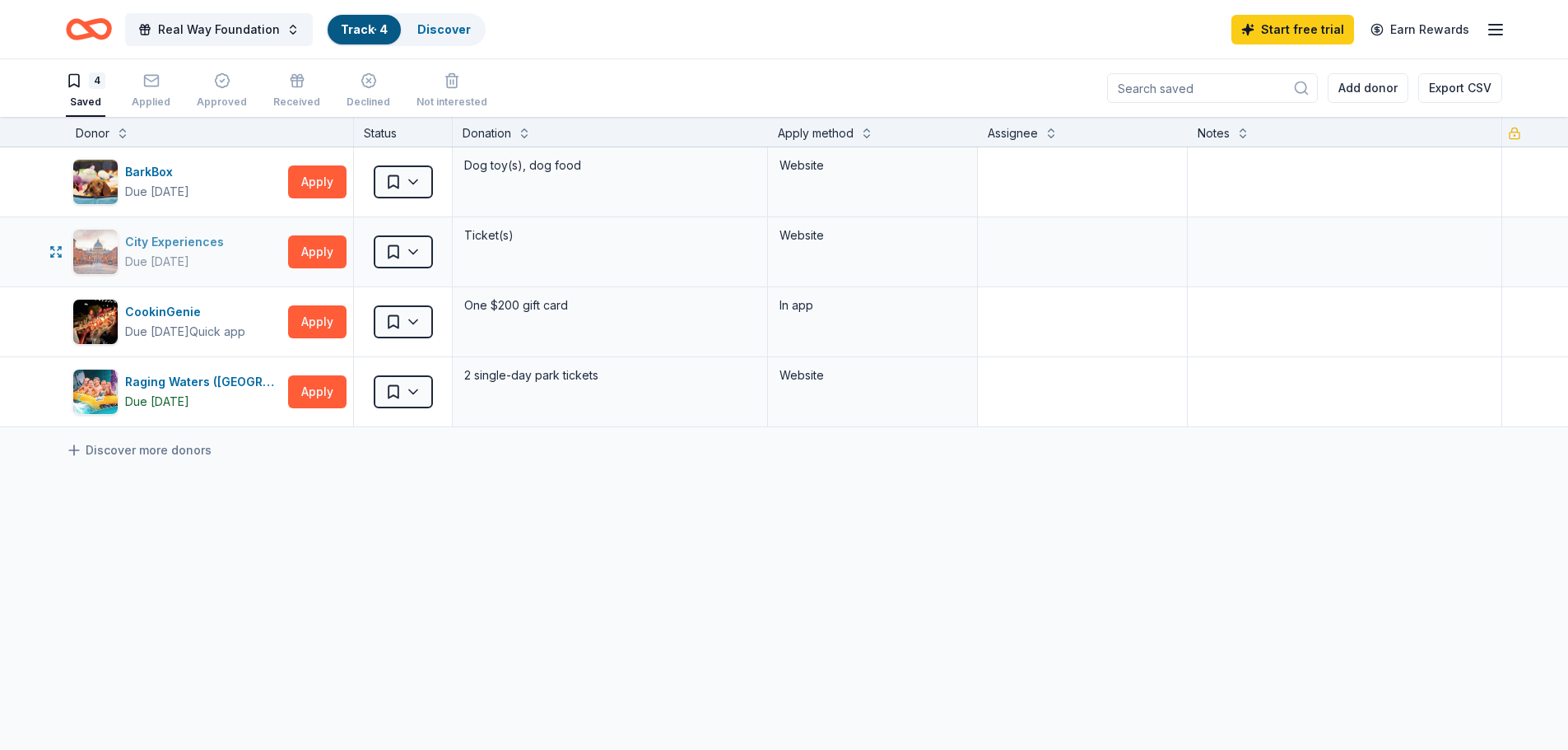
click at [192, 240] on div "City Experiences" at bounding box center [177, 242] width 106 height 20
click at [411, 249] on html "28231 Ave Crocker Santa Clarita, CA, USA 28231 Crocker Street Simi Valley, CA, …" at bounding box center [784, 375] width 1568 height 750
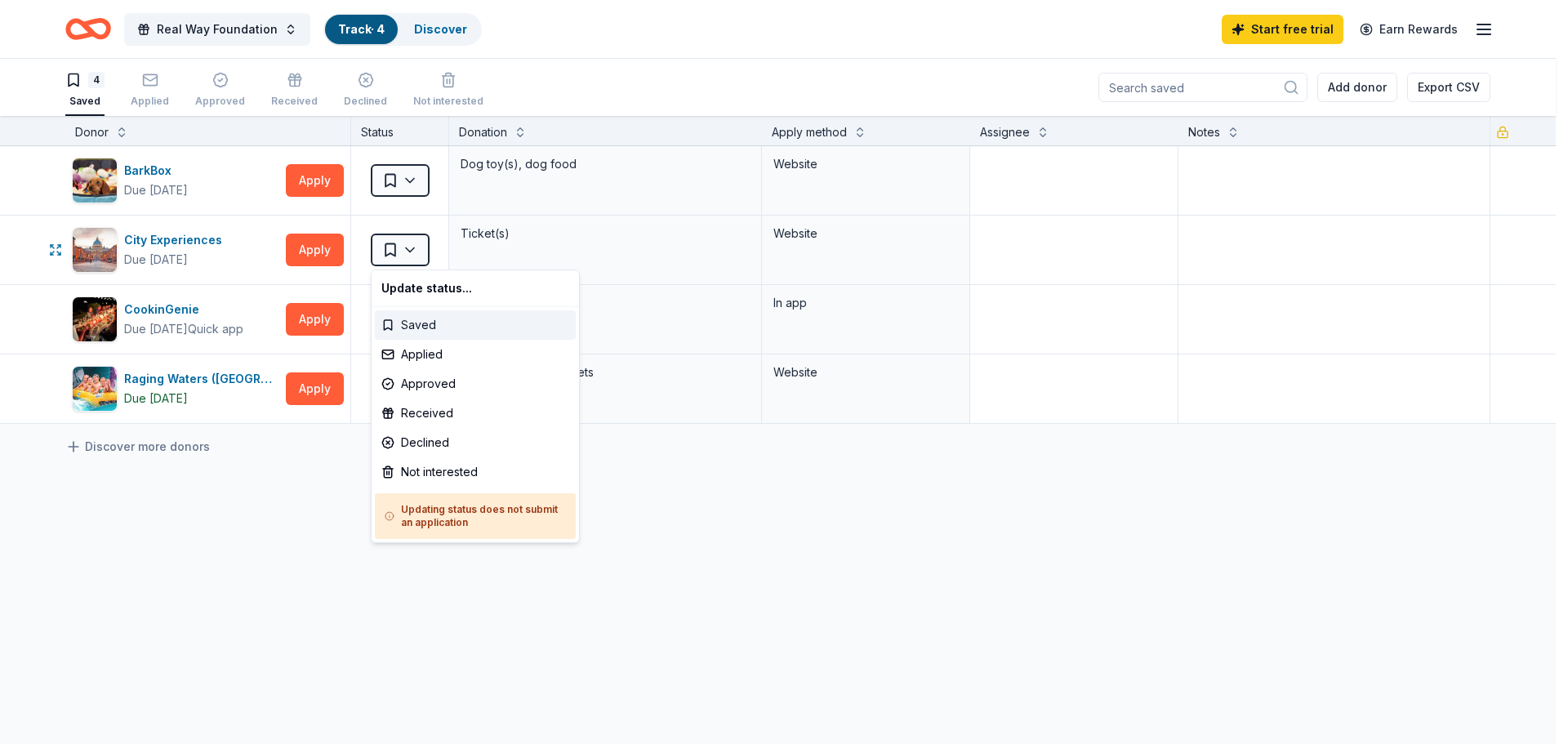
click at [405, 319] on div "Saved" at bounding box center [476, 325] width 201 height 29
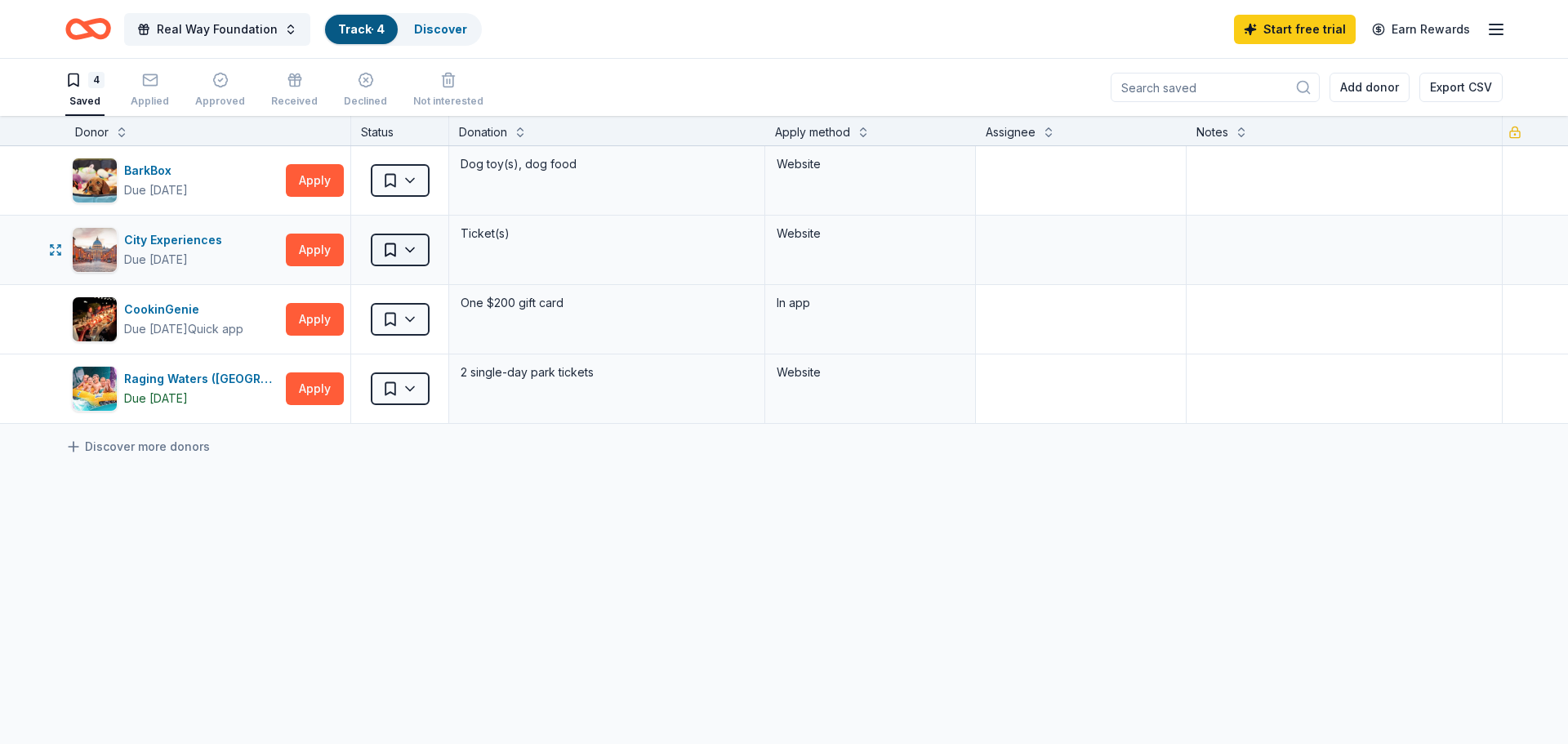
click at [412, 240] on html "28231 Ave Crocker Santa Clarita, CA, USA 28231 Crocker Street Simi Valley, CA, …" at bounding box center [784, 372] width 1568 height 744
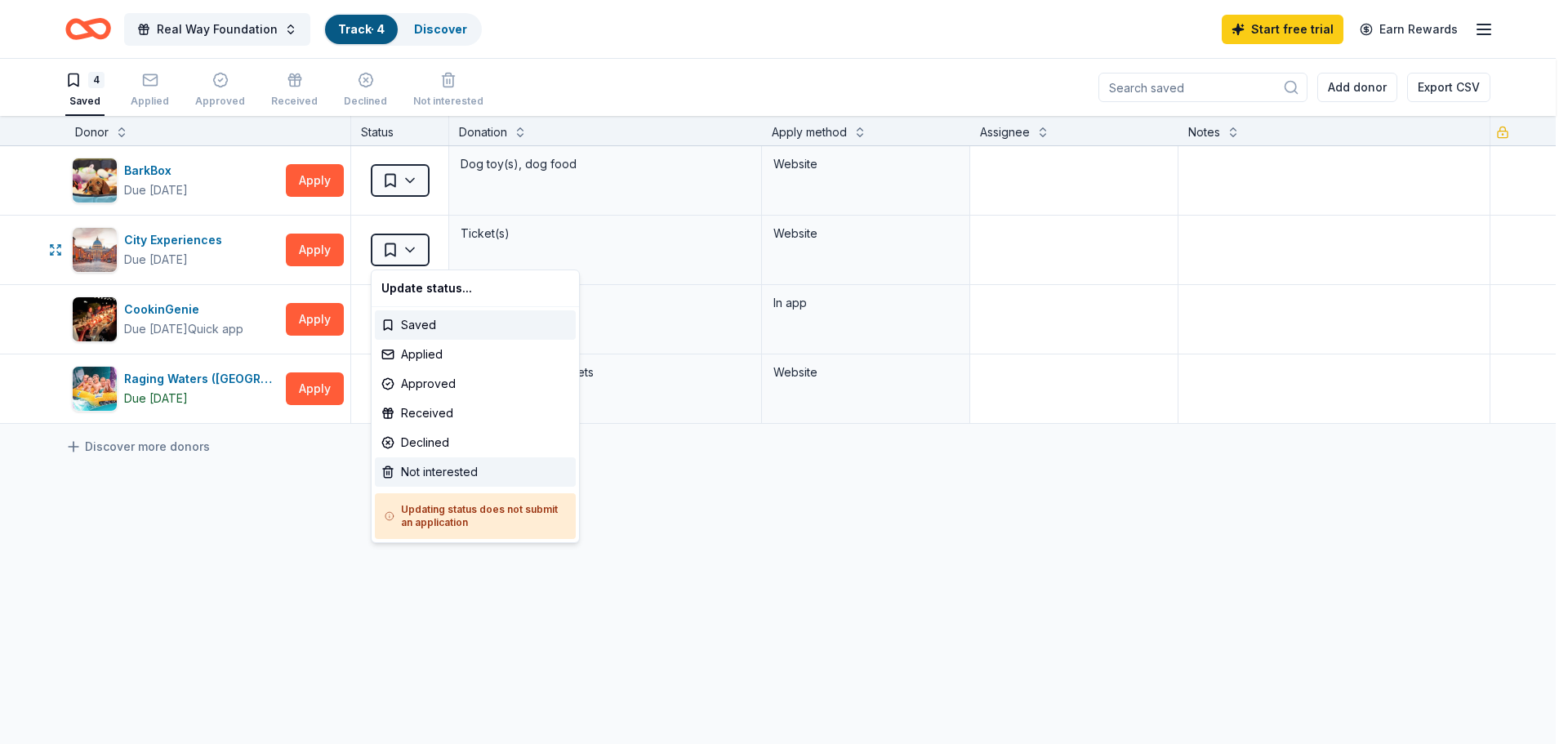
click at [405, 471] on div "Not interested" at bounding box center [476, 472] width 201 height 29
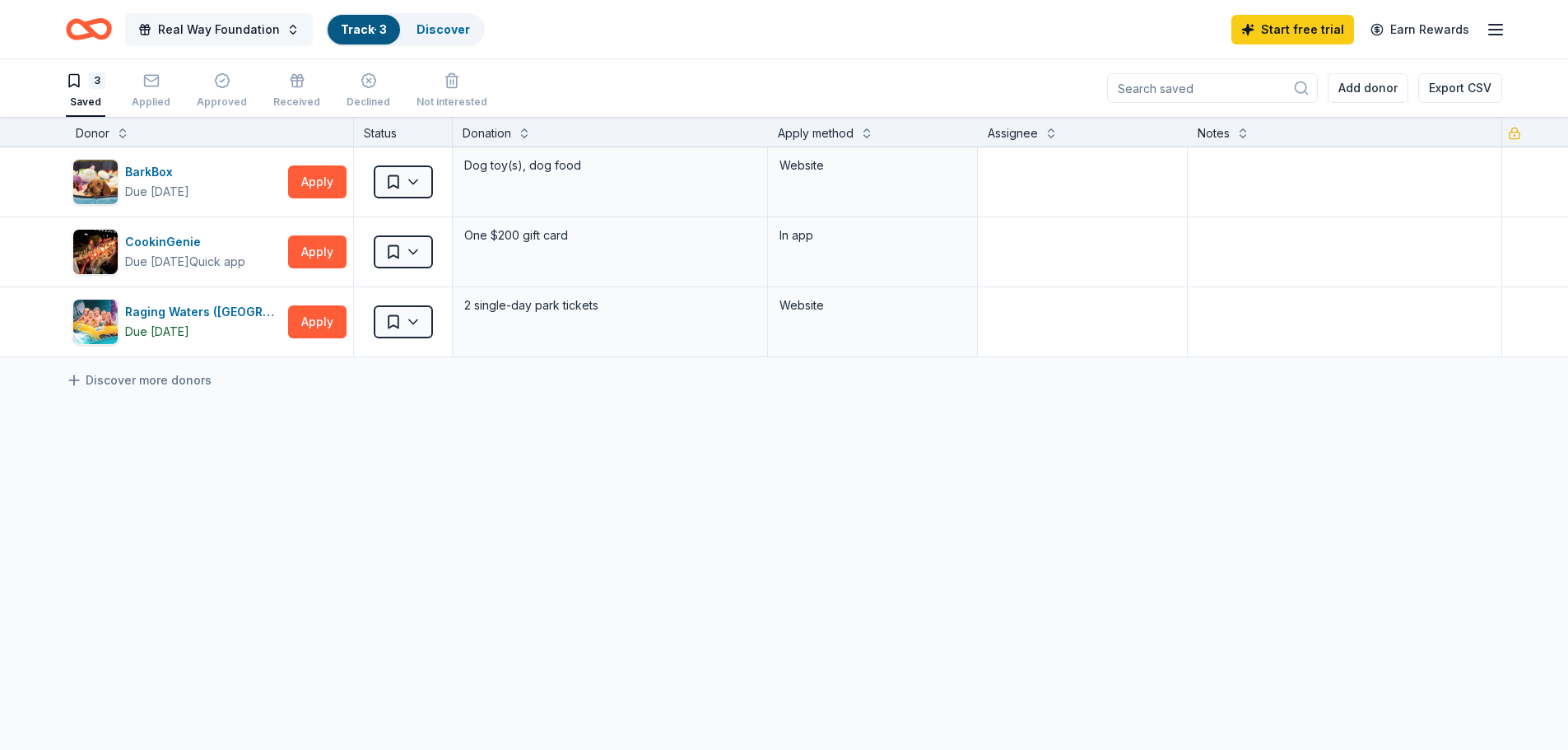
click at [283, 29] on button "Real Way Foundation" at bounding box center [218, 30] width 188 height 33
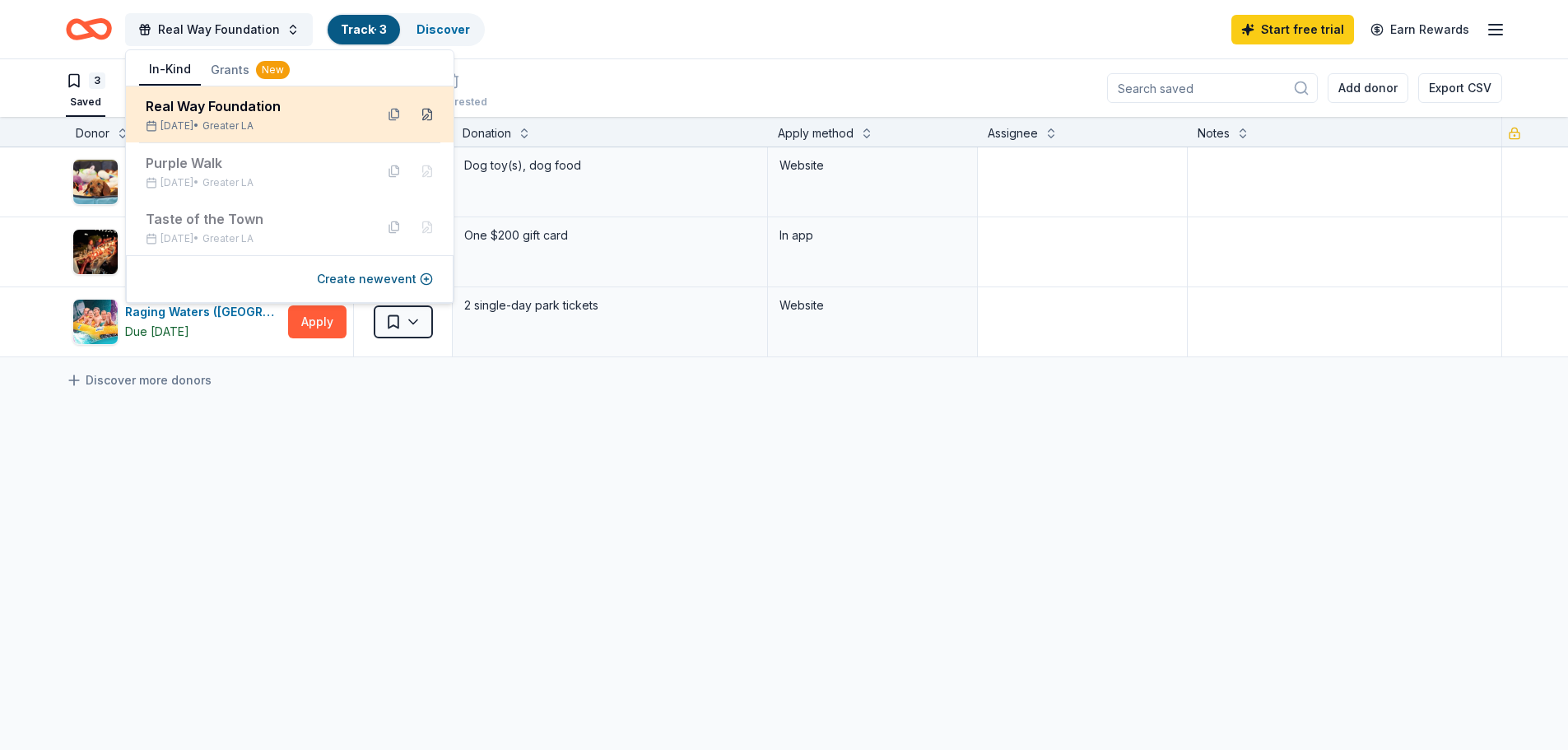
click at [429, 114] on button at bounding box center [427, 114] width 26 height 26
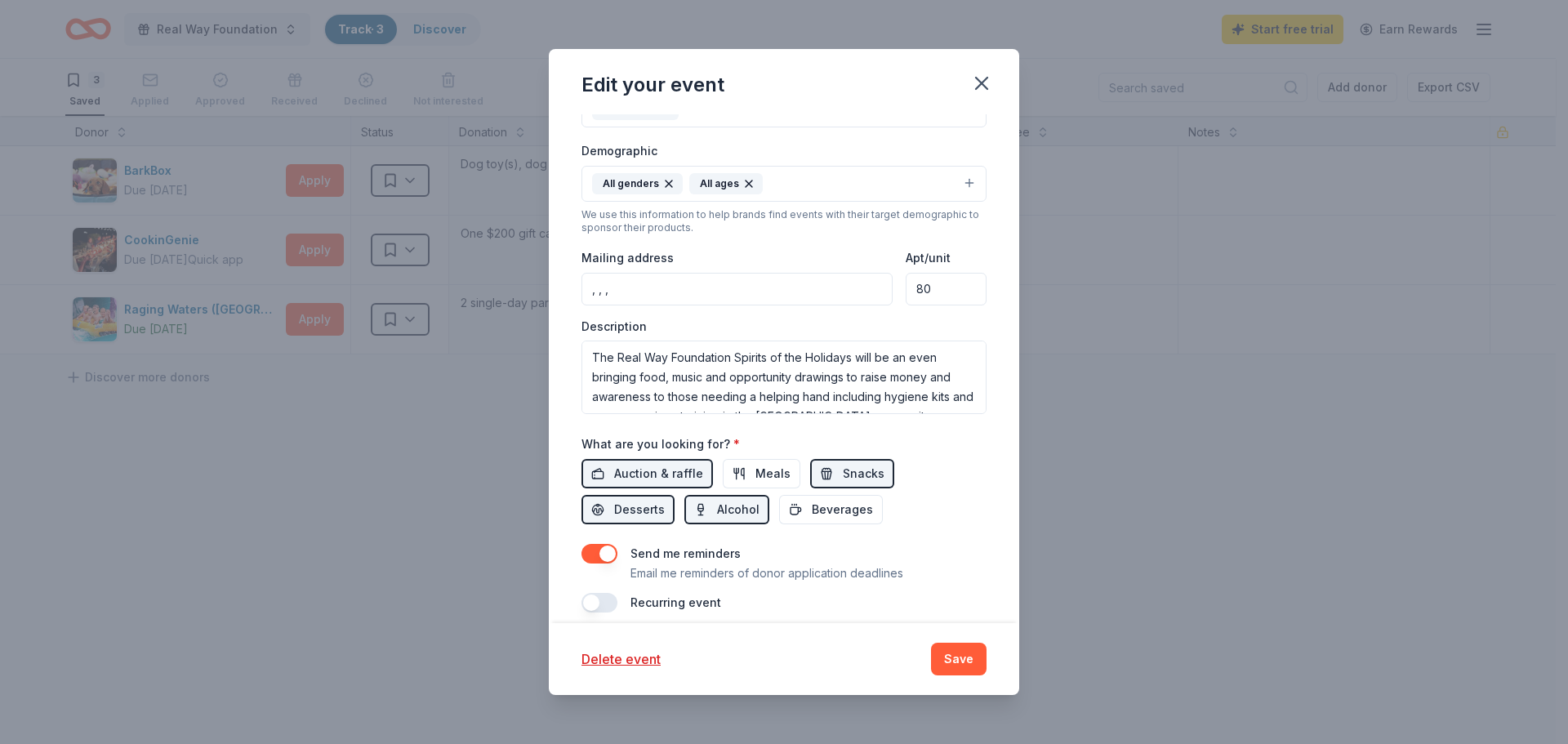
scroll to position [377, 0]
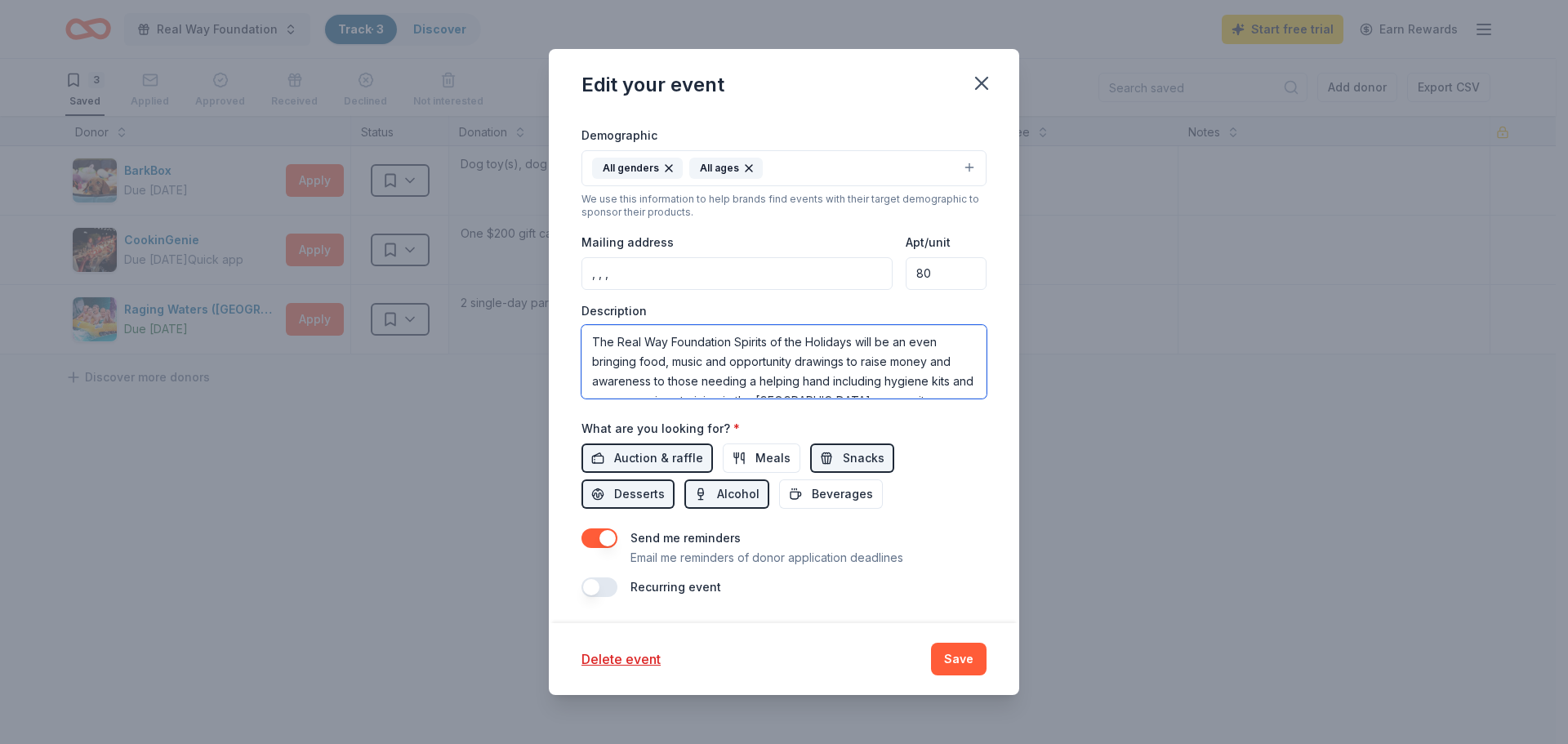
click at [935, 333] on textarea "The Real Way Foundation Spirits of the Holidays will be an even bringing food, …" at bounding box center [784, 361] width 405 height 74
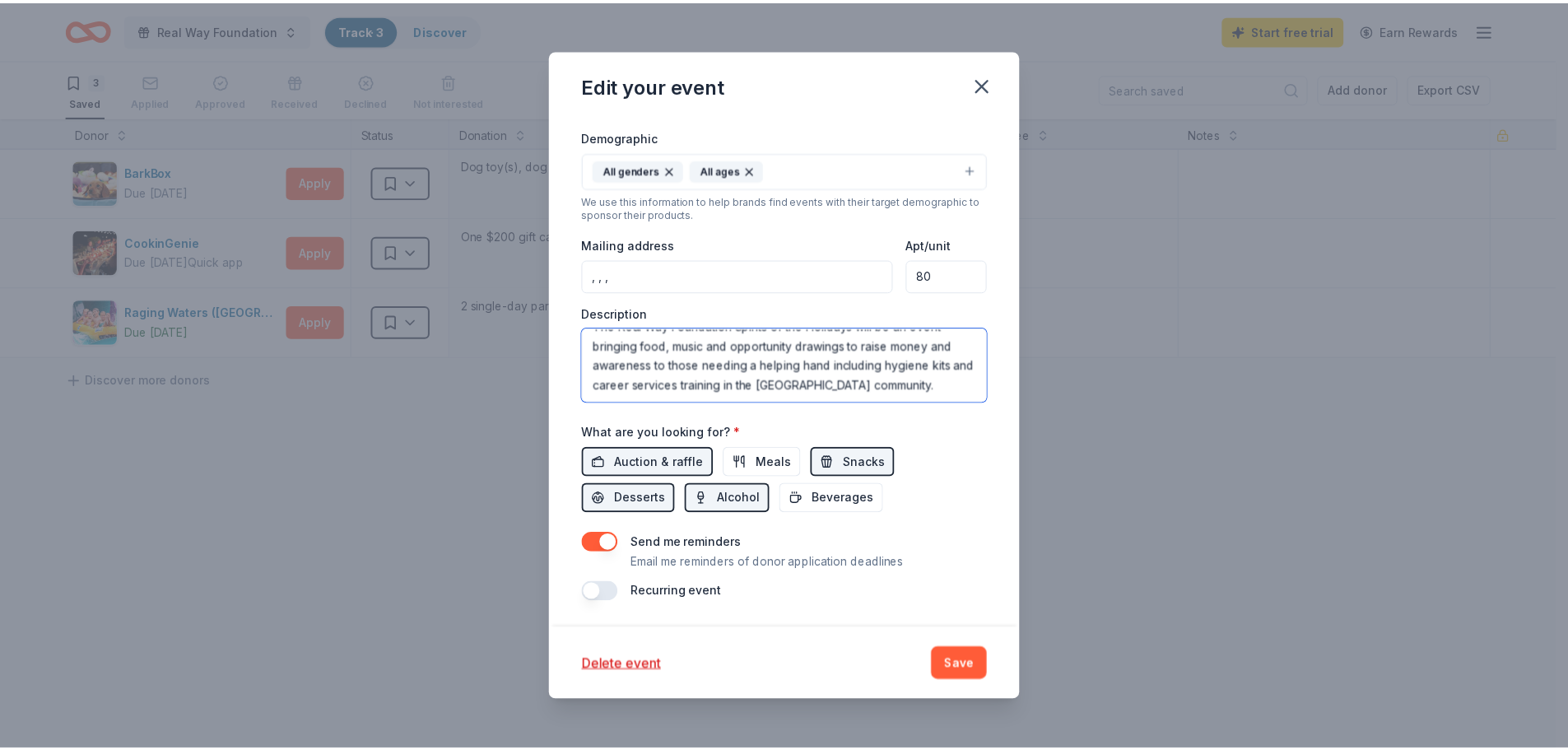
scroll to position [0, 0]
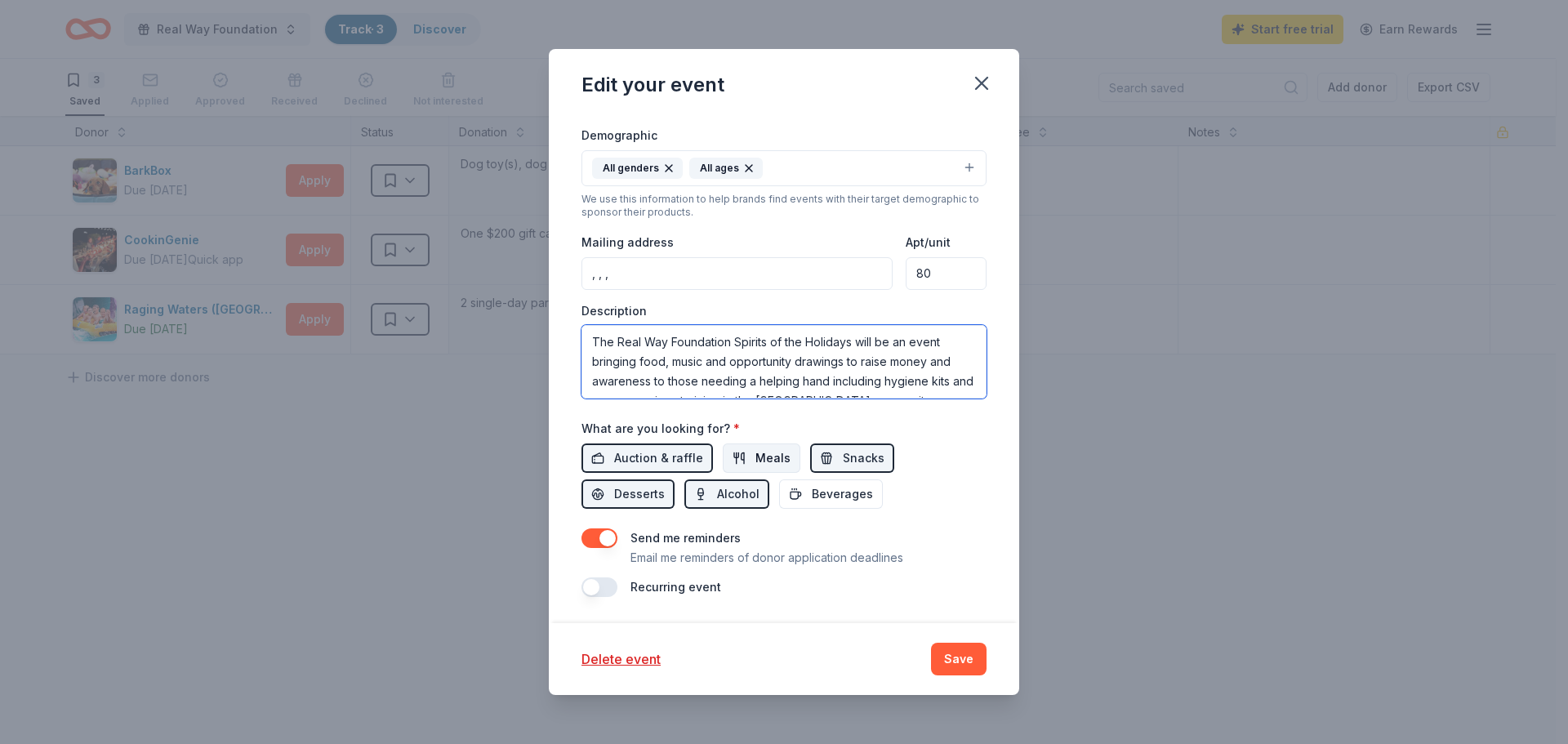
type textarea "The Real Way Foundation Spirits of the Holidays will be an event bringing food,…"
click at [746, 449] on button "Meals" at bounding box center [761, 458] width 78 height 29
click at [822, 484] on span "Beverages" at bounding box center [842, 494] width 62 height 20
click at [957, 660] on button "Save" at bounding box center [959, 659] width 55 height 33
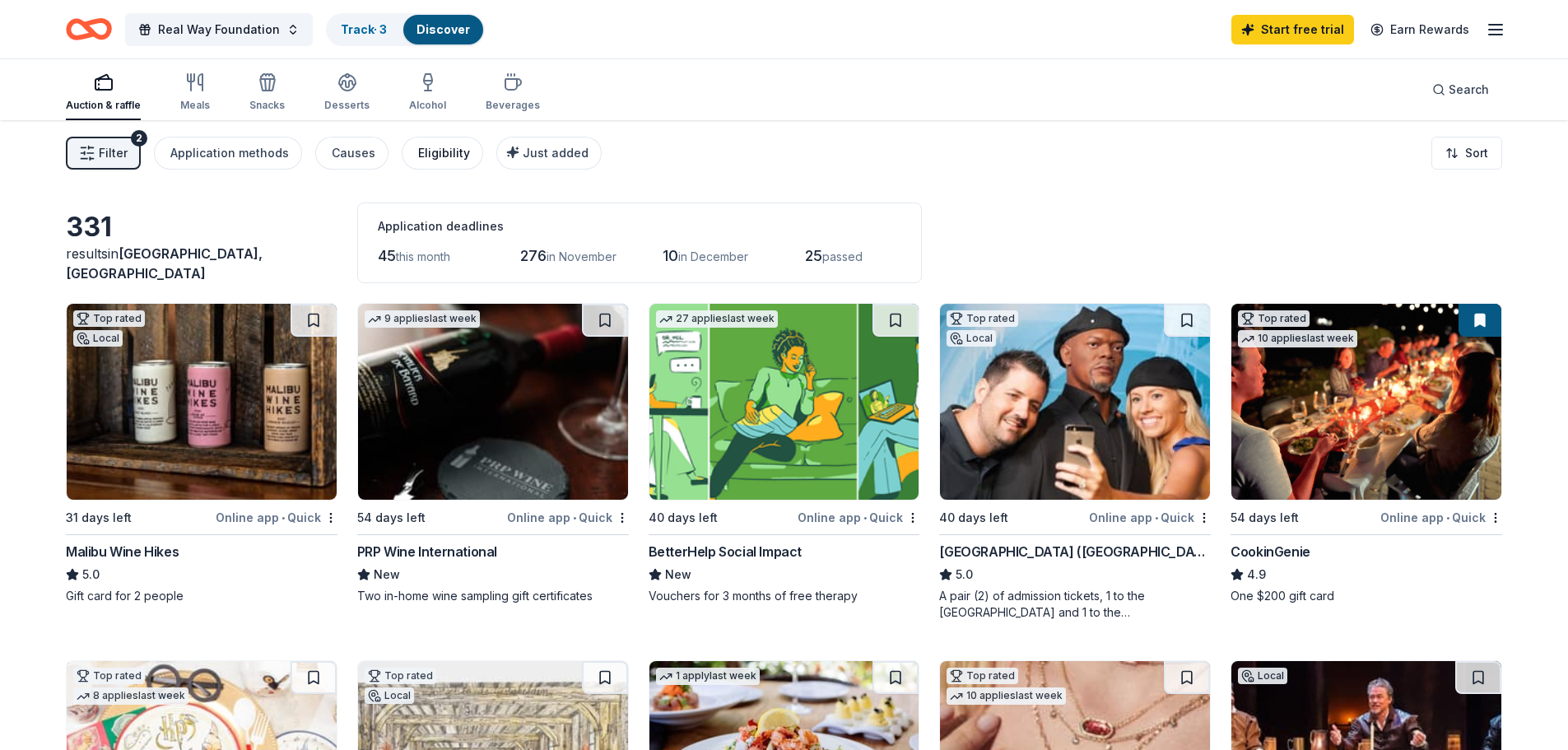
click at [423, 151] on div "Eligibility" at bounding box center [444, 153] width 52 height 20
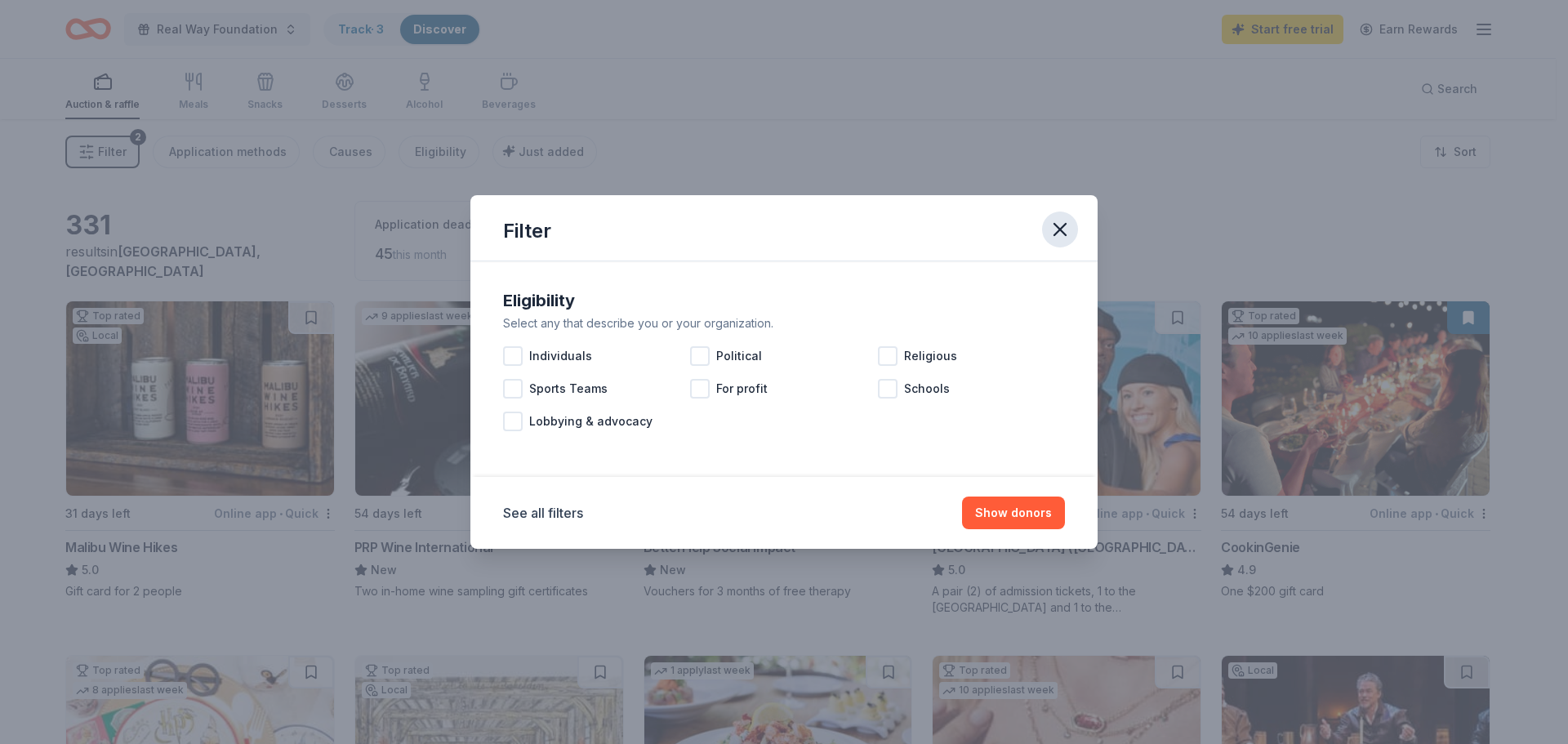
click at [1055, 226] on icon "button" at bounding box center [1059, 230] width 23 height 23
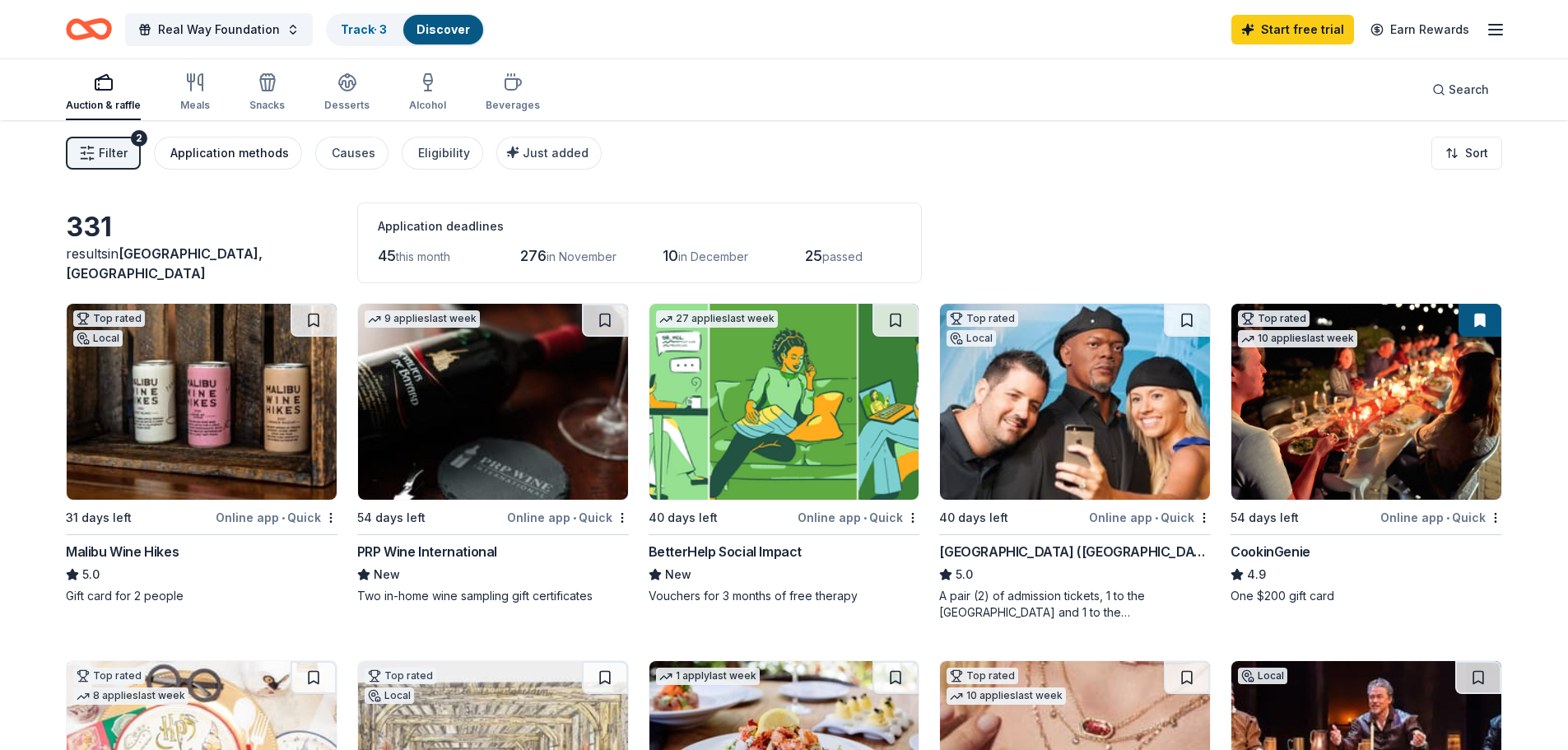
click at [237, 151] on div "Application methods" at bounding box center [230, 153] width 119 height 20
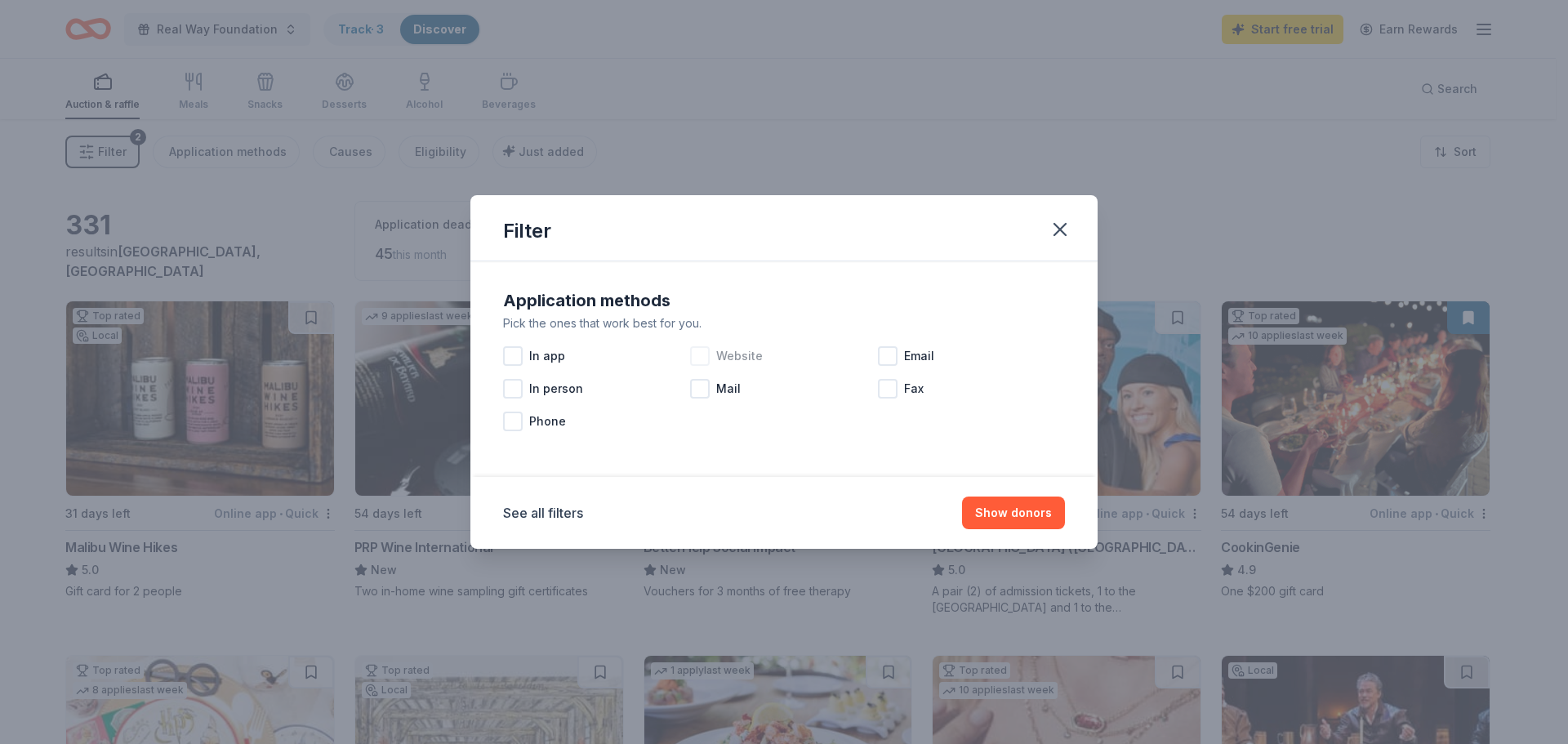
click at [698, 351] on div at bounding box center [700, 356] width 20 height 20
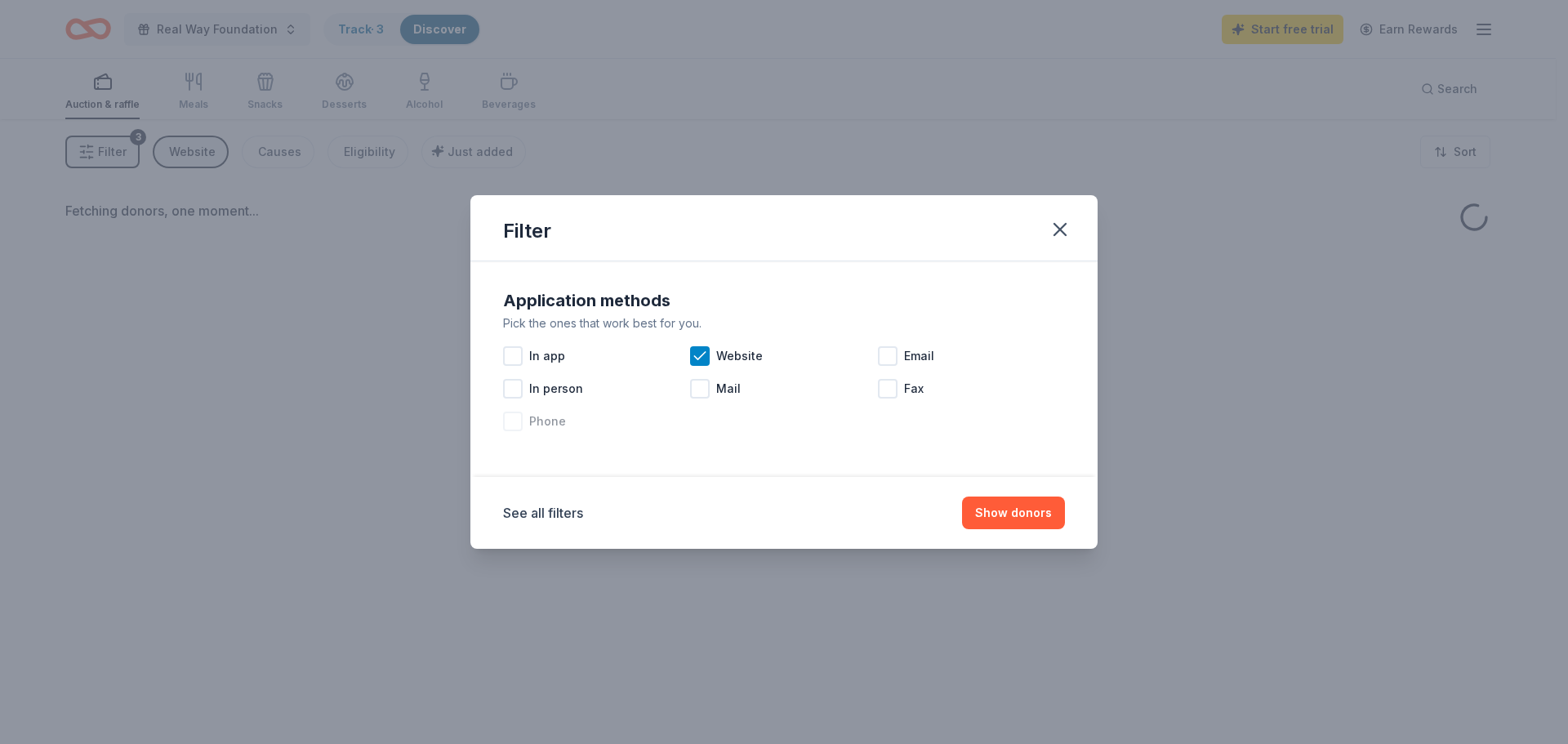
click at [516, 420] on div at bounding box center [513, 421] width 20 height 20
click at [1038, 513] on button "Show donors" at bounding box center [1013, 513] width 103 height 33
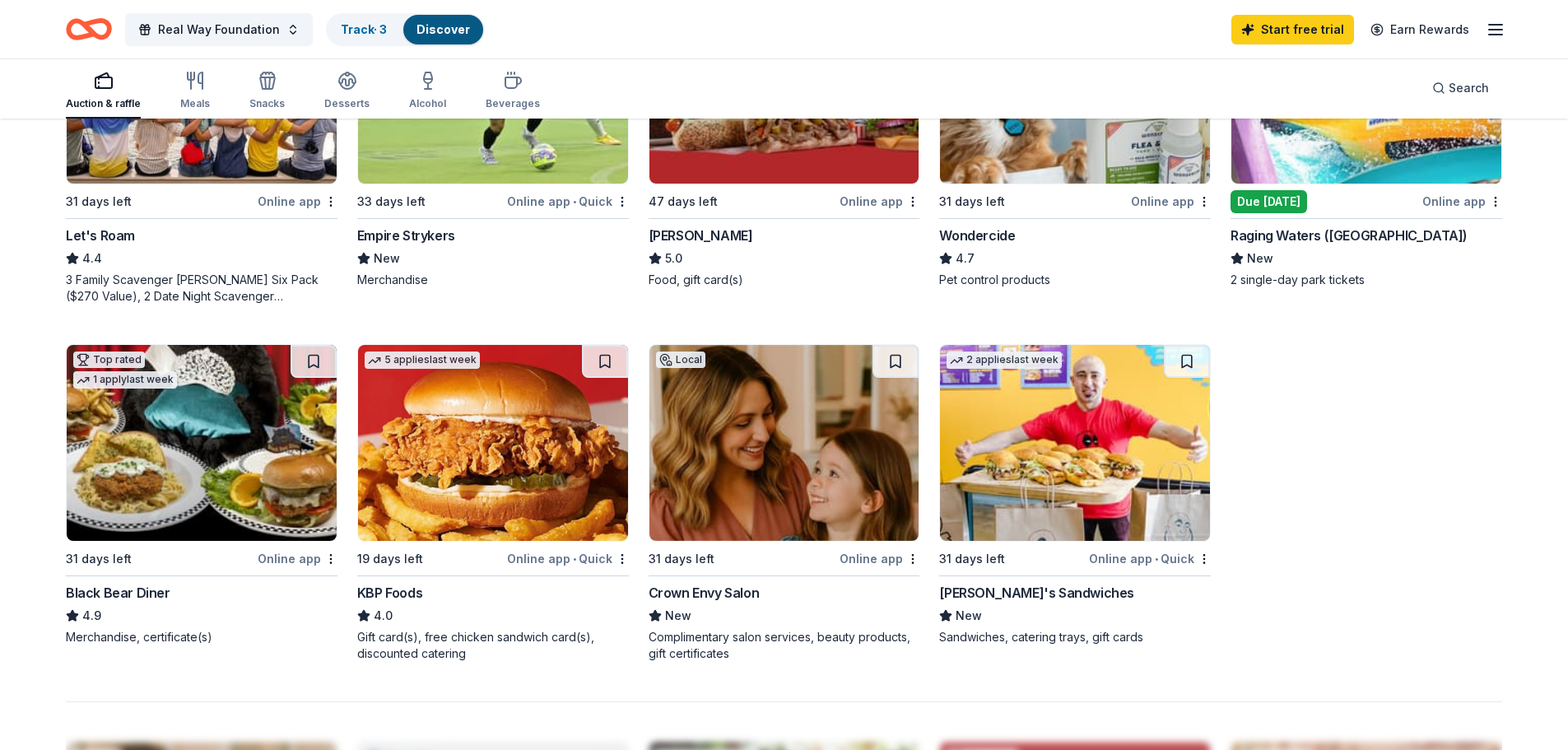
scroll to position [987, 0]
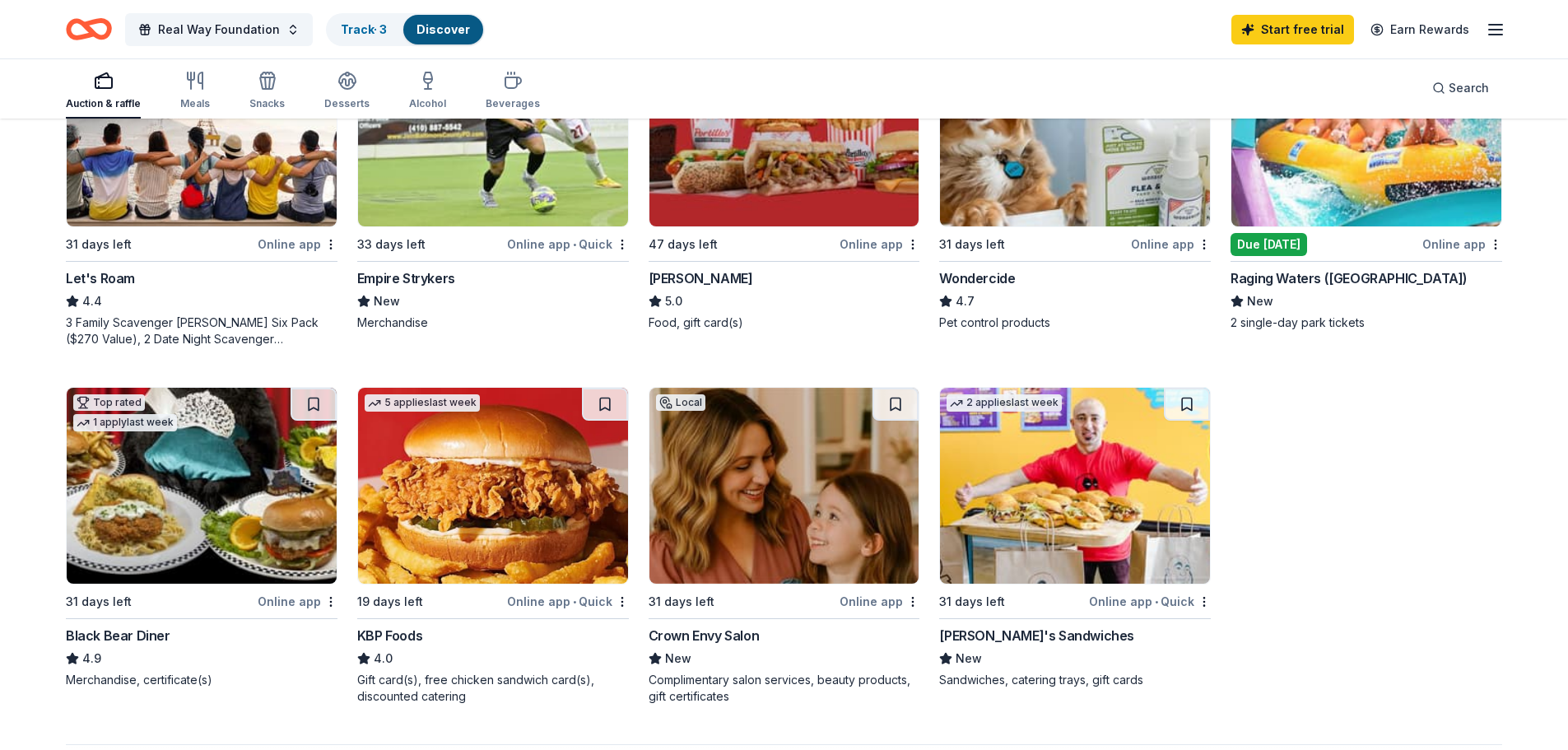
click at [259, 506] on img at bounding box center [201, 485] width 270 height 196
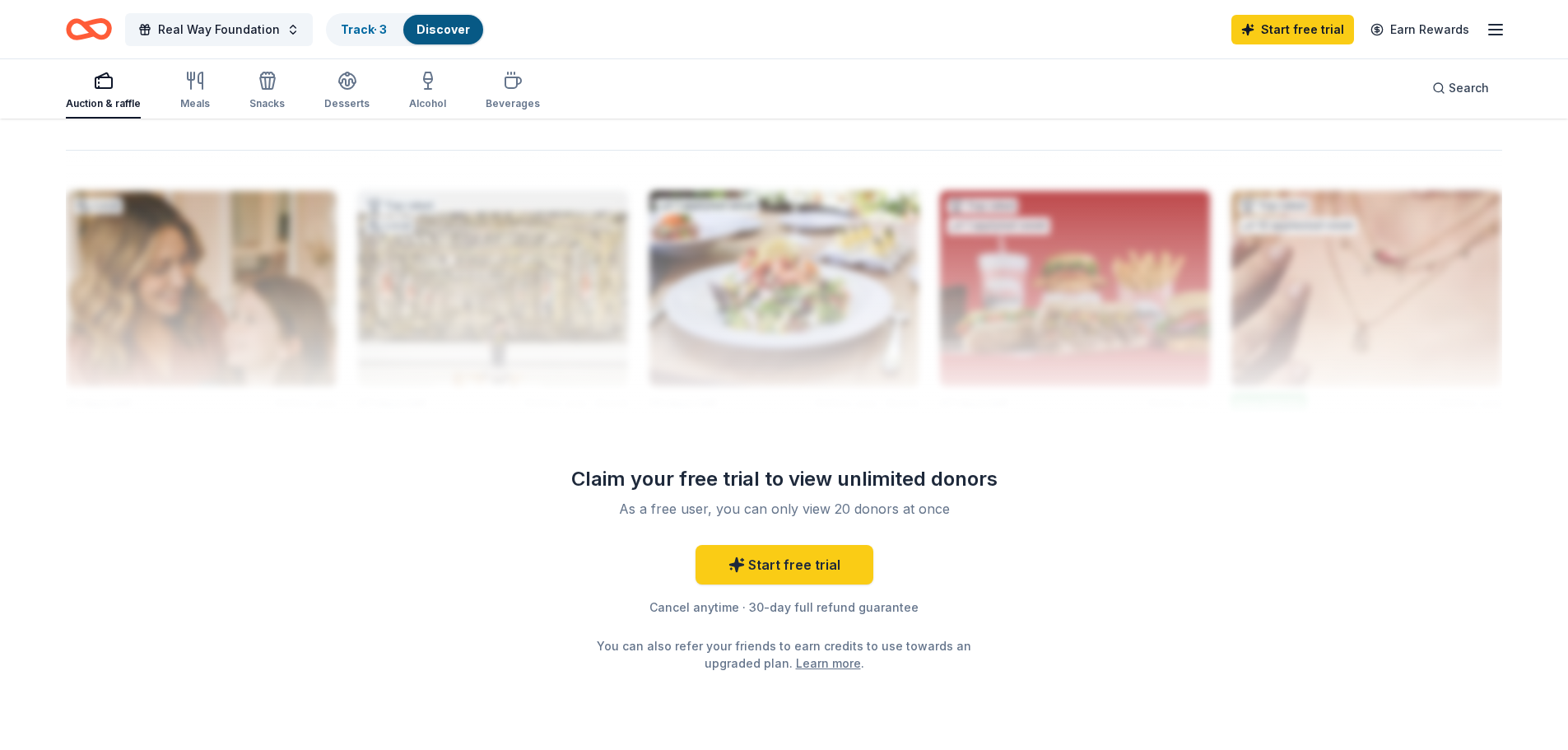
scroll to position [1642, 0]
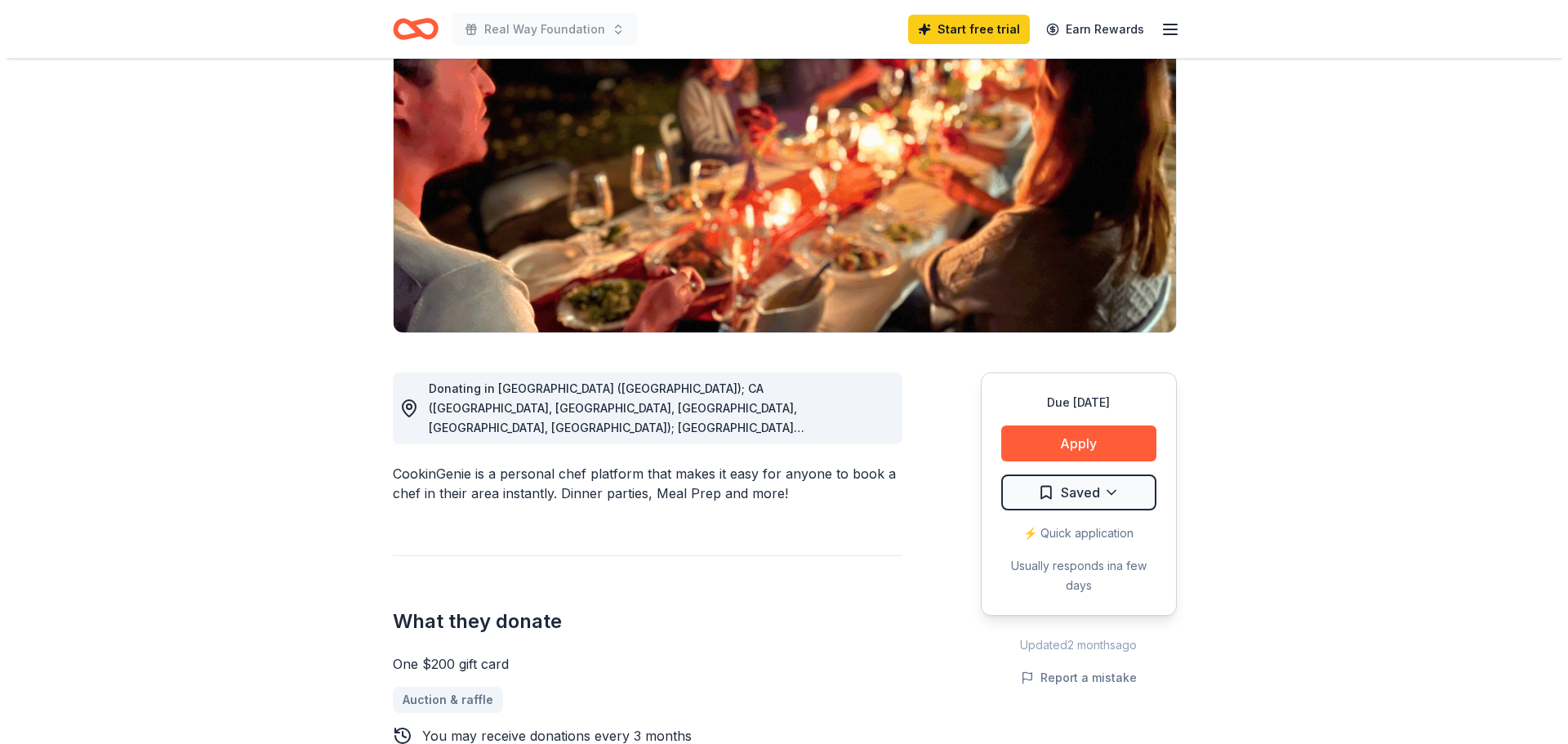
scroll to position [245, 0]
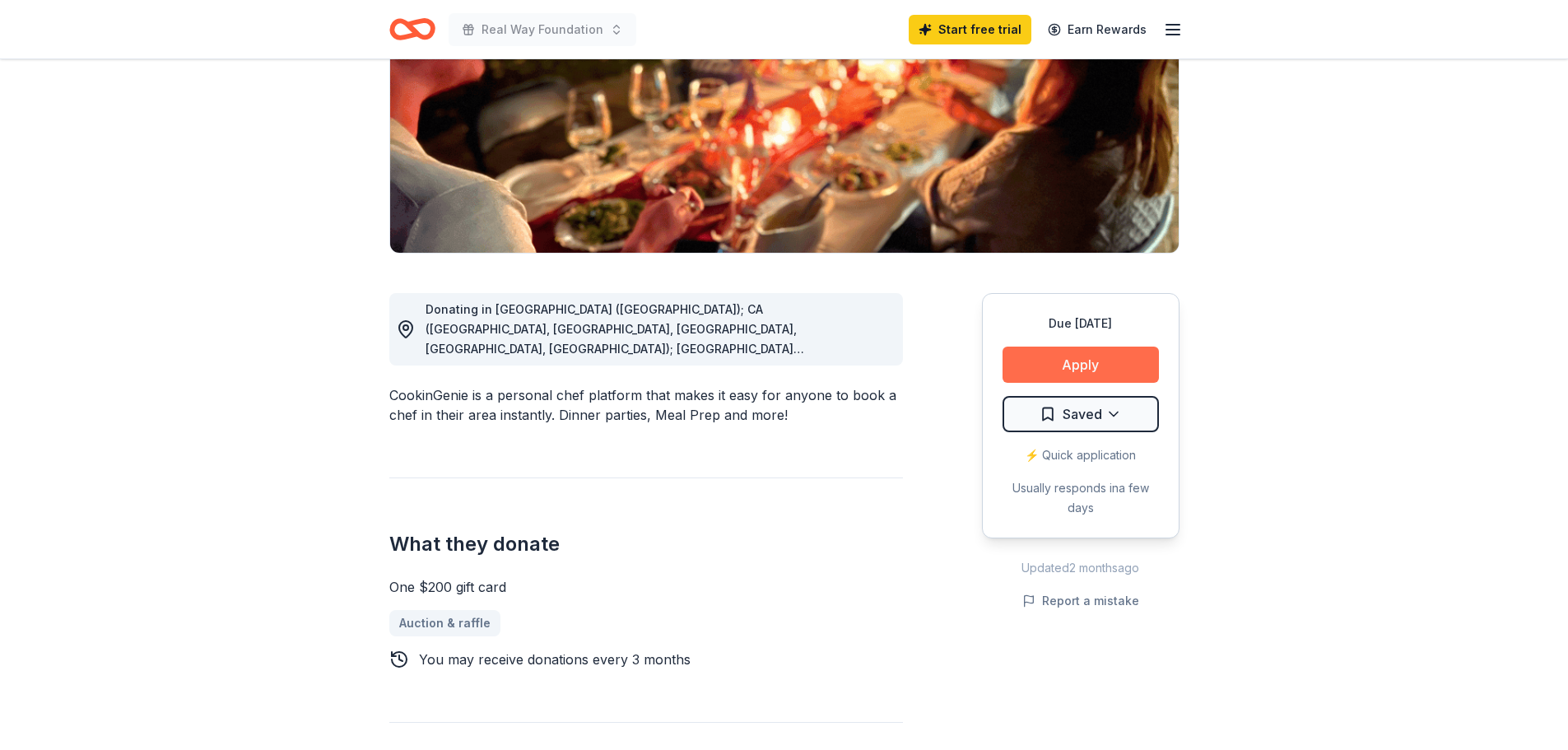
click at [1067, 361] on button "Apply" at bounding box center [1080, 364] width 156 height 36
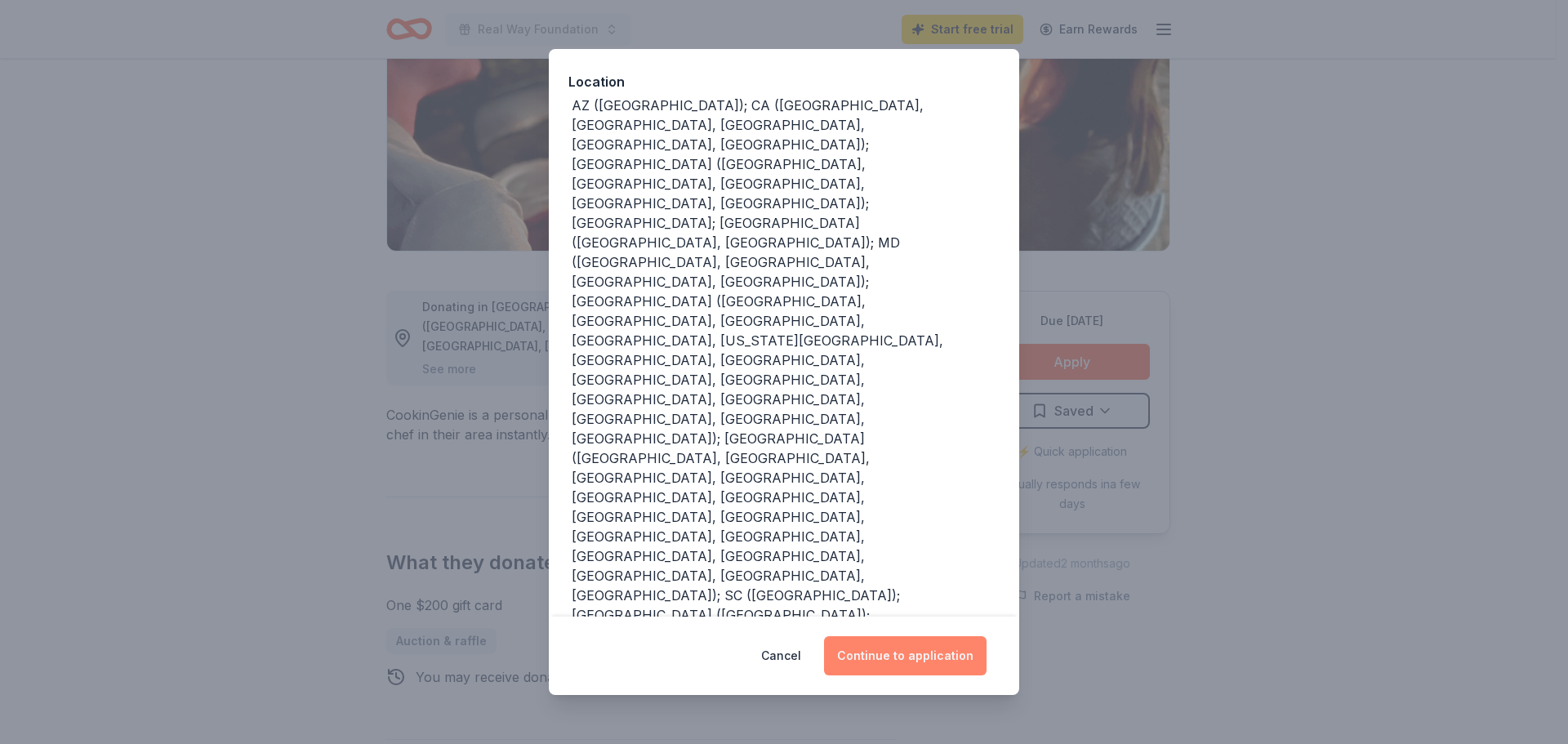
scroll to position [183, 0]
click at [903, 657] on button "Continue to application" at bounding box center [905, 655] width 163 height 39
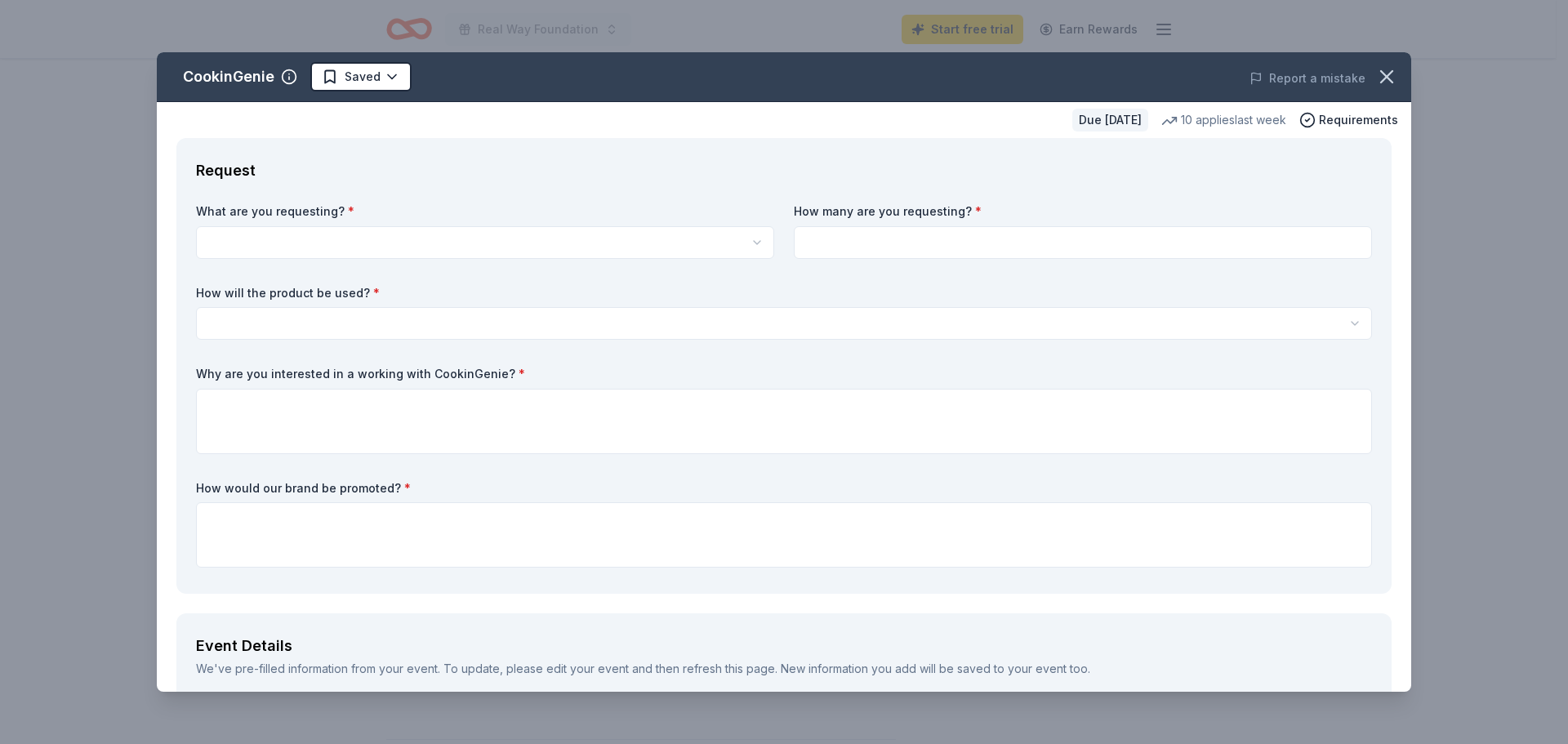
click at [262, 231] on html "Real Way Foundation Start free trial Earn Rewards Due in 54 days Share CookinGe…" at bounding box center [784, 126] width 1568 height 744
click at [264, 242] on html "Real Way Foundation Start free trial Earn Rewards Due in 54 days Share CookinGe…" at bounding box center [784, 372] width 1568 height 744
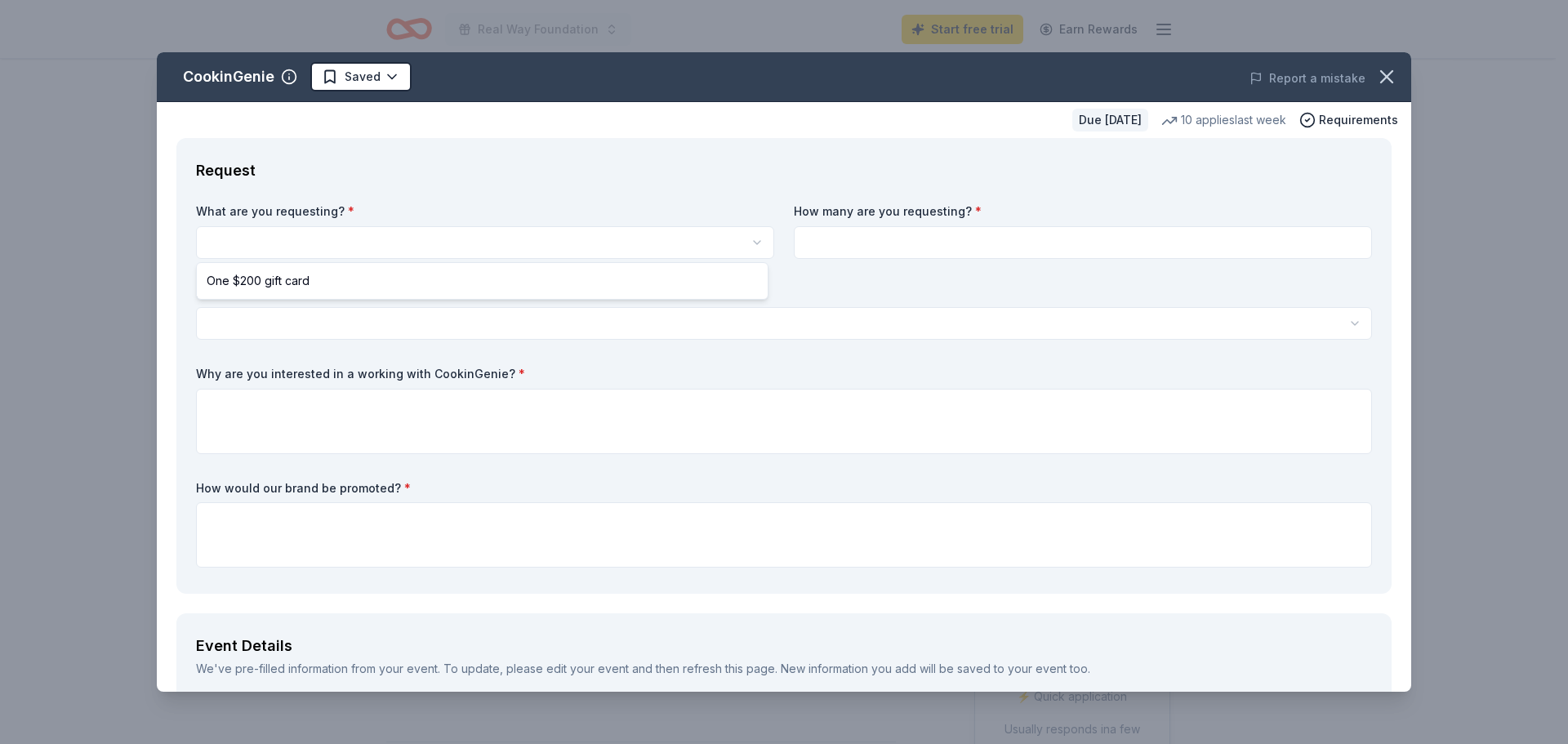
select select "One $200 gift card"
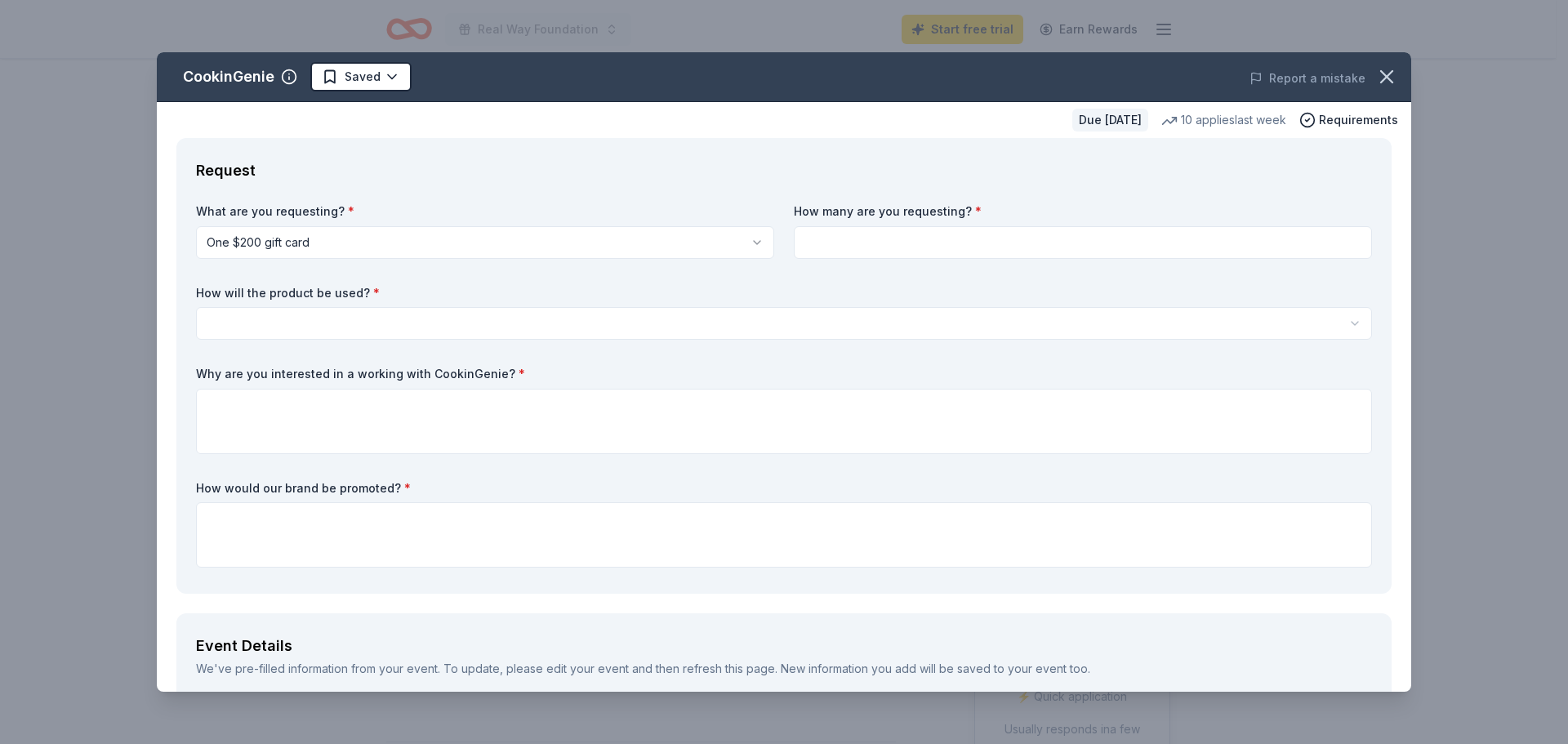
click at [866, 236] on input at bounding box center [1082, 243] width 578 height 33
type input "2"
click at [612, 306] on div "How will the product be used? * Silent auction Live auction Raffle / Door prize…" at bounding box center [783, 313] width 1176 height 55
click at [1343, 321] on html "Real Way Foundation Start free trial Earn Rewards Due in 54 days Share CookinGe…" at bounding box center [784, 372] width 1568 height 744
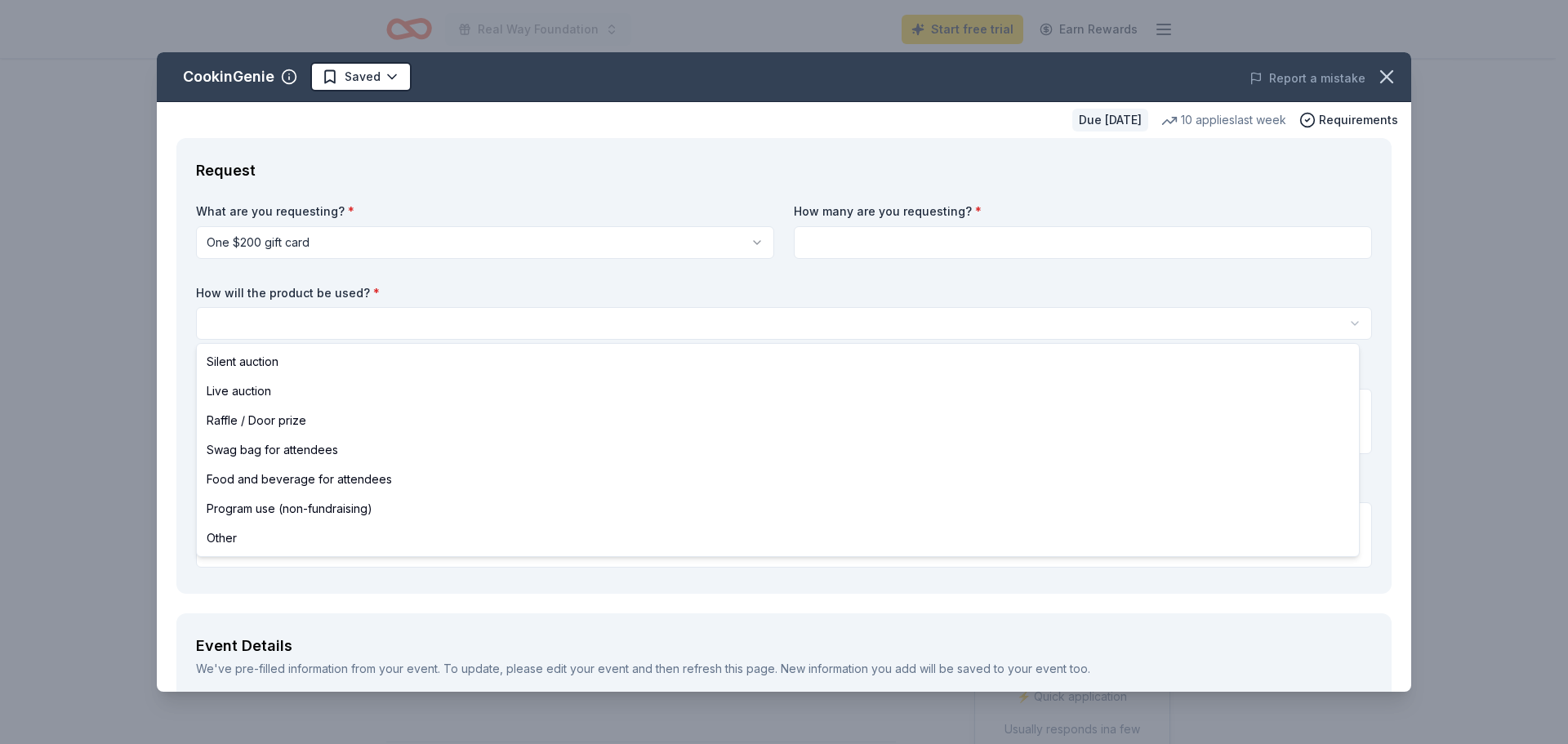
select select "raffleDoorPrize"
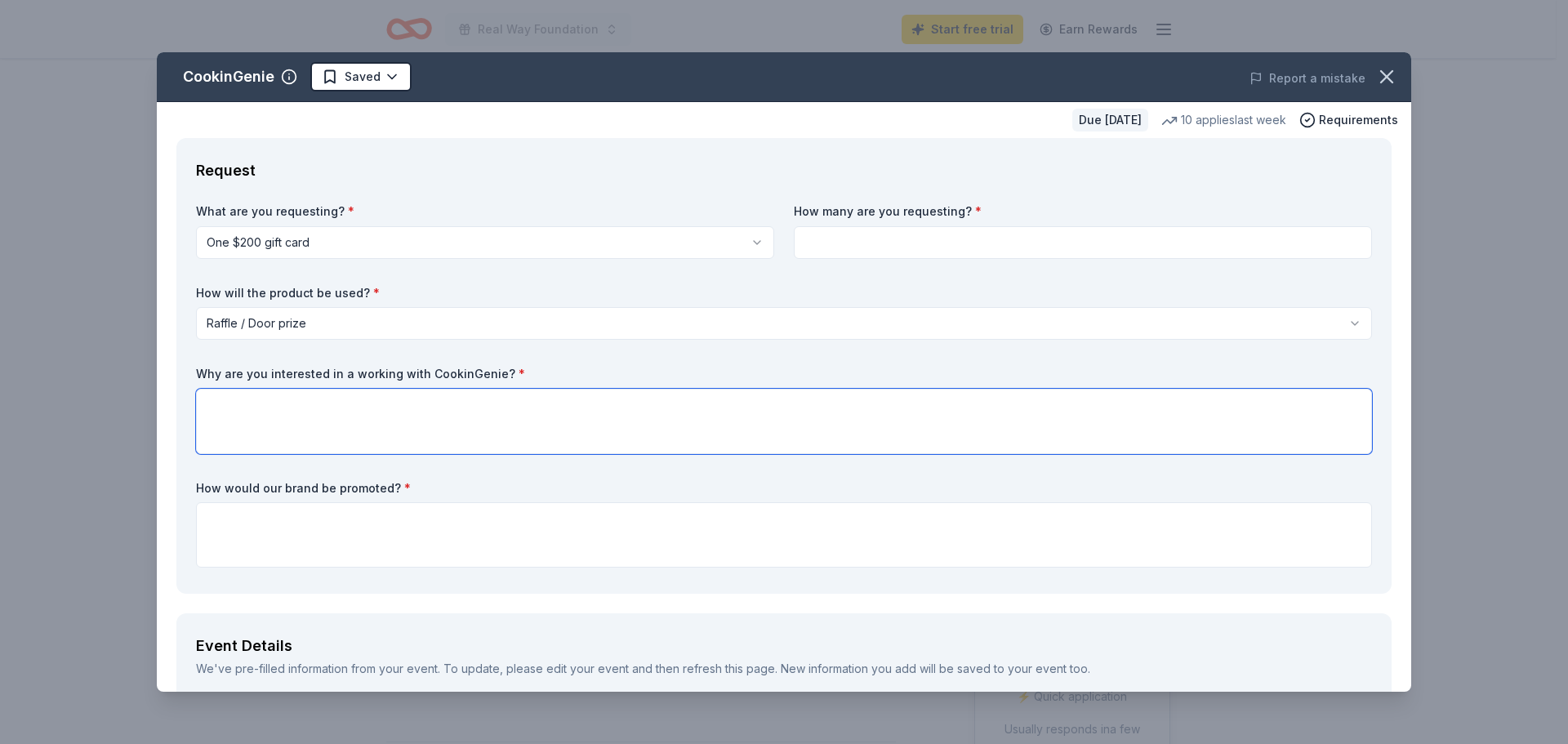
click at [381, 406] on textarea at bounding box center [783, 421] width 1176 height 65
click at [830, 254] on input at bounding box center [1082, 243] width 578 height 33
type input "1"
click at [414, 411] on textarea at bounding box center [783, 421] width 1176 height 65
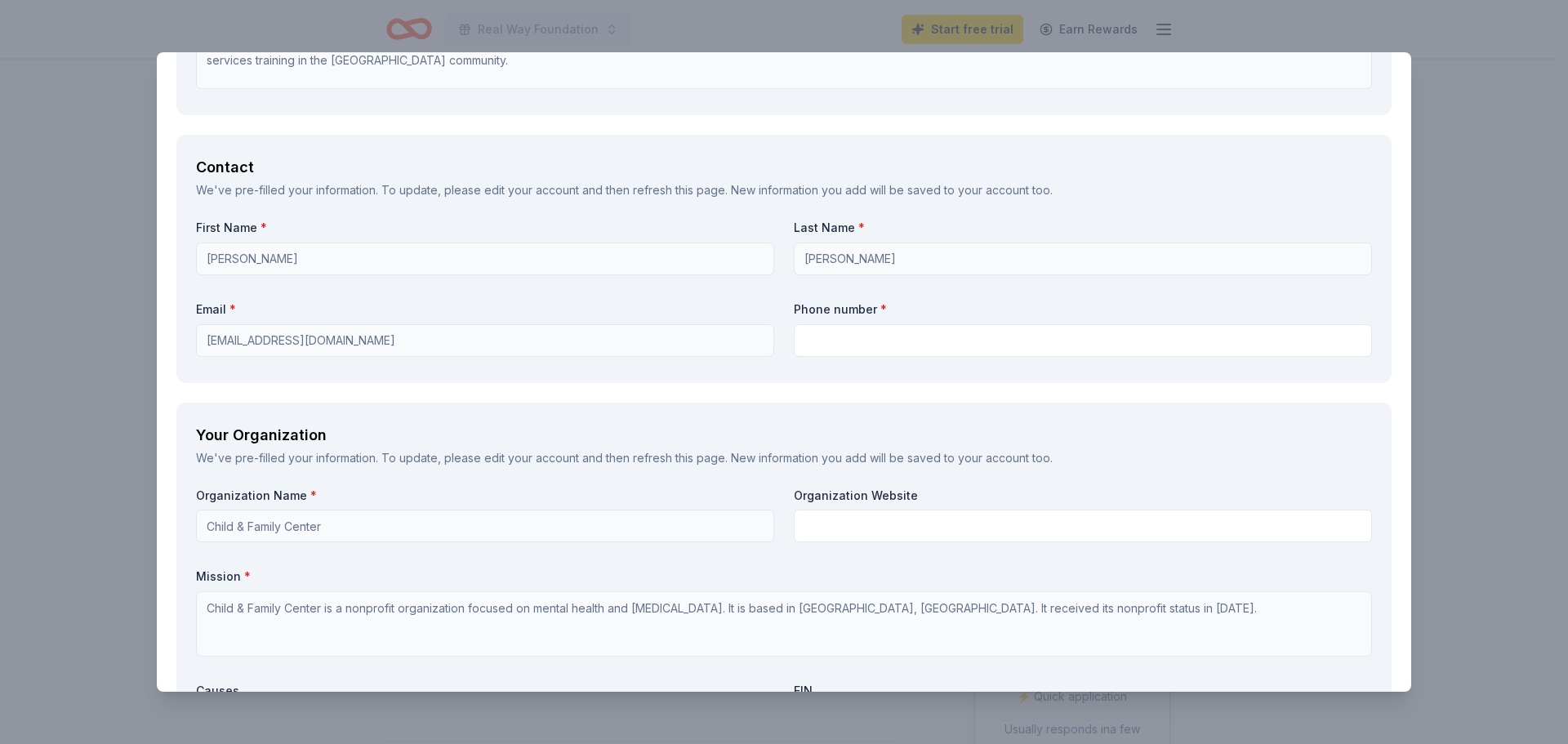
scroll to position [1061, 0]
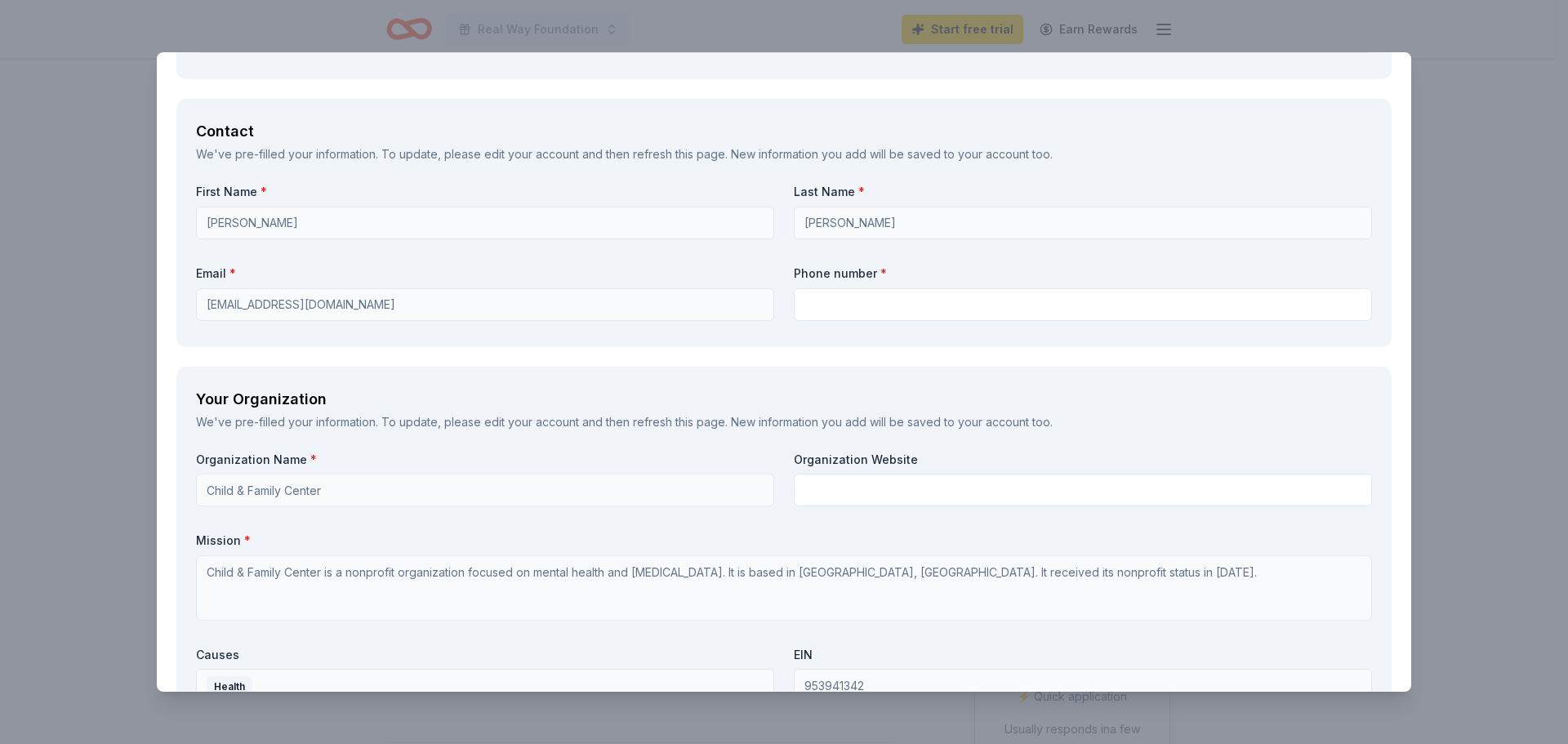
click at [188, 306] on div "Contact We've pre-filled your information. To update, please edit your account …" at bounding box center [784, 223] width 1215 height 248
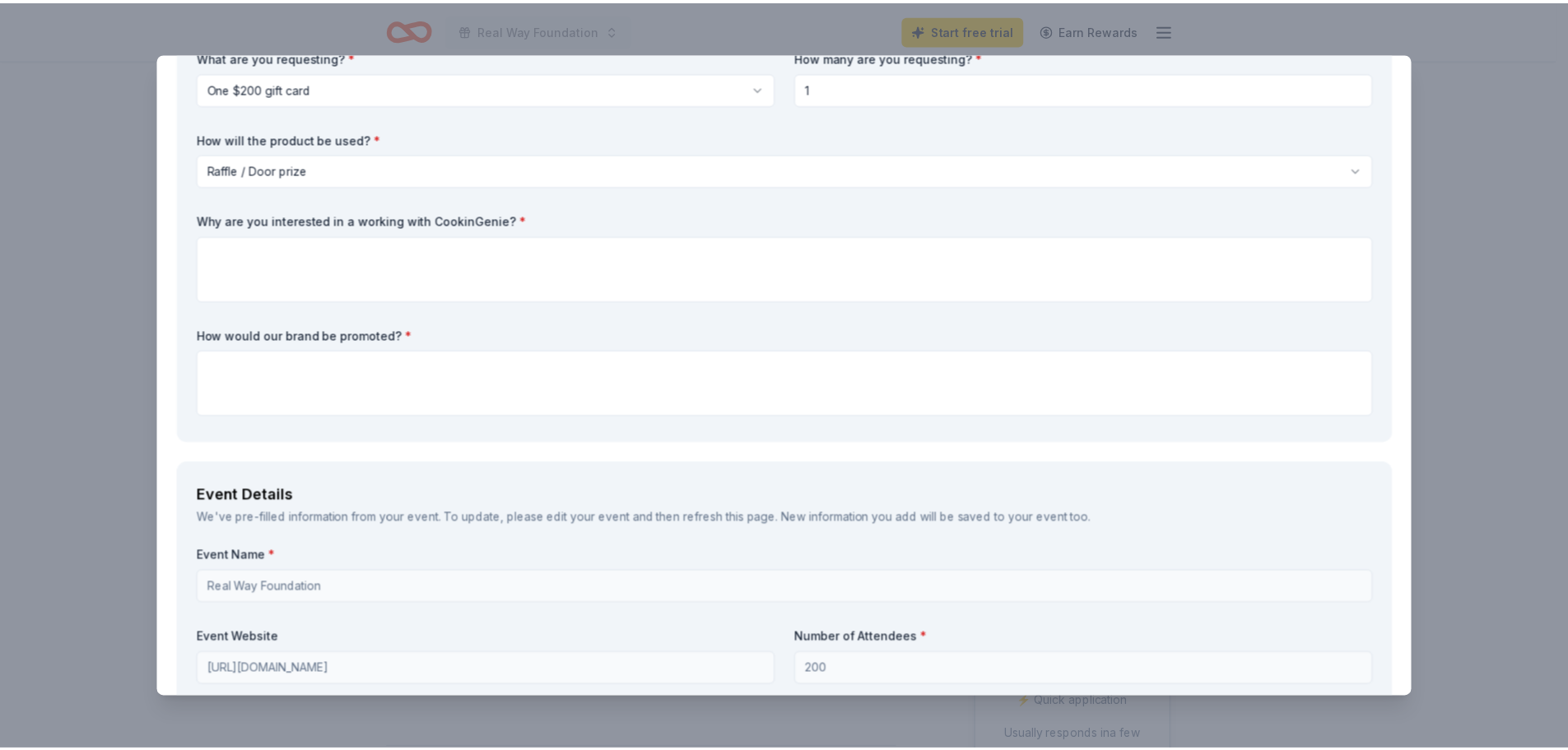
scroll to position [0, 0]
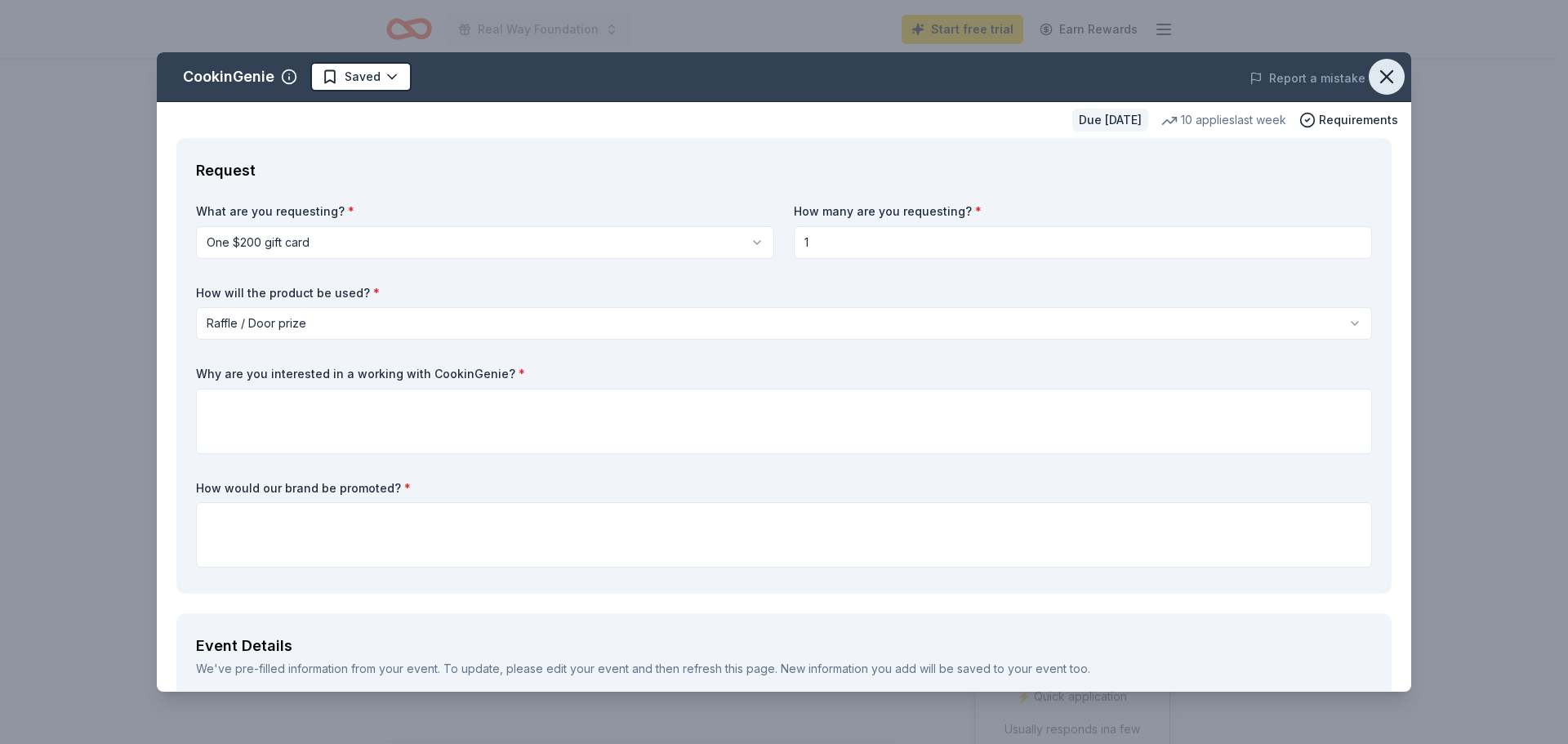
click at [1377, 75] on icon "button" at bounding box center [1386, 76] width 23 height 23
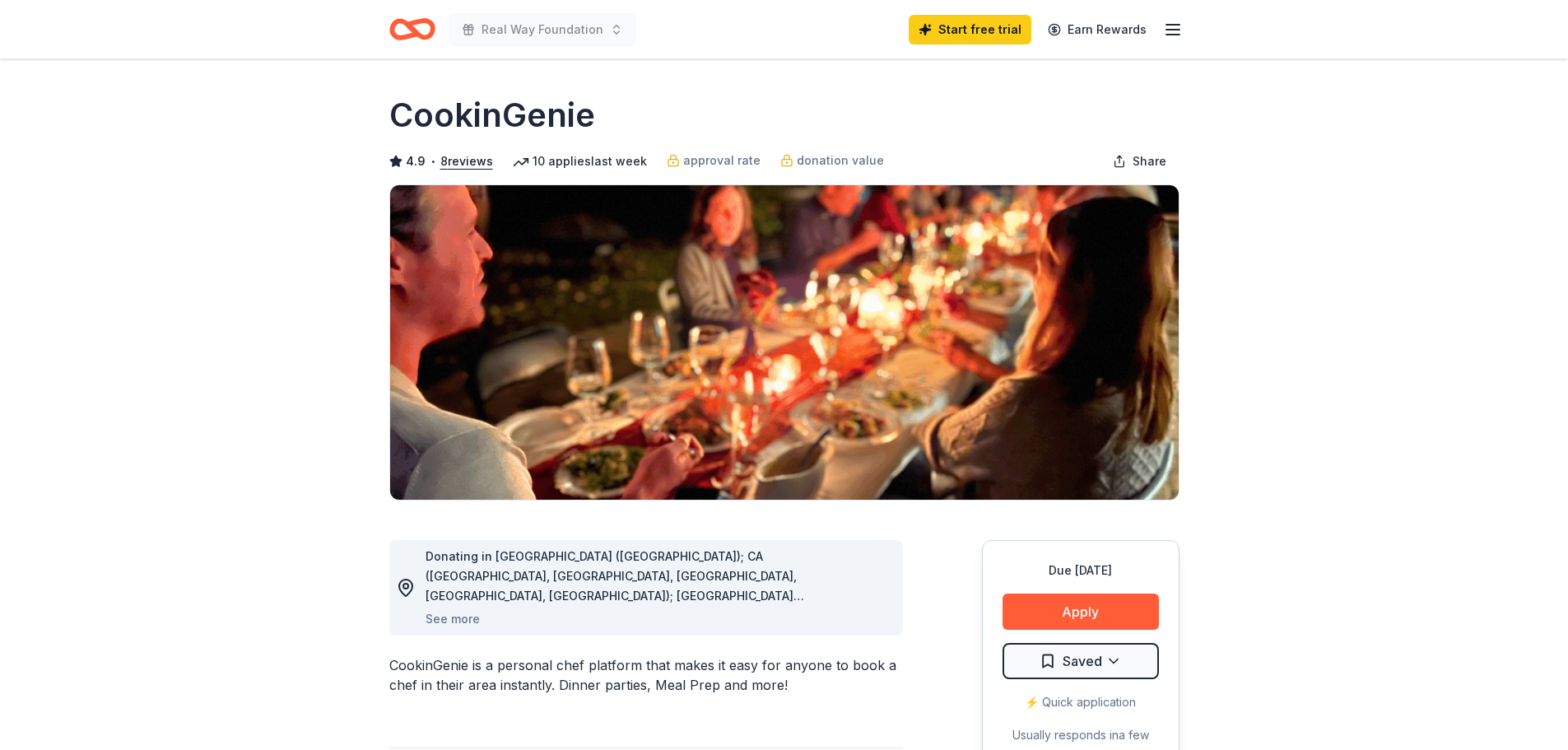
drag, startPoint x: 339, startPoint y: 3, endPoint x: 1249, endPoint y: 253, distance: 943.7
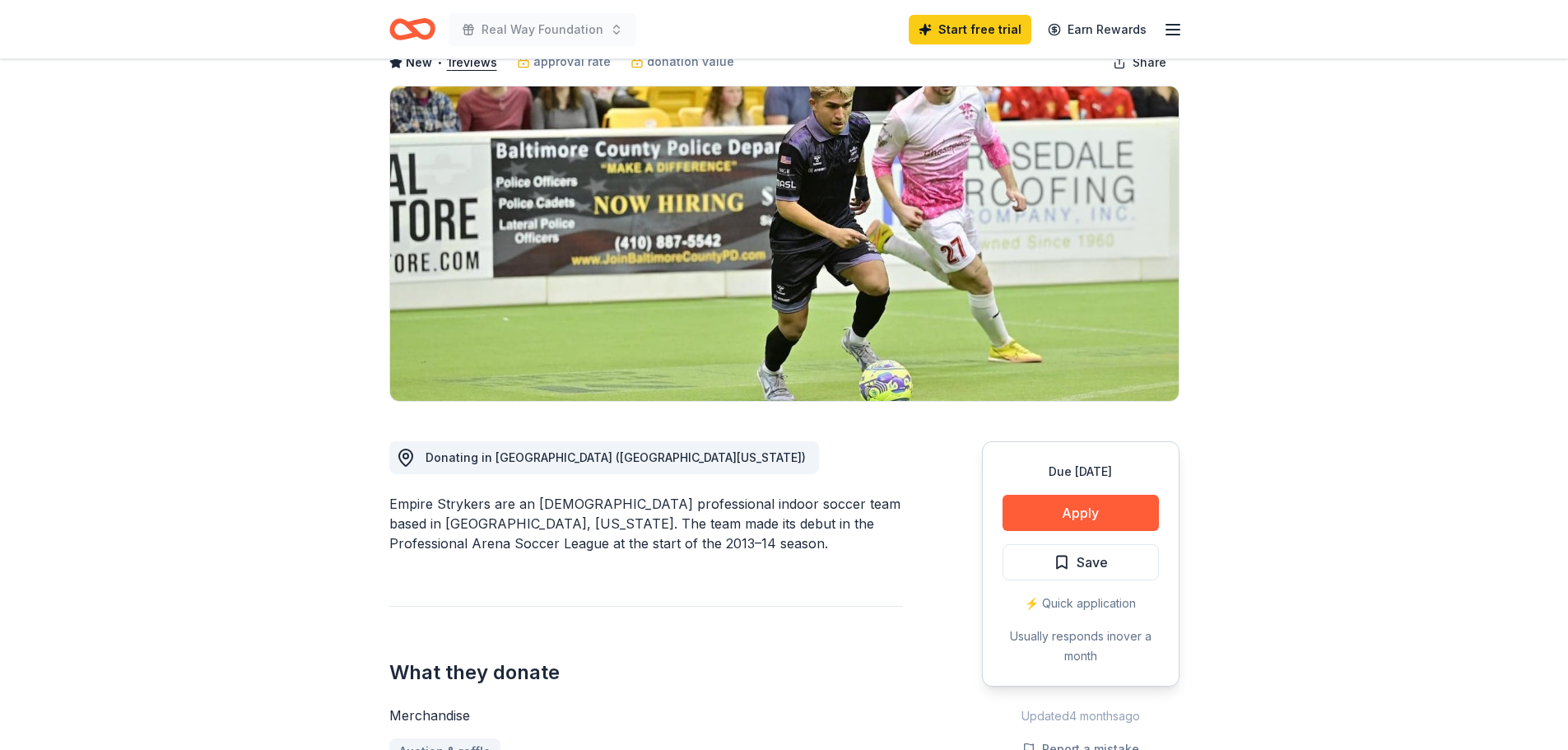
scroll to position [82, 0]
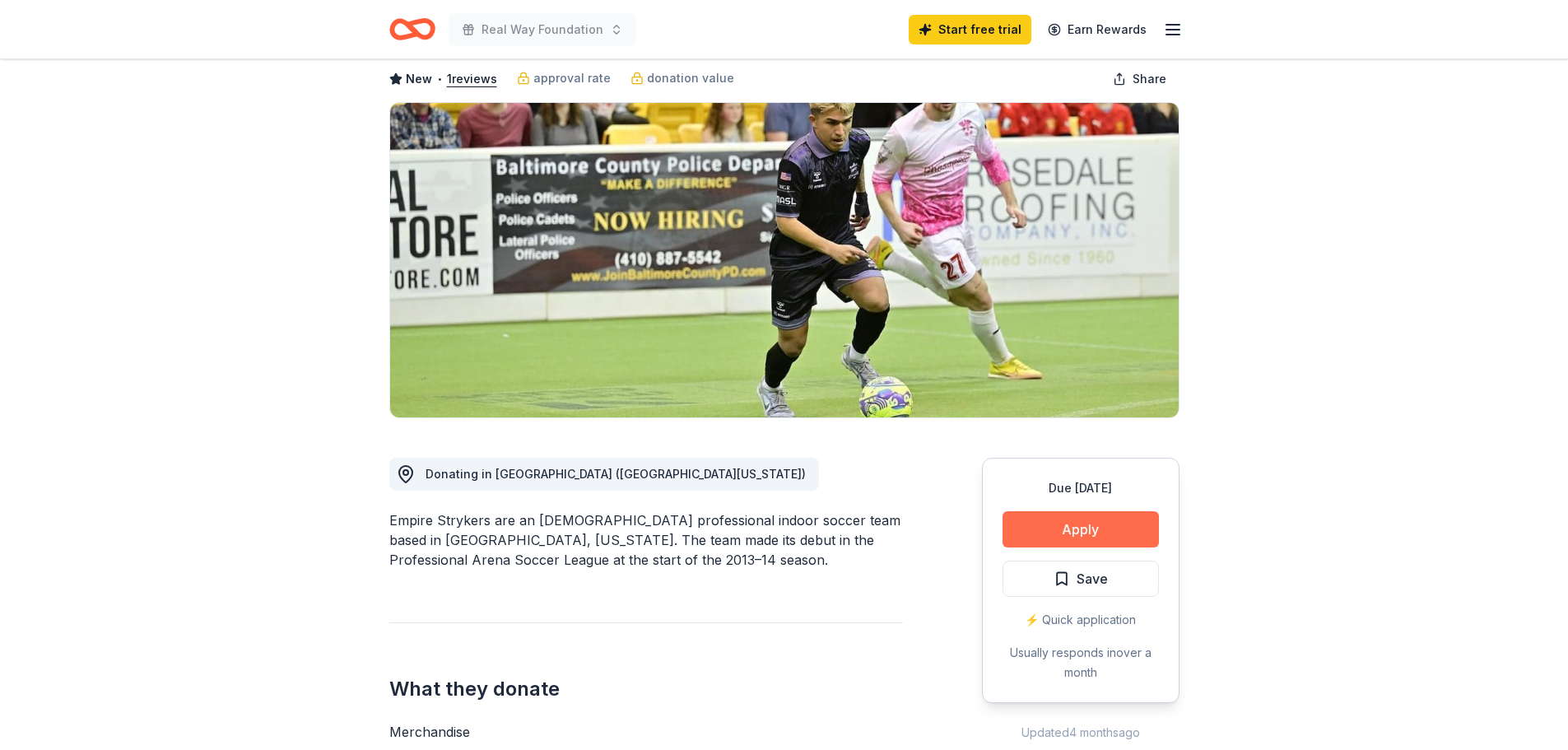
click at [1065, 528] on button "Apply" at bounding box center [1080, 528] width 156 height 36
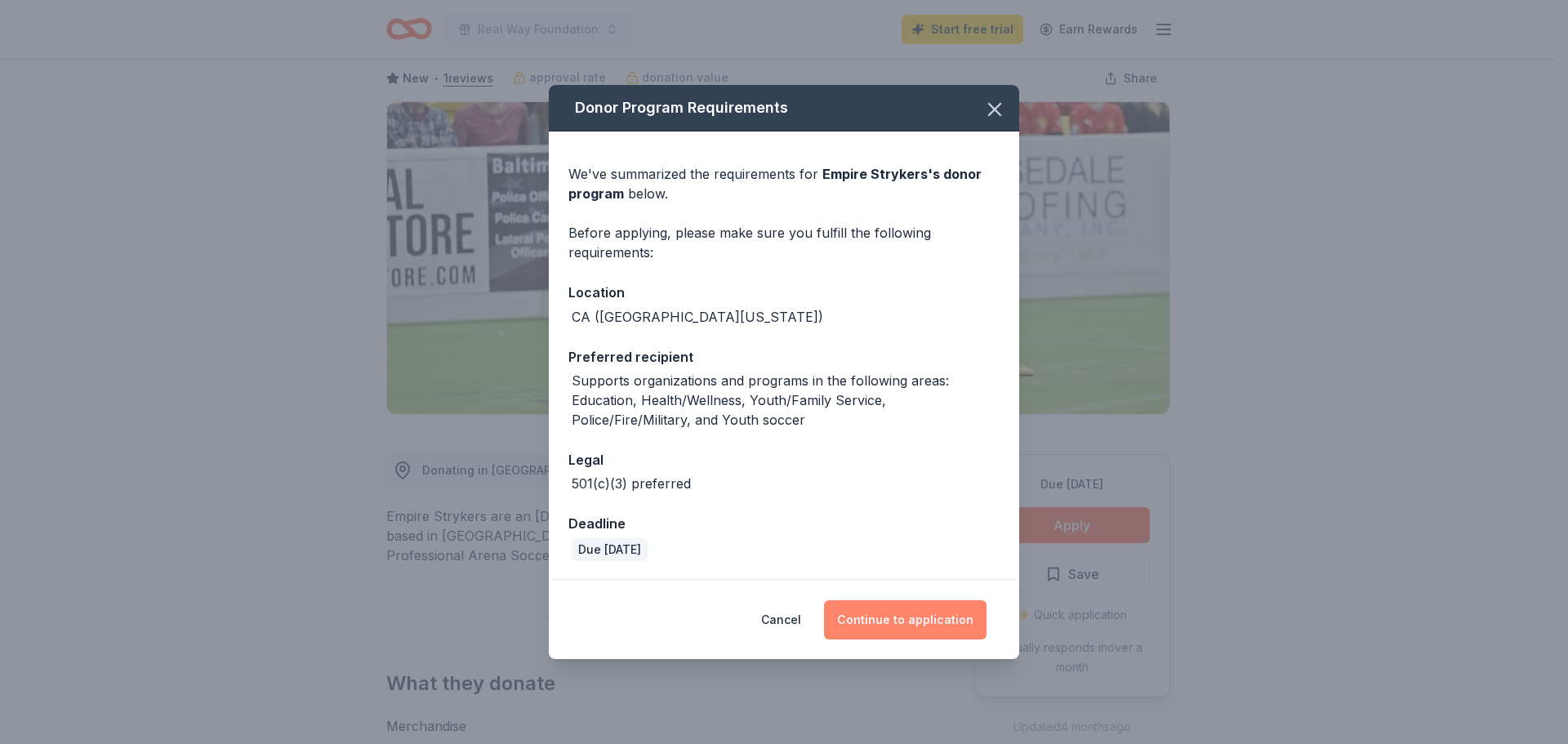
click at [918, 624] on button "Continue to application" at bounding box center [905, 619] width 163 height 39
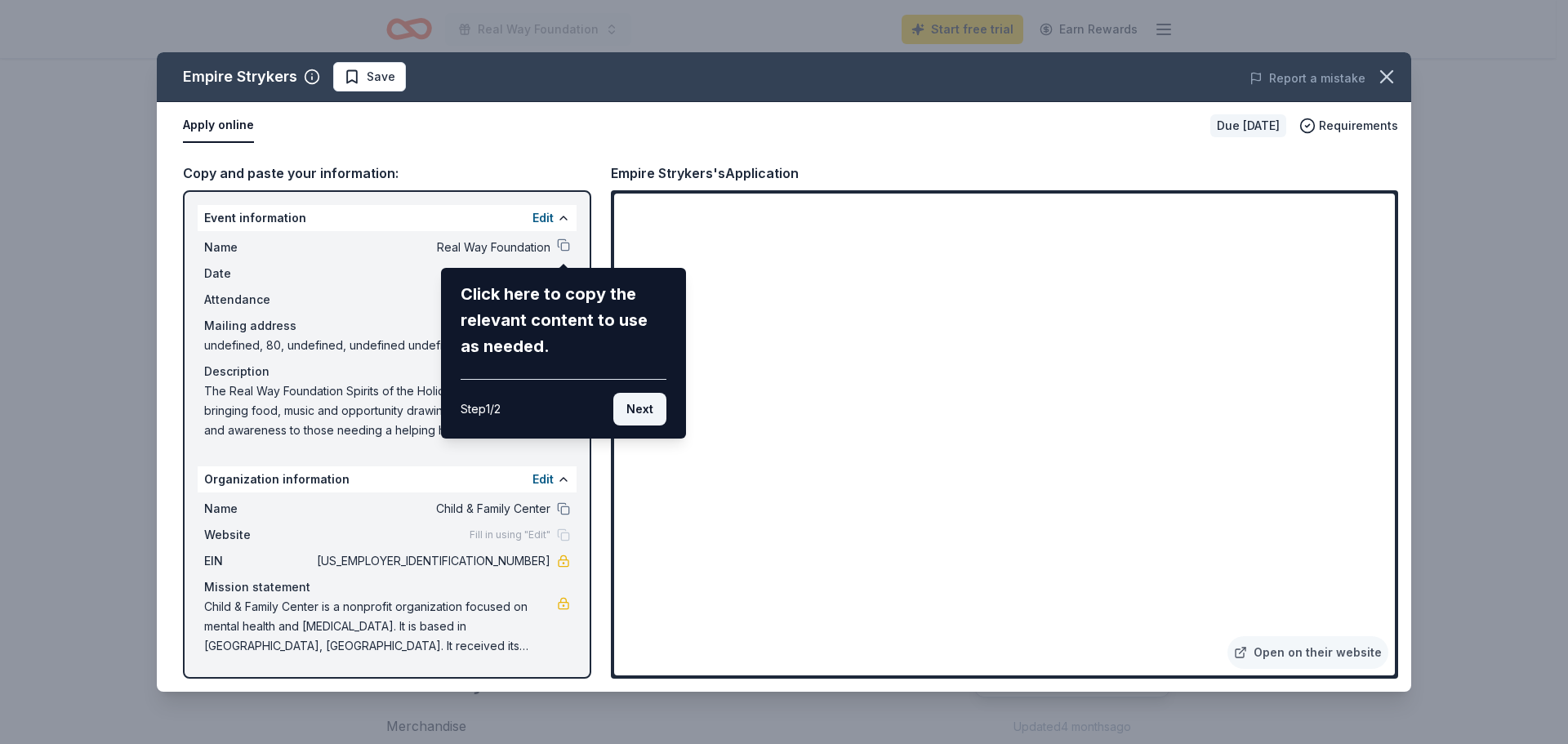
click at [641, 401] on button "Next" at bounding box center [639, 409] width 53 height 33
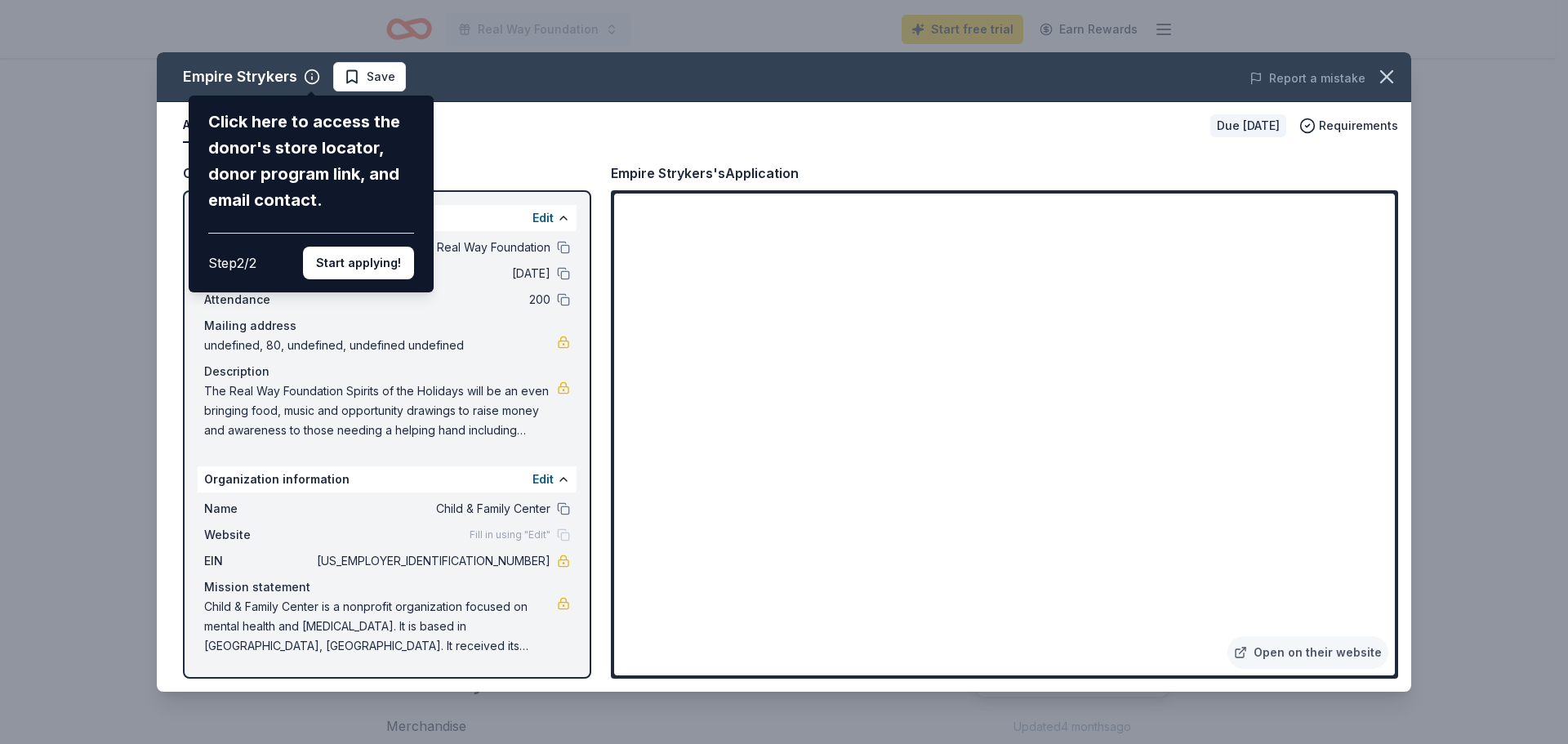
click at [567, 506] on div "Empire Strykers Click here to access the donor's store locator, donor program l…" at bounding box center [784, 372] width 1254 height 639
click at [563, 470] on div "Empire Strykers Click here to access the donor's store locator, donor program l…" at bounding box center [784, 372] width 1254 height 639
click at [561, 482] on div "Empire Strykers Click here to access the donor's store locator, donor program l…" at bounding box center [784, 372] width 1254 height 639
click at [562, 479] on div "Empire Strykers Click here to access the donor's store locator, donor program l…" at bounding box center [784, 372] width 1254 height 639
click at [545, 534] on div "Empire Strykers Click here to access the donor's store locator, donor program l…" at bounding box center [784, 372] width 1254 height 639
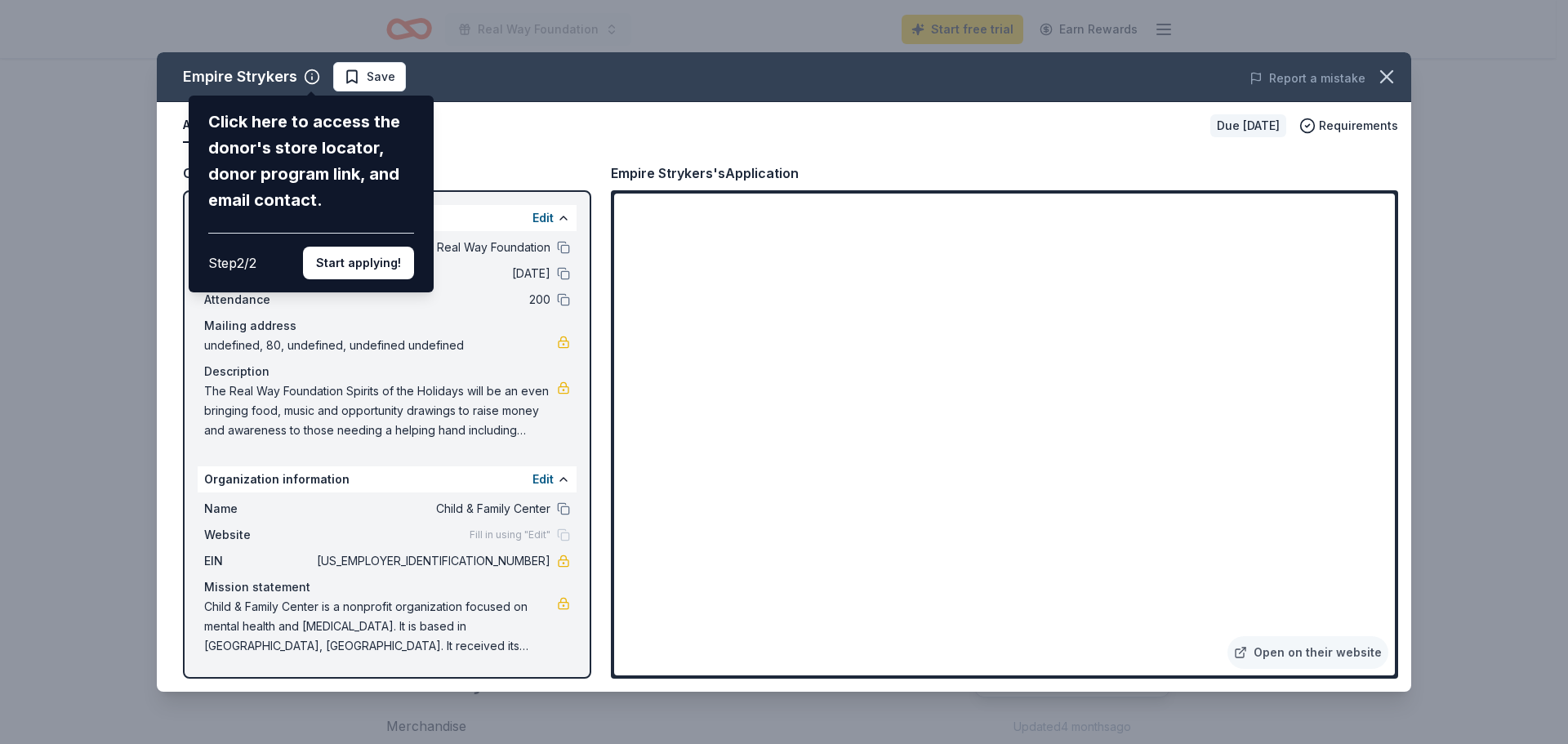
click at [560, 217] on div "Empire Strykers Click here to access the donor's store locator, donor program l…" at bounding box center [784, 372] width 1254 height 639
drag, startPoint x: 388, startPoint y: 378, endPoint x: 367, endPoint y: 354, distance: 31.9
click at [375, 363] on div "Empire Strykers Click here to access the donor's store locator, donor program l…" at bounding box center [784, 372] width 1254 height 639
click at [356, 80] on div "Empire Strykers Click here to access the donor's store locator, donor program l…" at bounding box center [784, 372] width 1254 height 639
click at [1105, 129] on div "Empire Strykers Click here to access the donor's store locator, donor program l…" at bounding box center [784, 372] width 1254 height 639
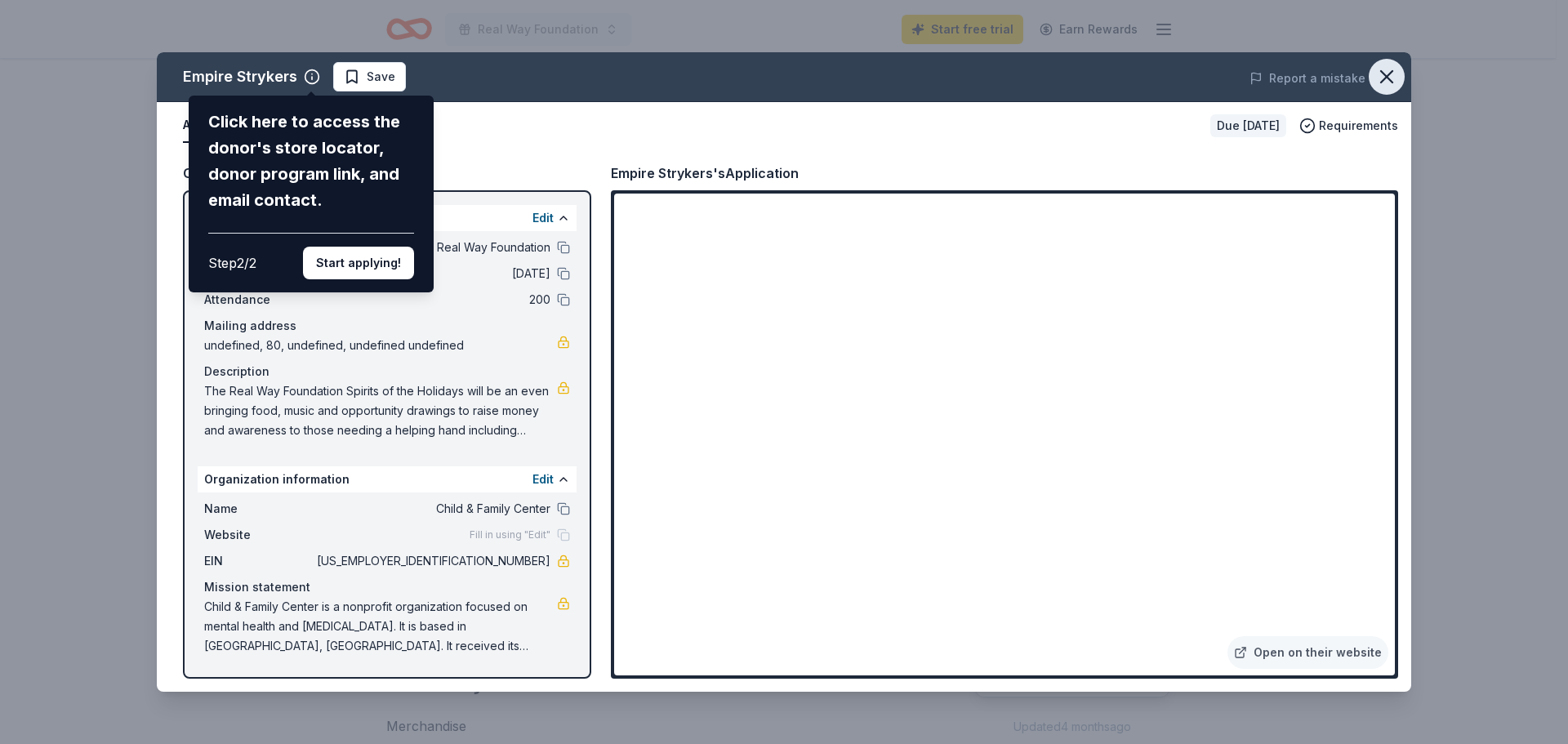
click at [1388, 77] on icon "button" at bounding box center [1386, 76] width 23 height 23
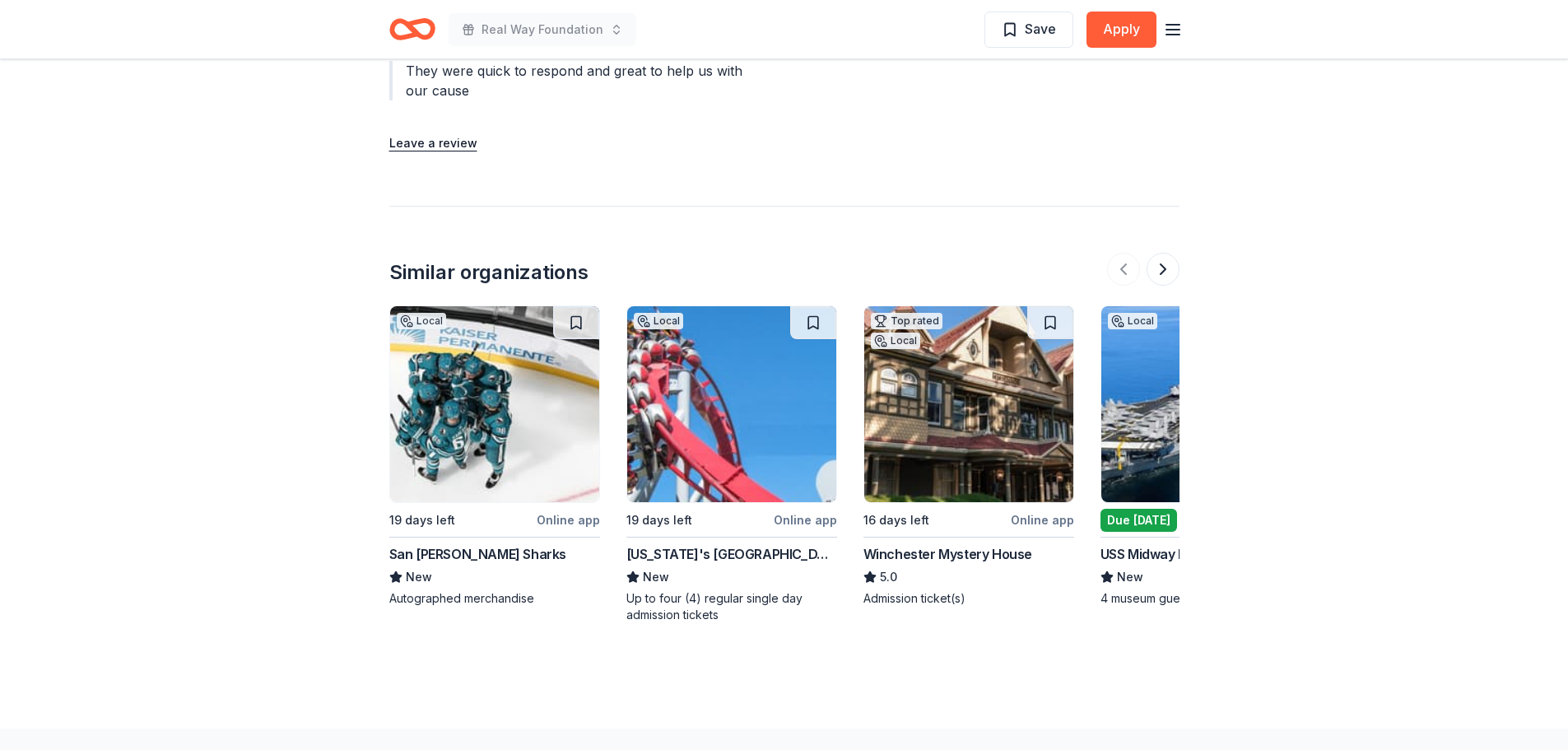
scroll to position [1811, 0]
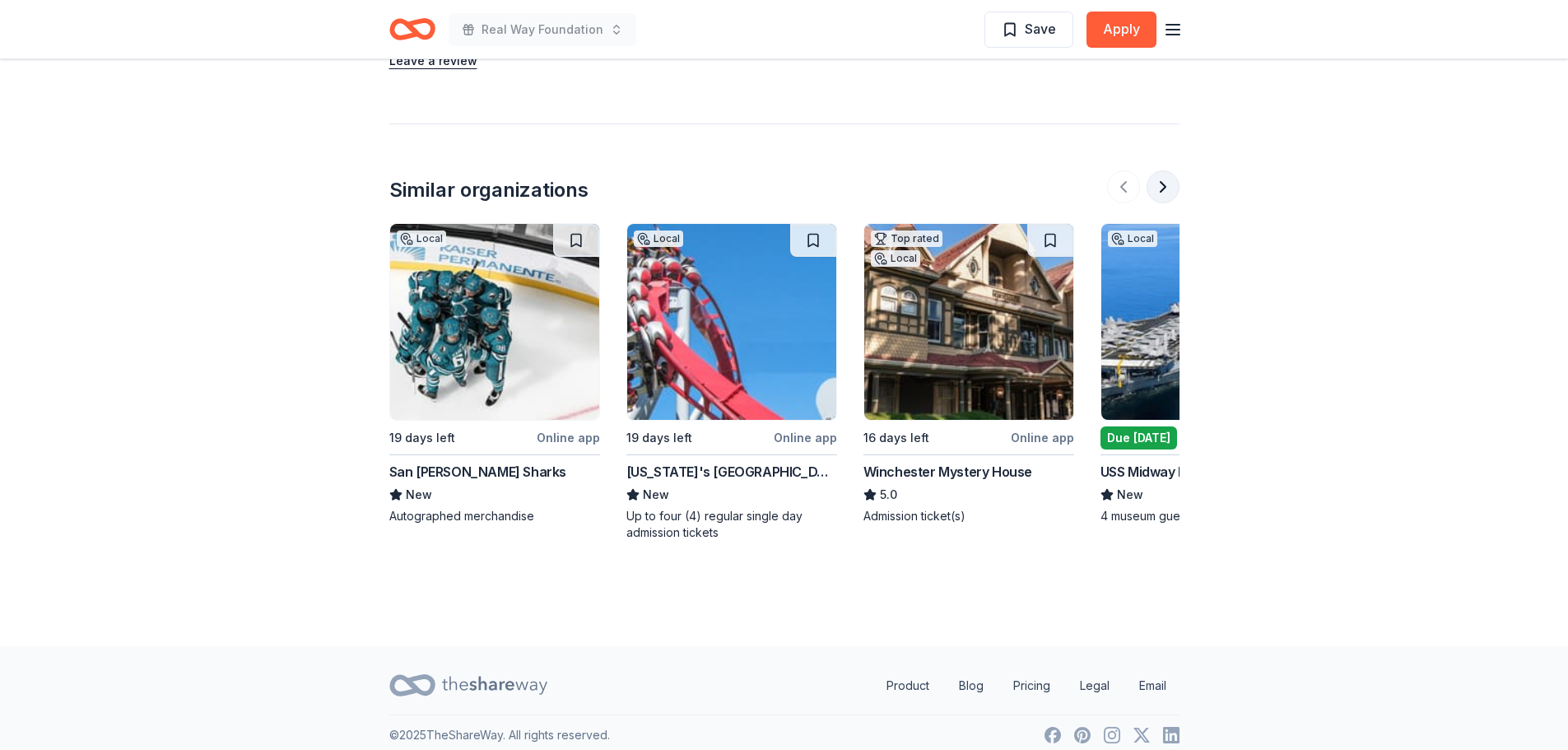
click at [1161, 185] on button at bounding box center [1163, 187] width 33 height 33
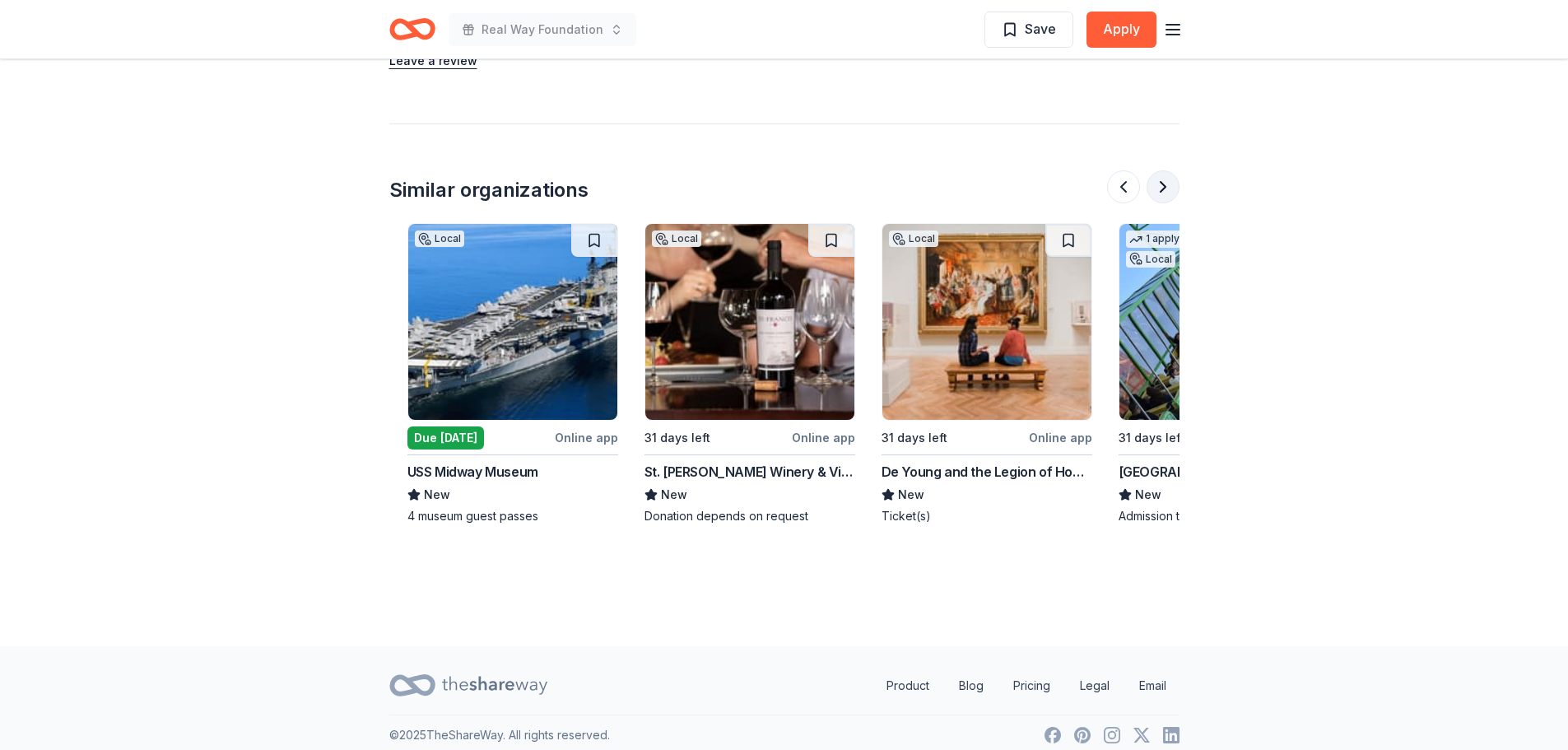
scroll to position [0, 711]
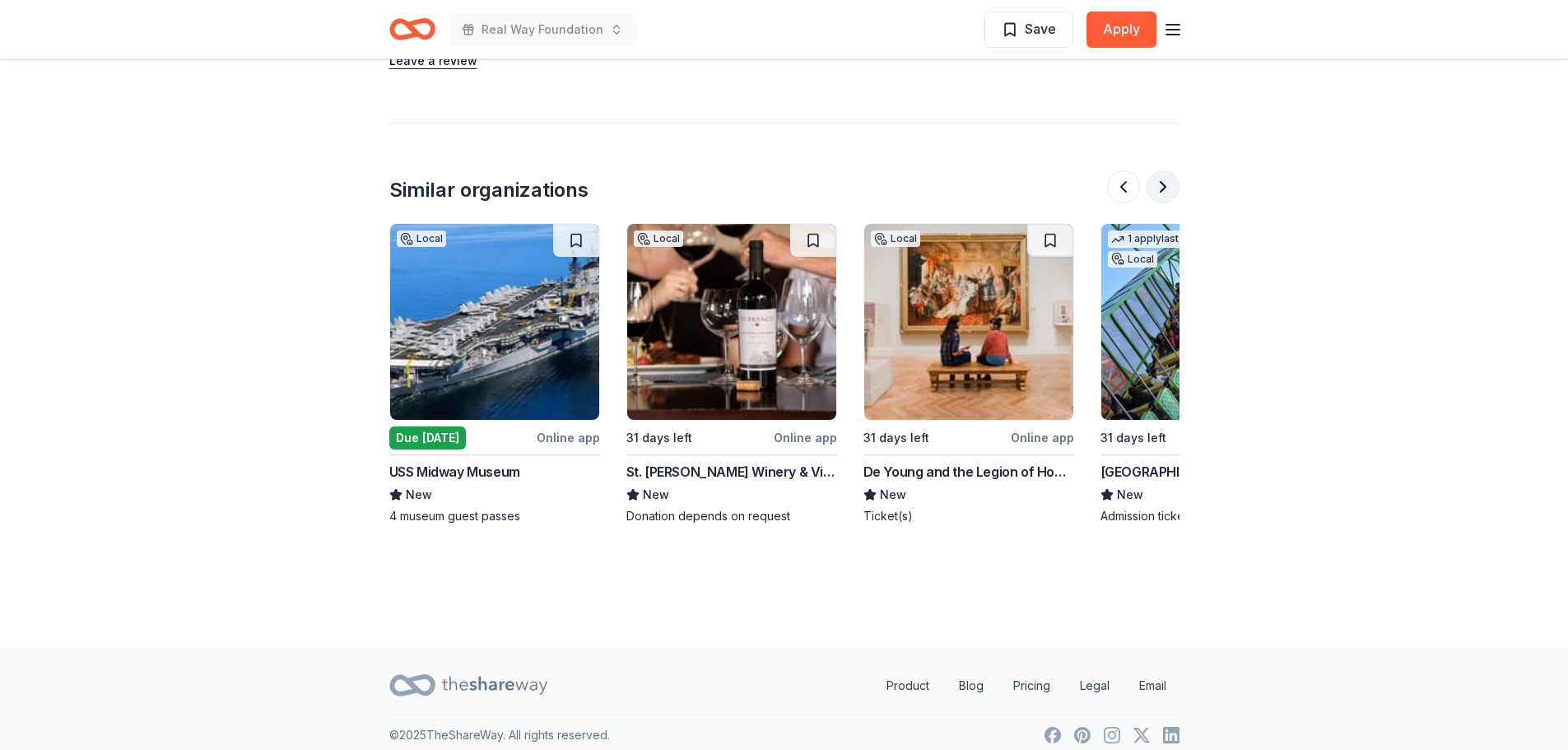
click at [1161, 185] on button at bounding box center [1163, 187] width 33 height 33
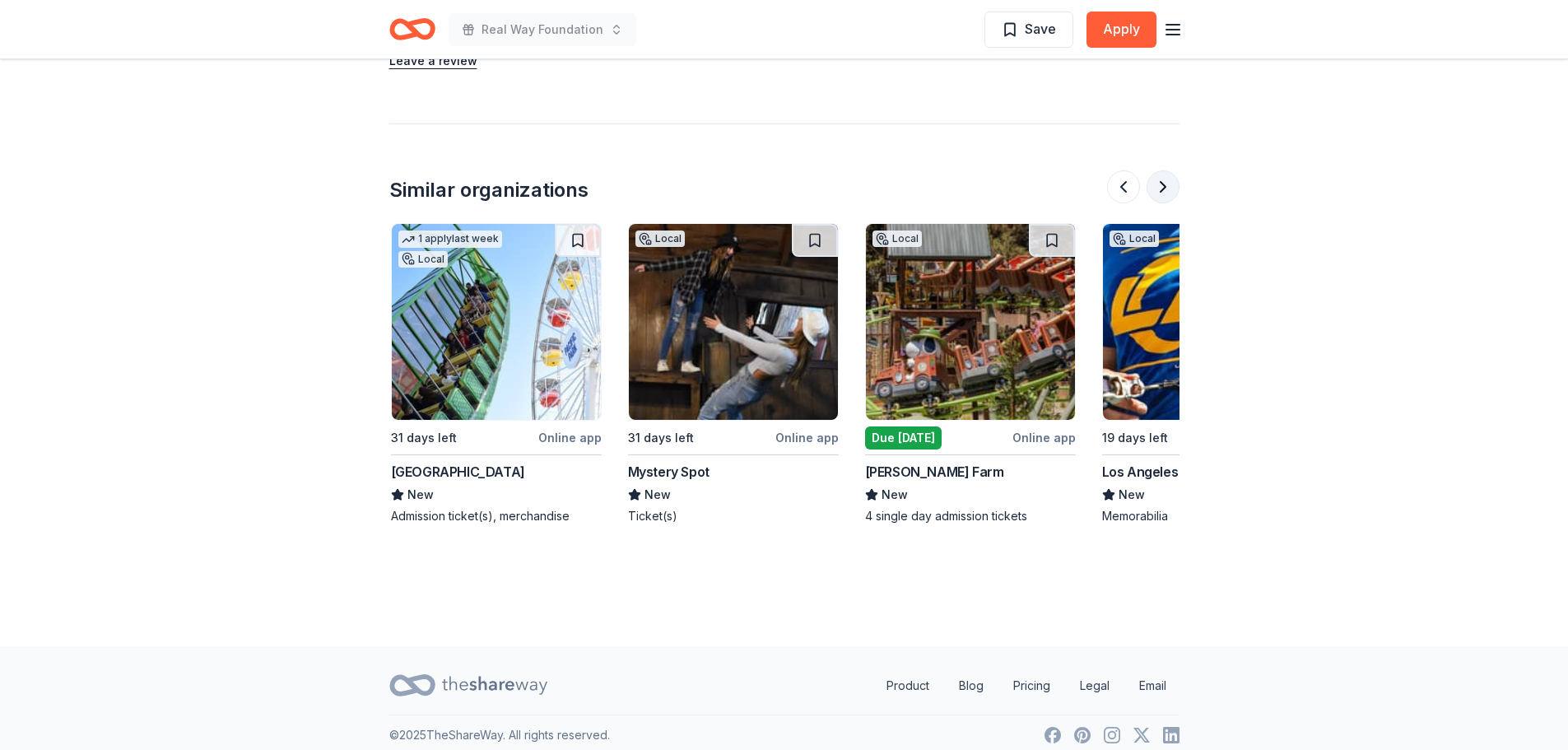
scroll to position [0, 1422]
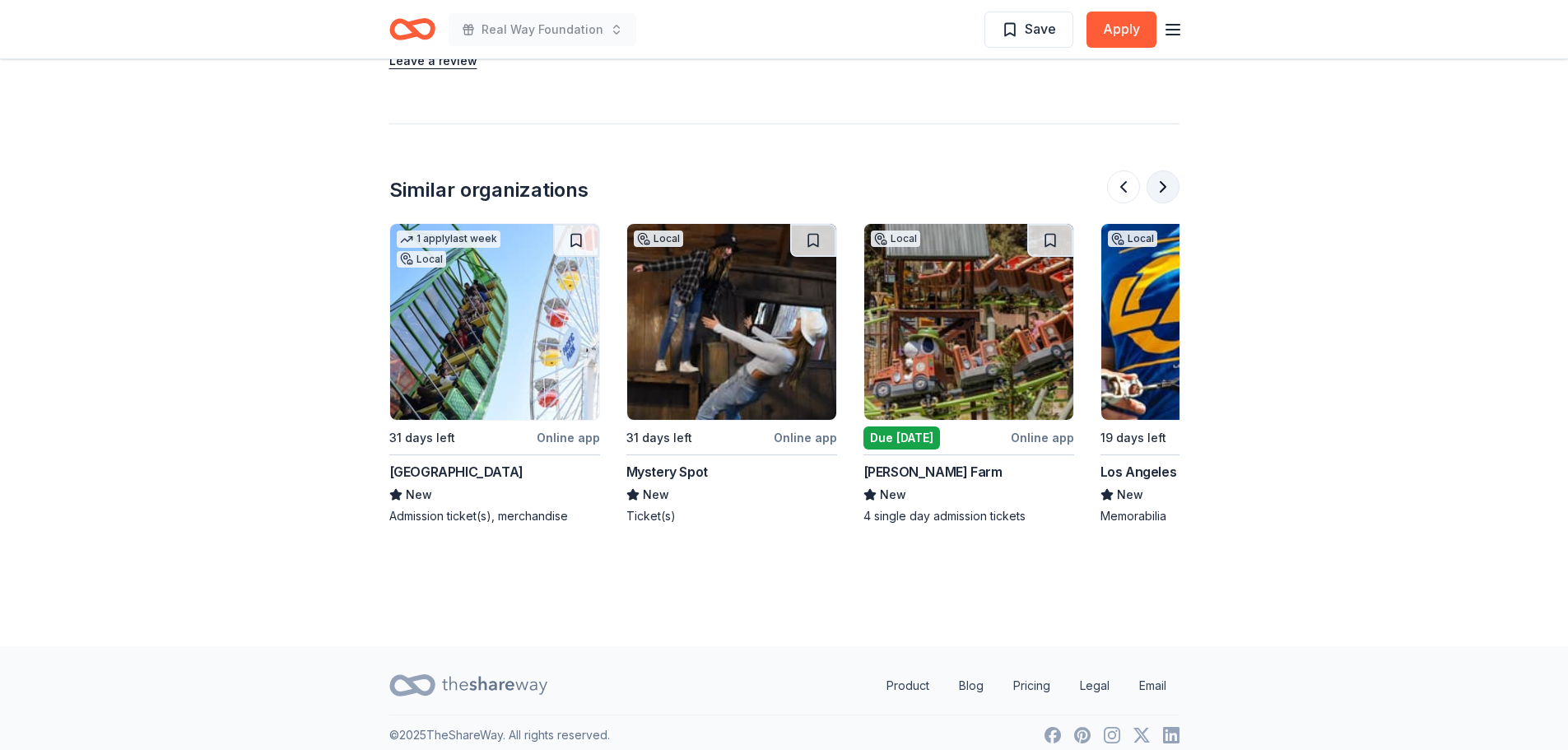
click at [1161, 185] on button at bounding box center [1163, 187] width 33 height 33
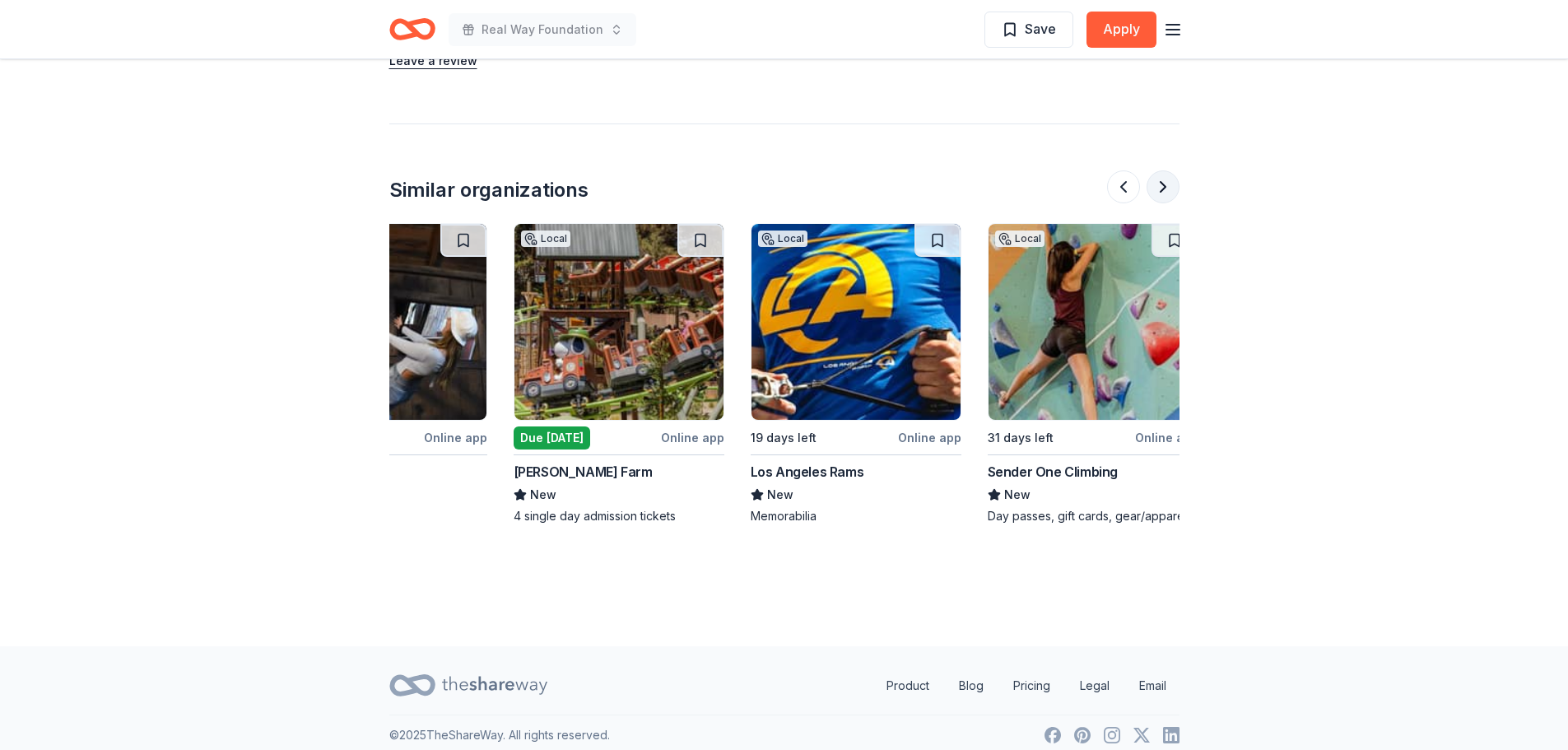
scroll to position [0, 1791]
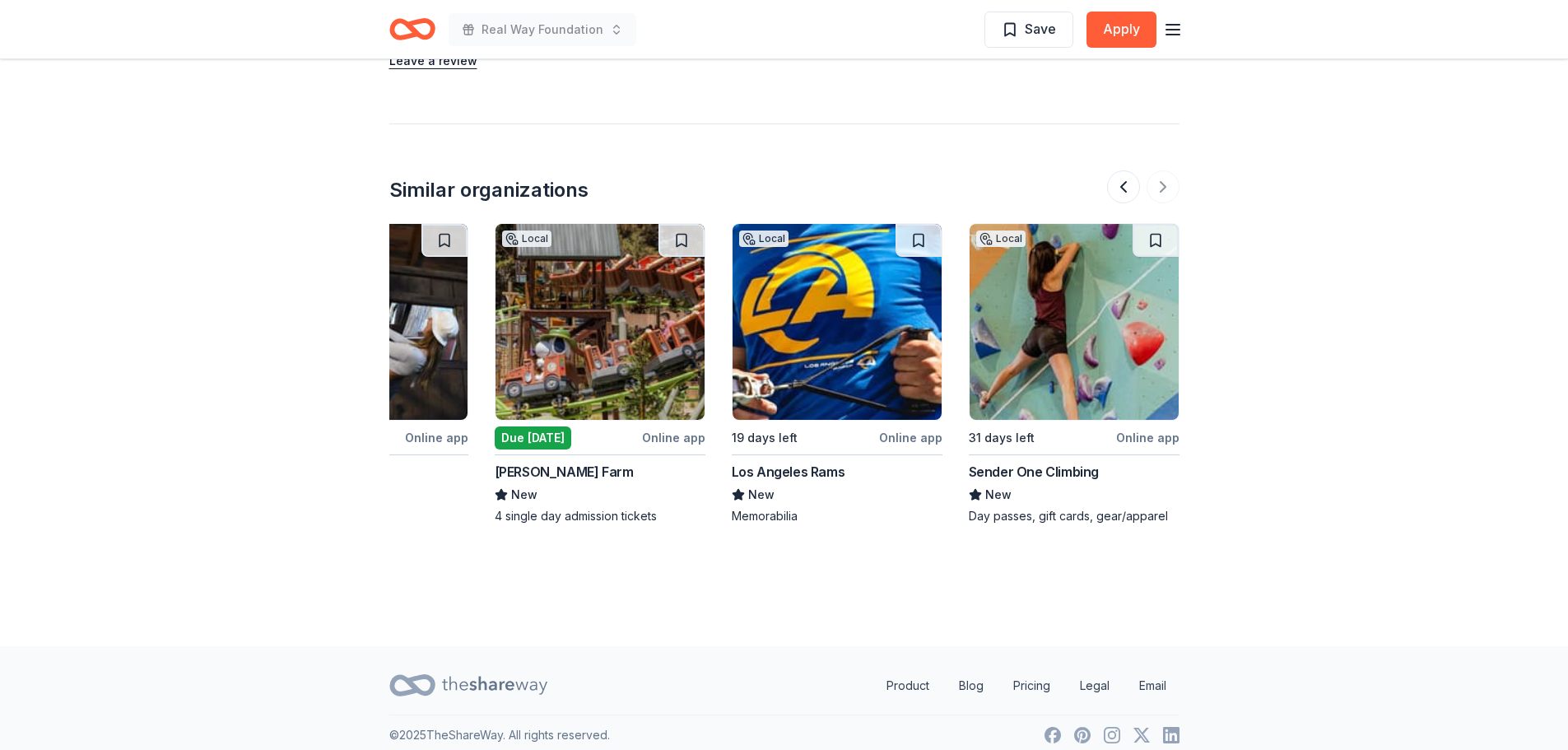
drag, startPoint x: 1161, startPoint y: 185, endPoint x: 1294, endPoint y: 310, distance: 182.5
click at [1169, 190] on div at bounding box center [1143, 187] width 72 height 33
click at [1156, 184] on div at bounding box center [1143, 187] width 72 height 33
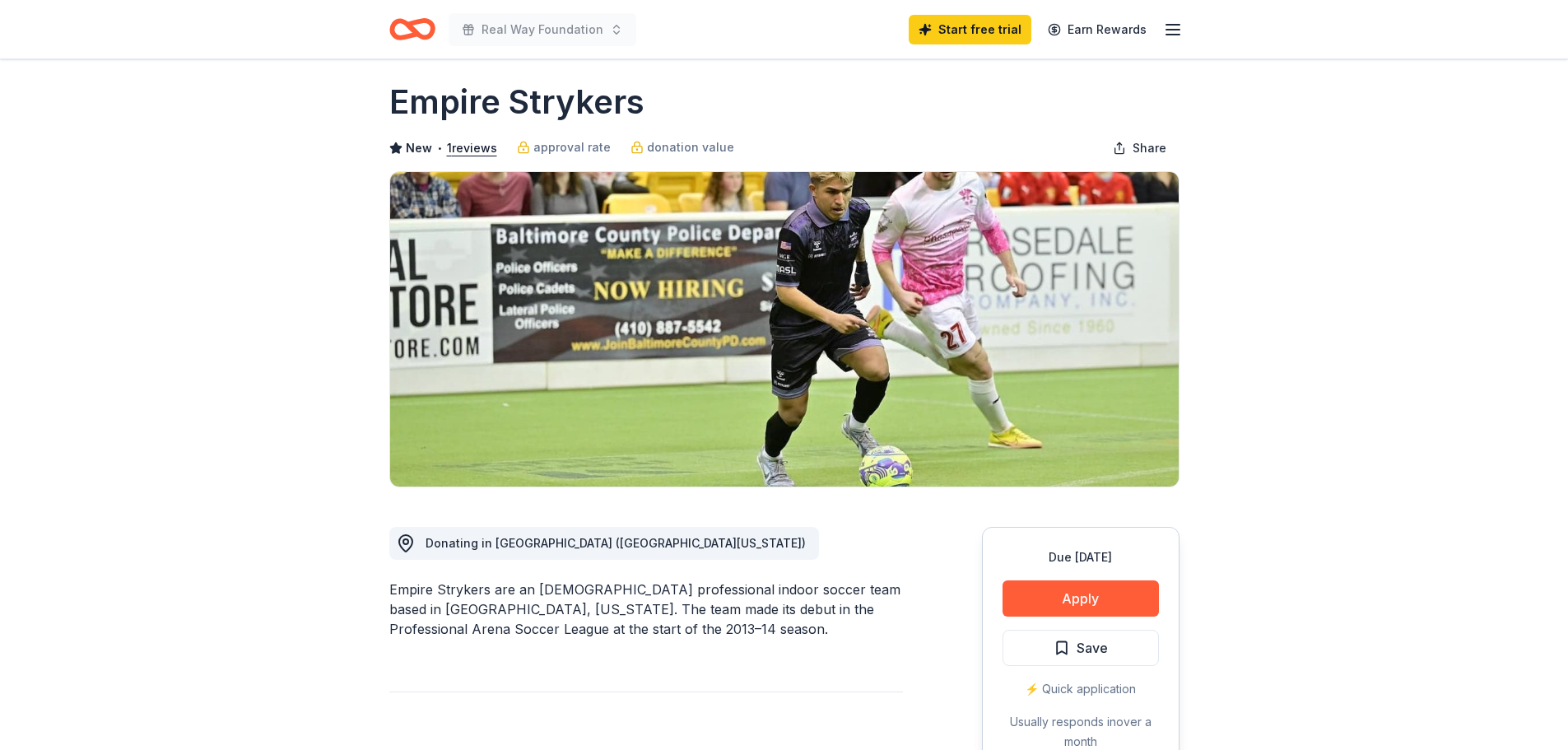
scroll to position [0, 0]
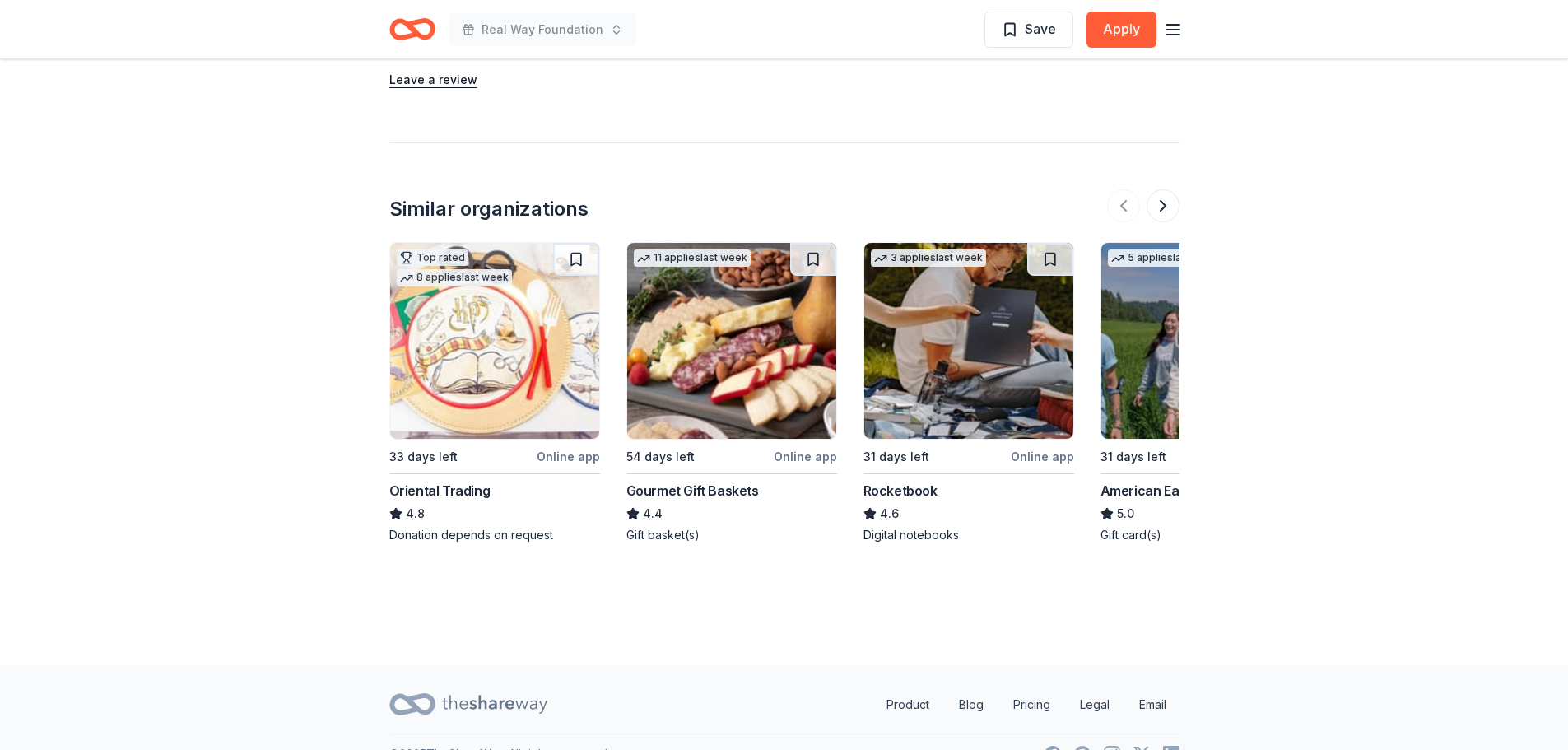
scroll to position [2019, 0]
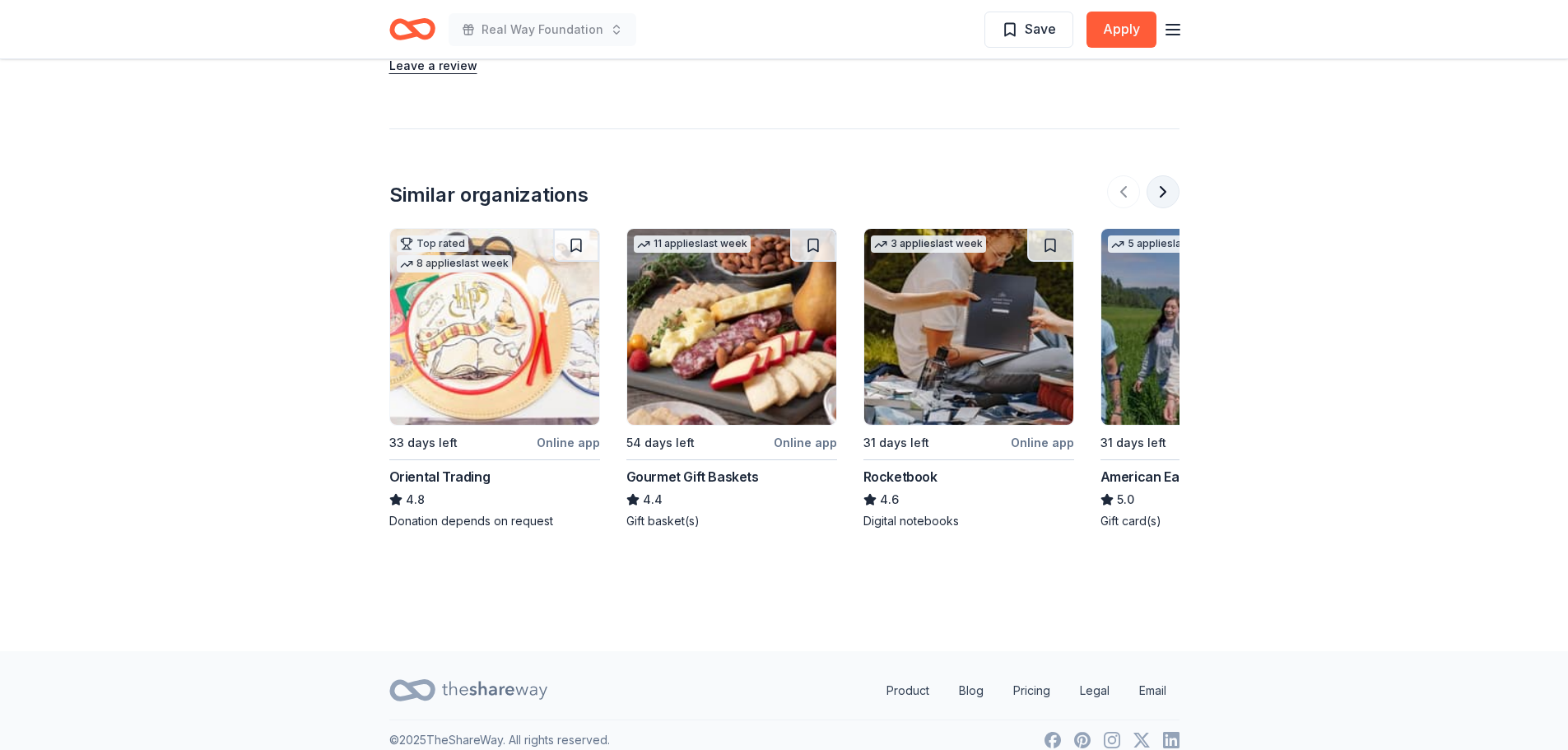
click at [1159, 175] on button at bounding box center [1163, 192] width 33 height 33
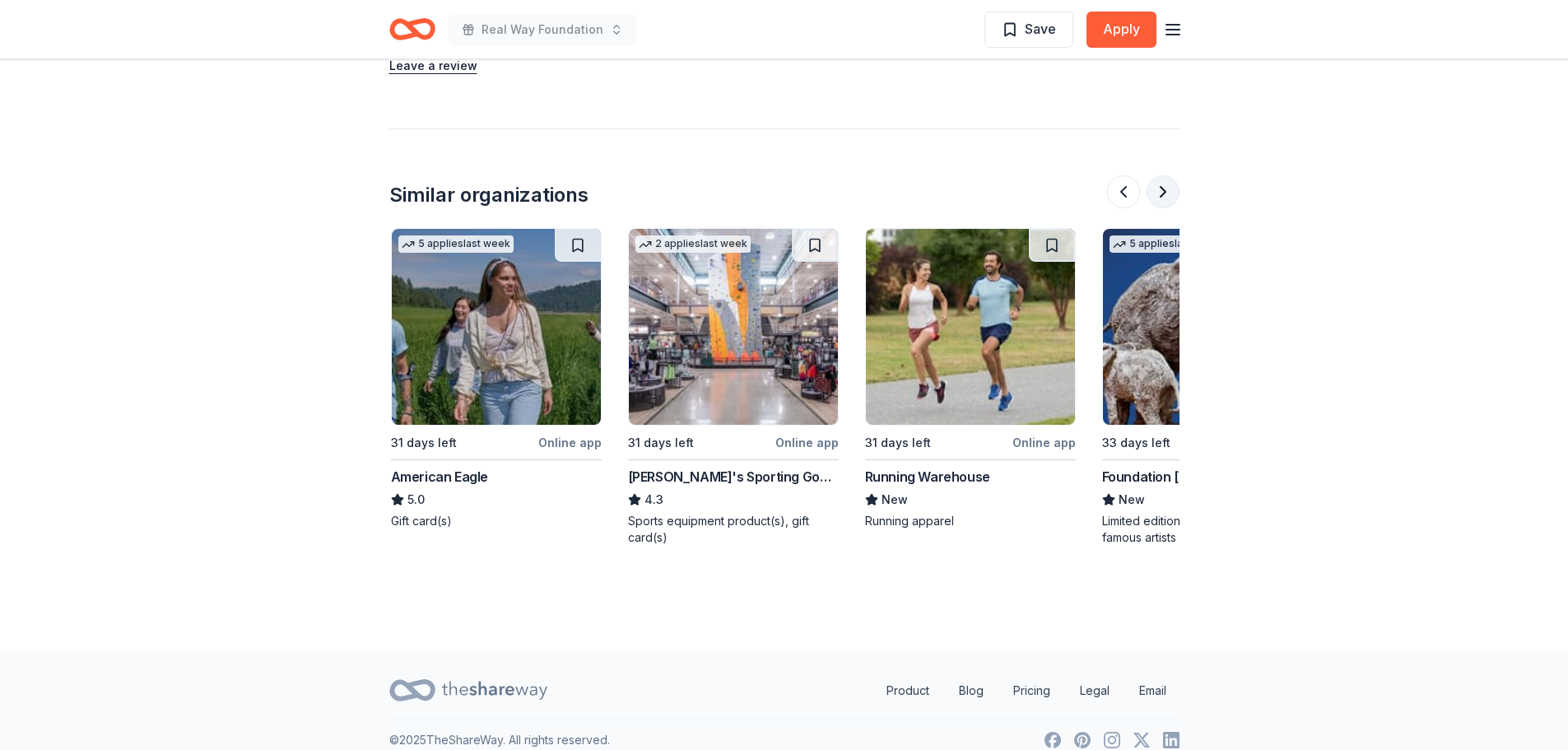
scroll to position [0, 711]
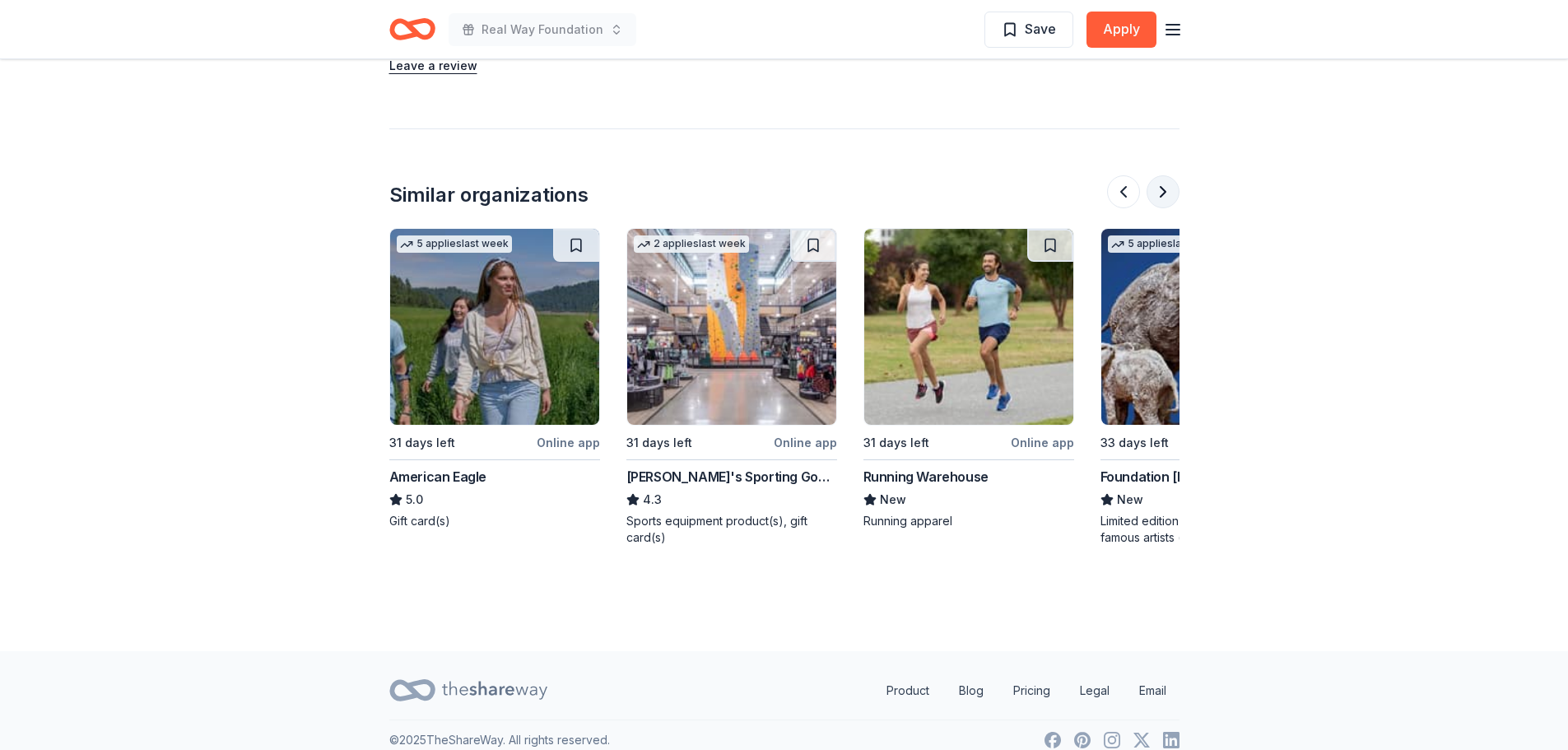
click at [1158, 175] on button at bounding box center [1163, 192] width 33 height 33
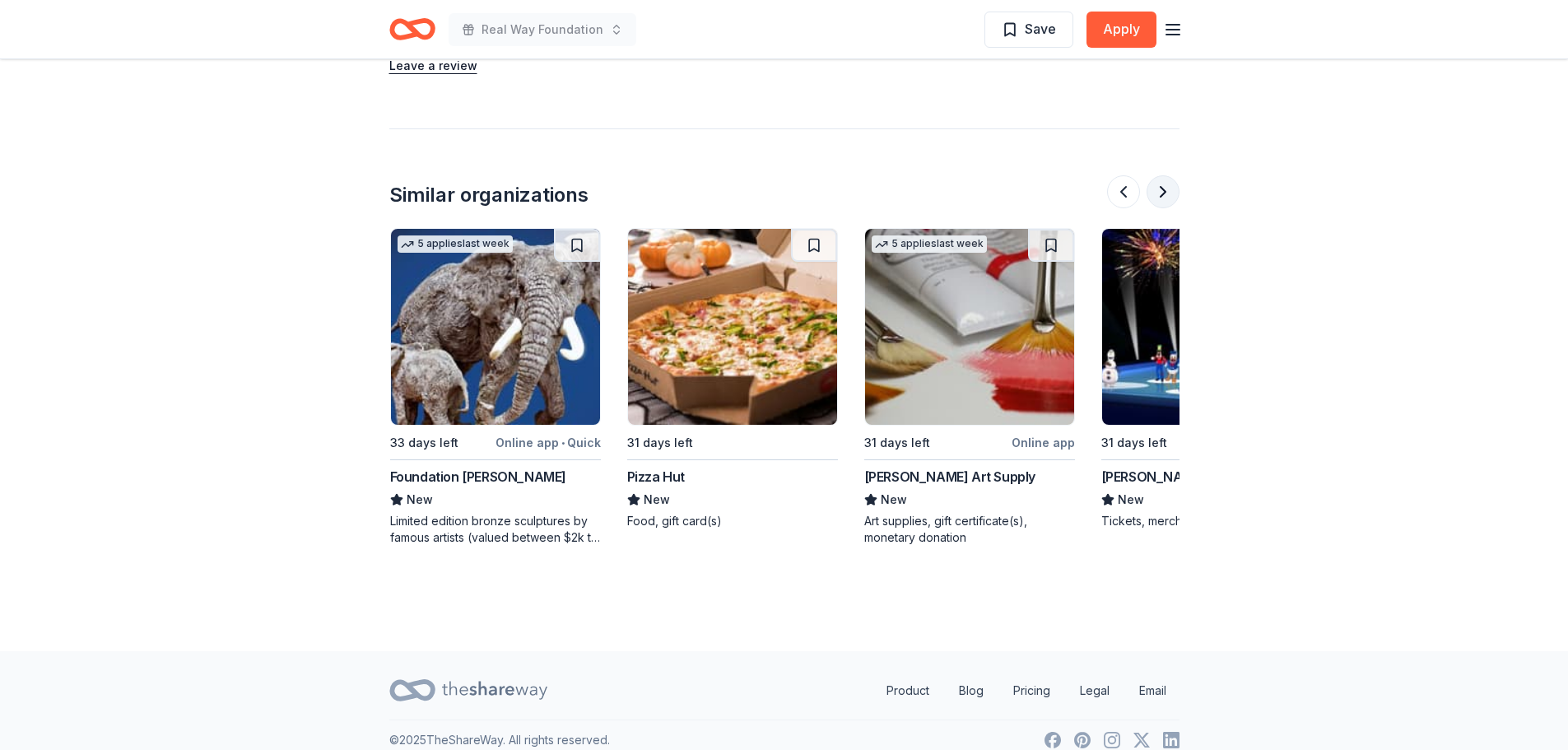
scroll to position [0, 1422]
click at [1158, 175] on button at bounding box center [1163, 192] width 33 height 33
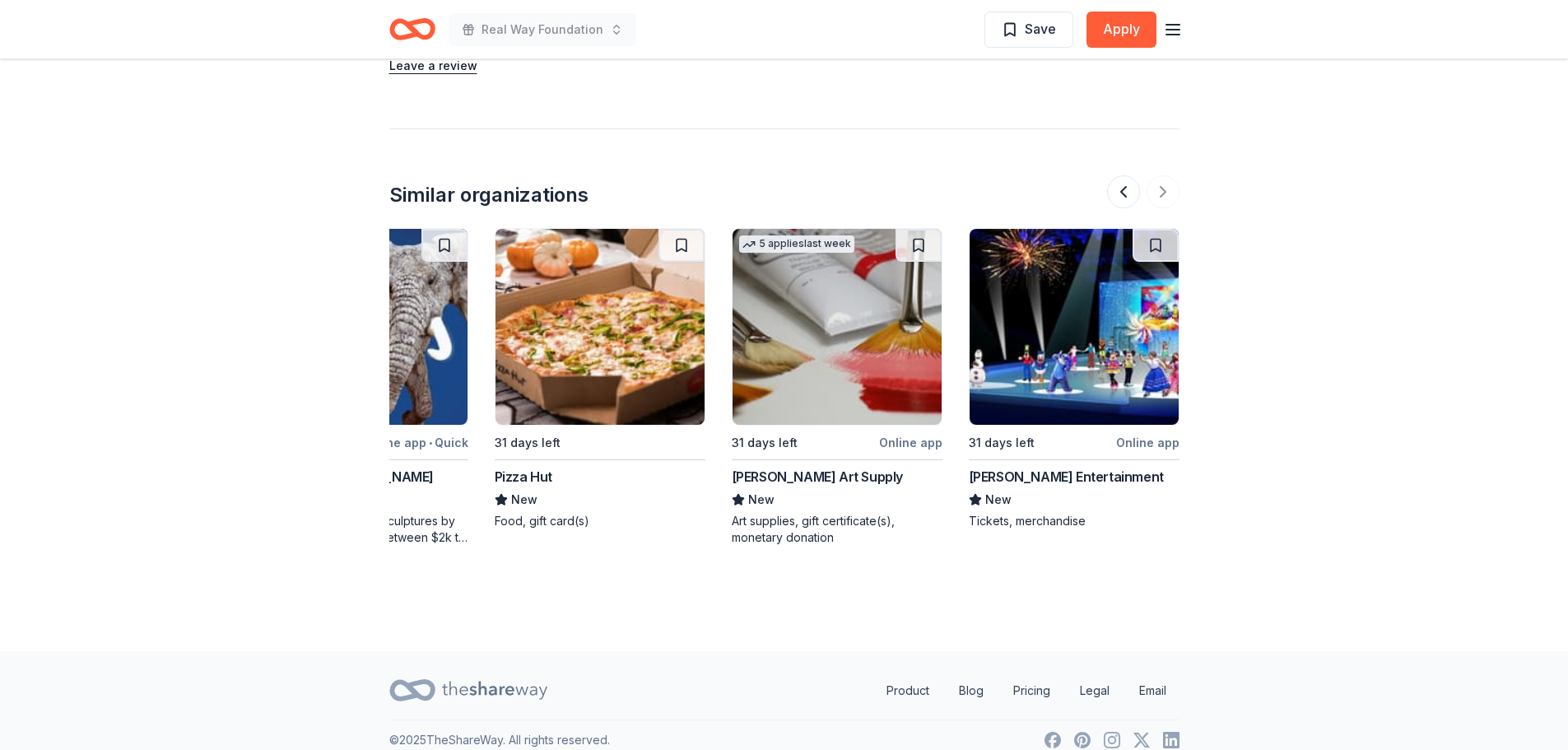
click at [1158, 175] on div at bounding box center [1143, 192] width 72 height 33
click at [1124, 175] on button at bounding box center [1124, 192] width 33 height 33
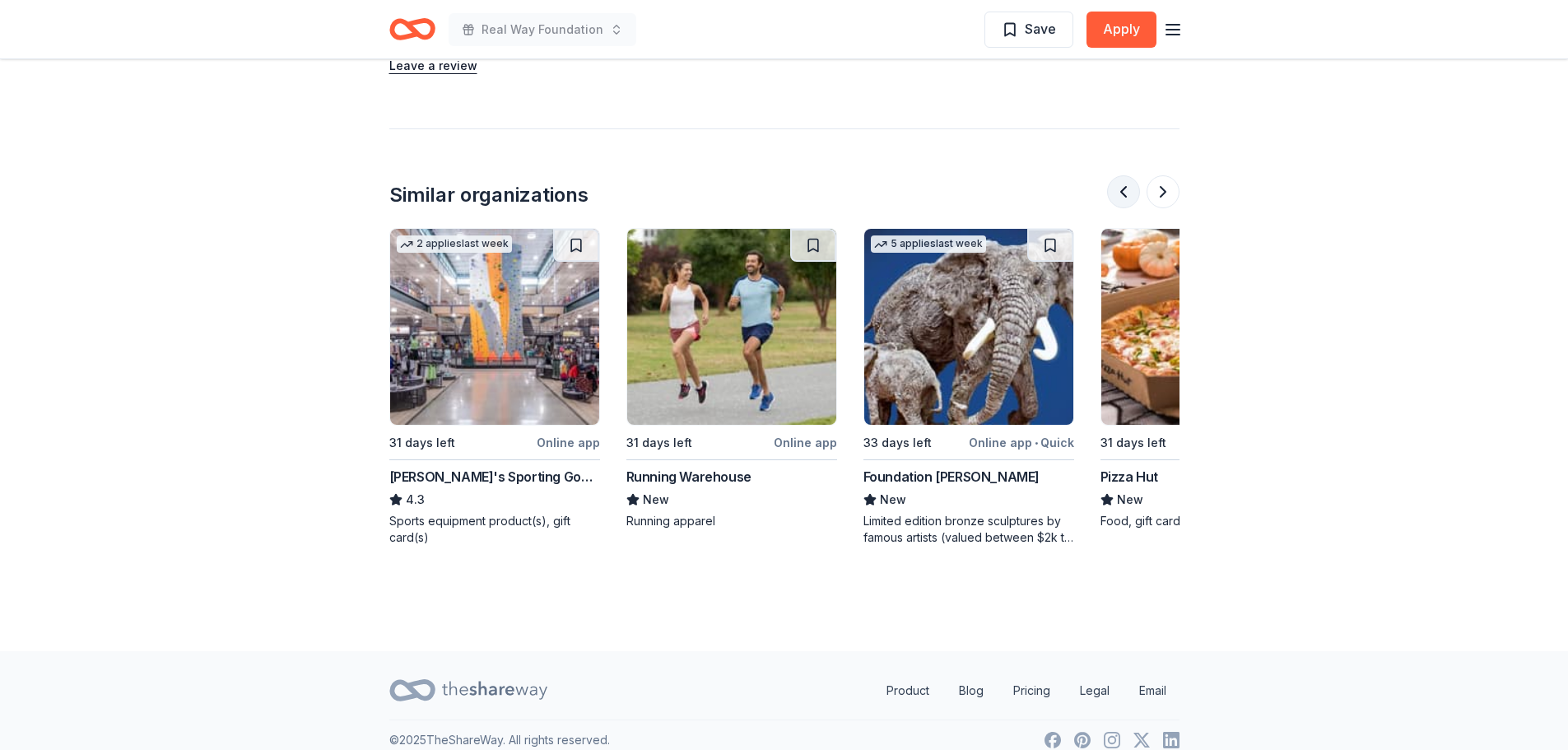
click at [1124, 175] on button at bounding box center [1124, 192] width 33 height 33
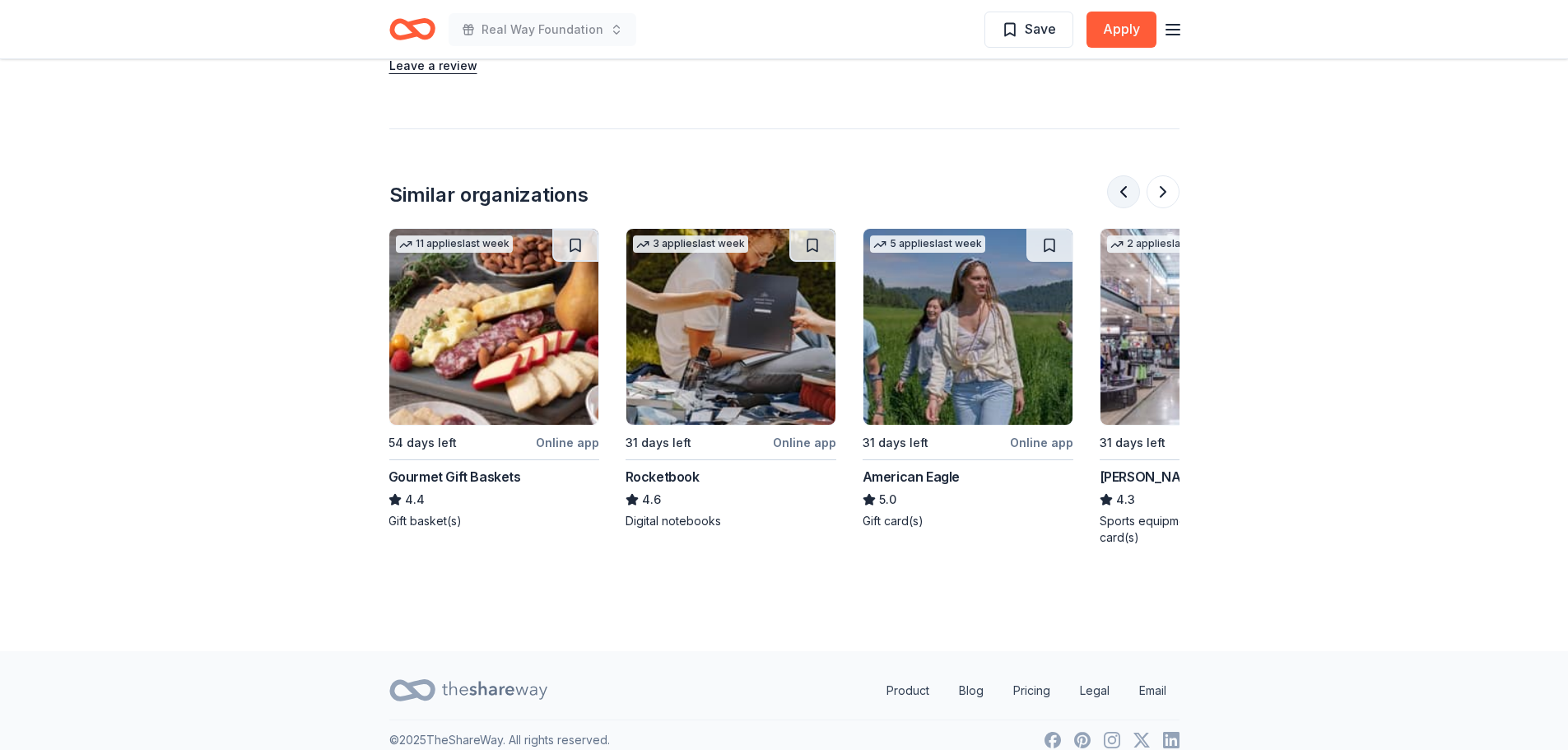
scroll to position [0, 237]
click at [1124, 175] on button at bounding box center [1124, 192] width 33 height 33
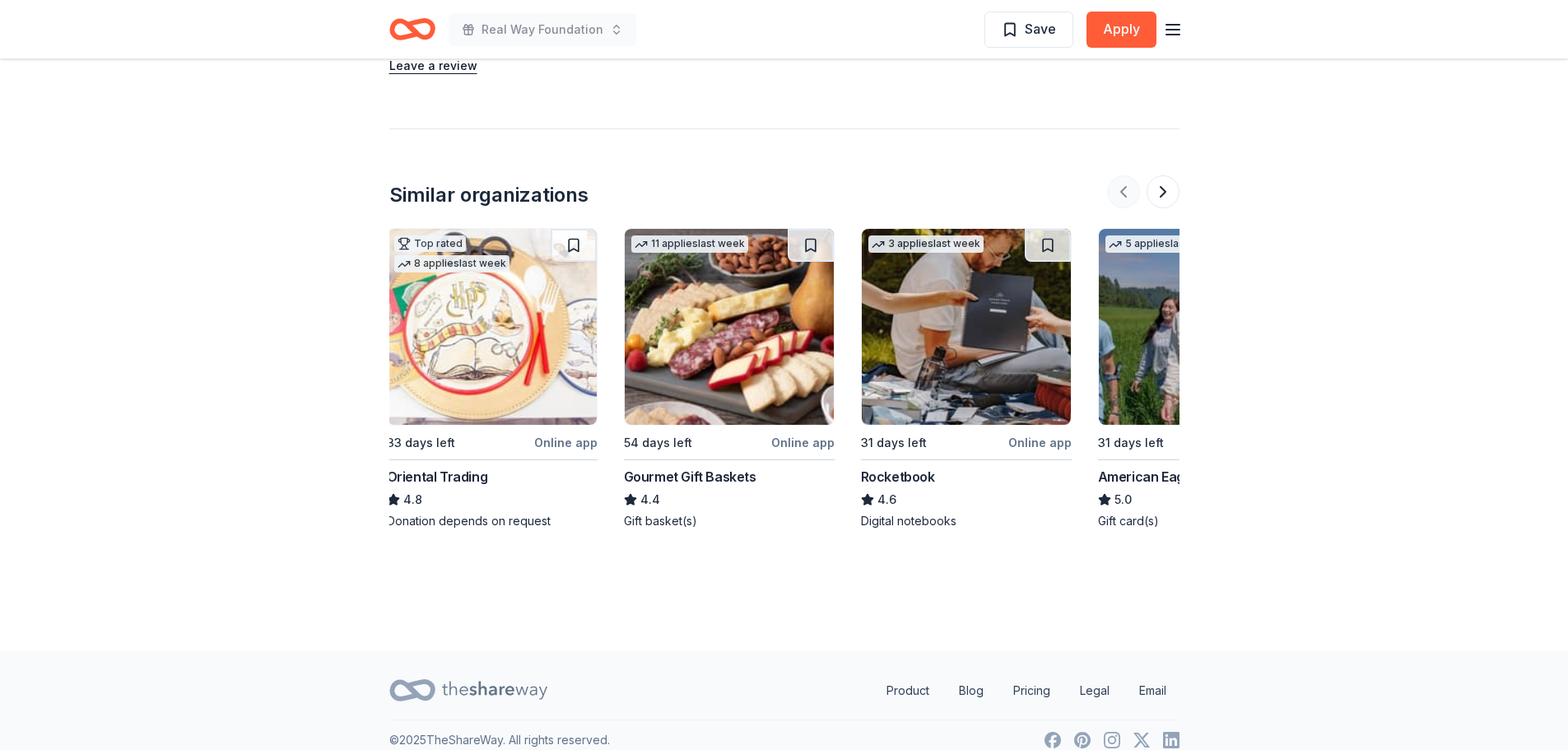
scroll to position [0, 0]
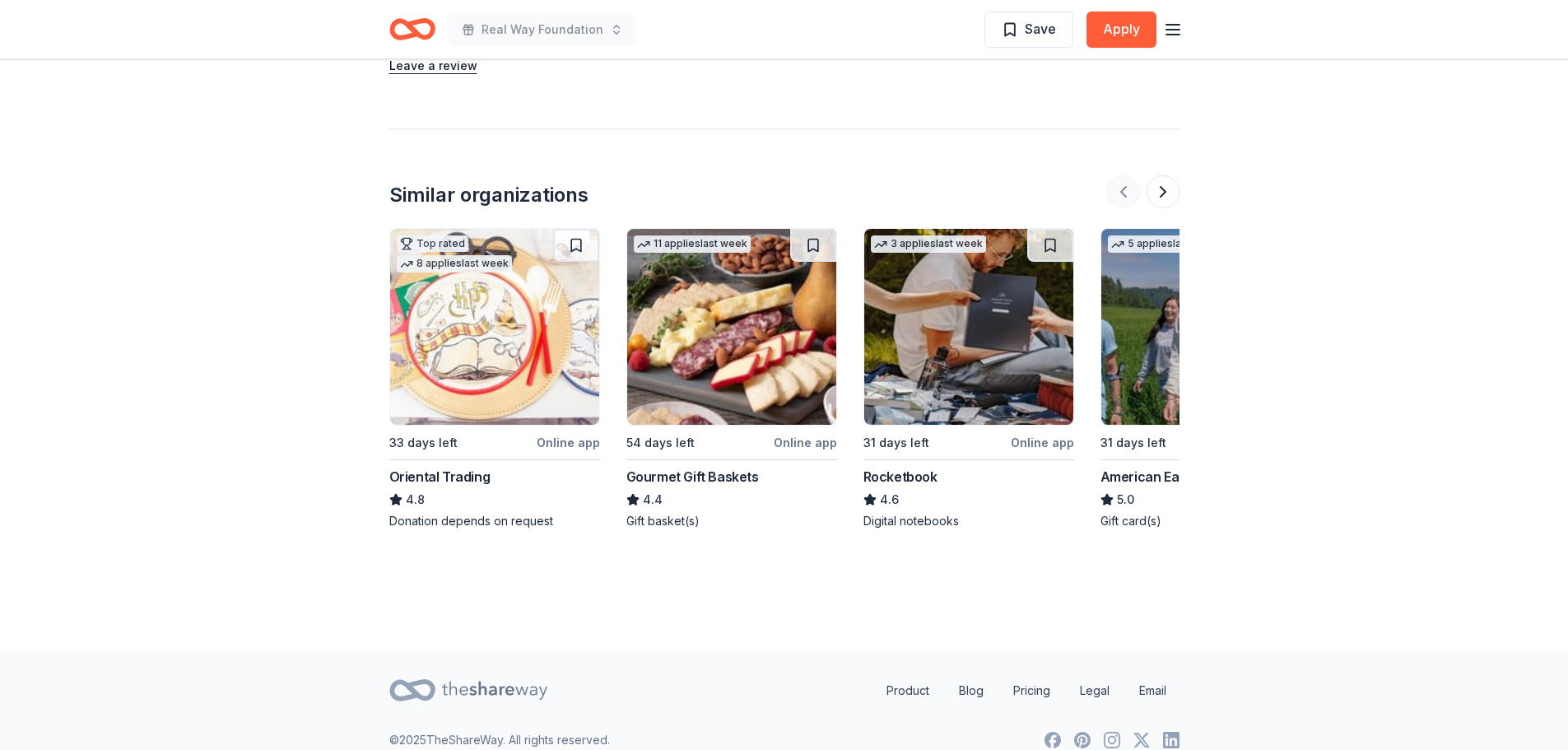
click at [1124, 175] on div at bounding box center [1143, 192] width 72 height 33
